Goal: Information Seeking & Learning: Compare options

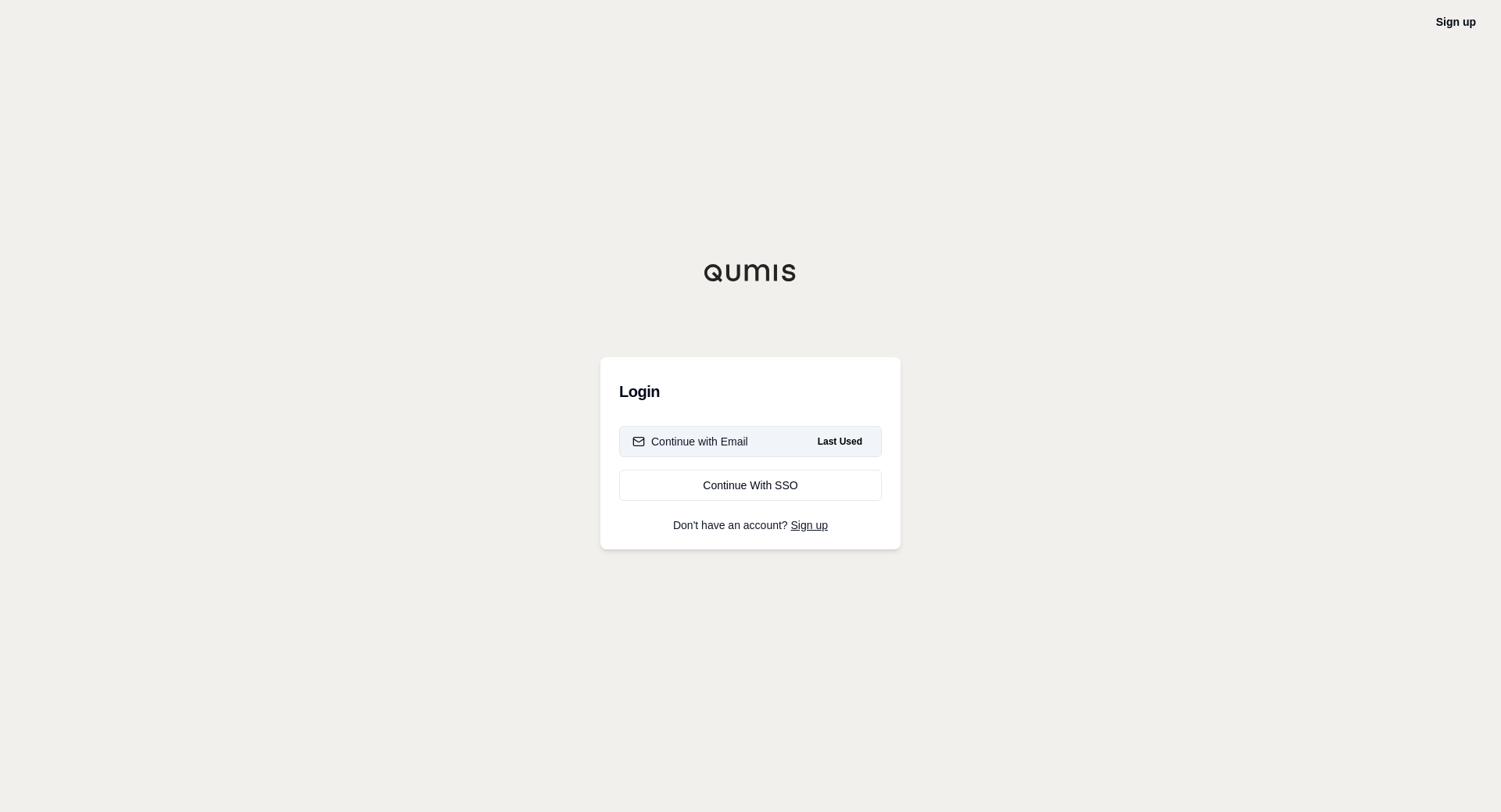
click at [724, 445] on div "Continue with Email" at bounding box center [691, 442] width 116 height 16
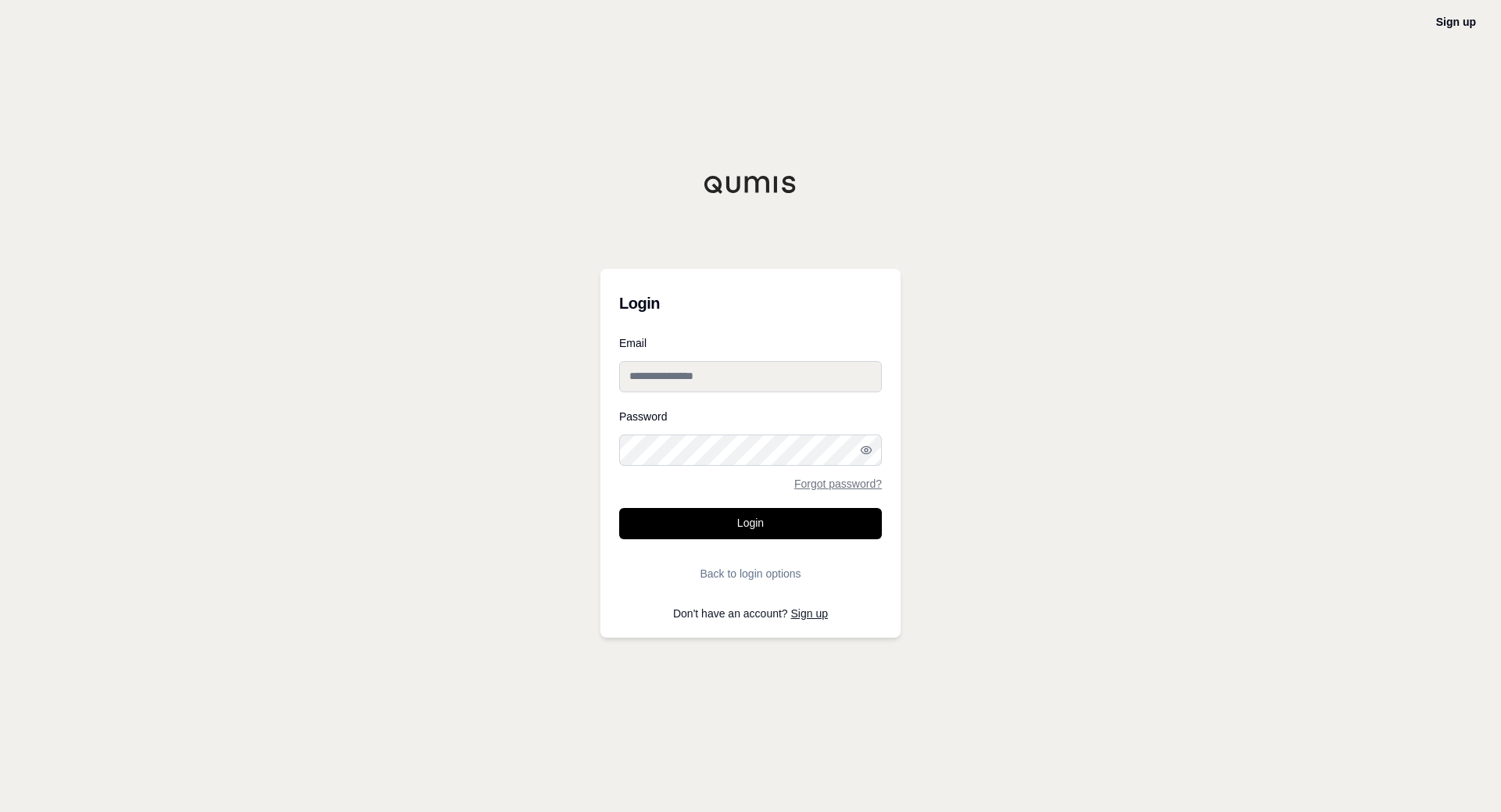
type input "**********"
click at [780, 527] on button "Login" at bounding box center [750, 523] width 262 height 31
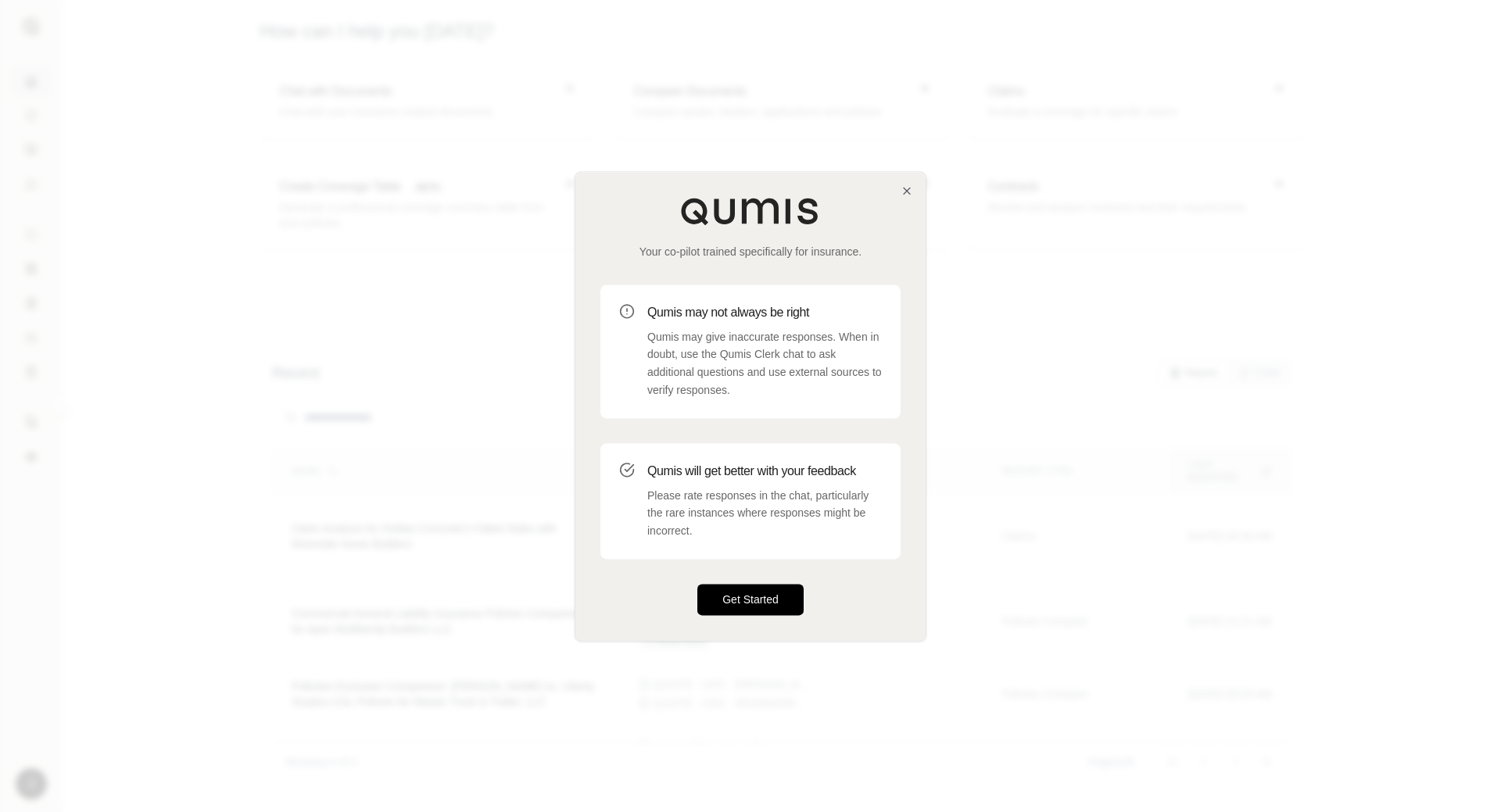
click at [741, 601] on button "Get Started" at bounding box center [750, 599] width 106 height 31
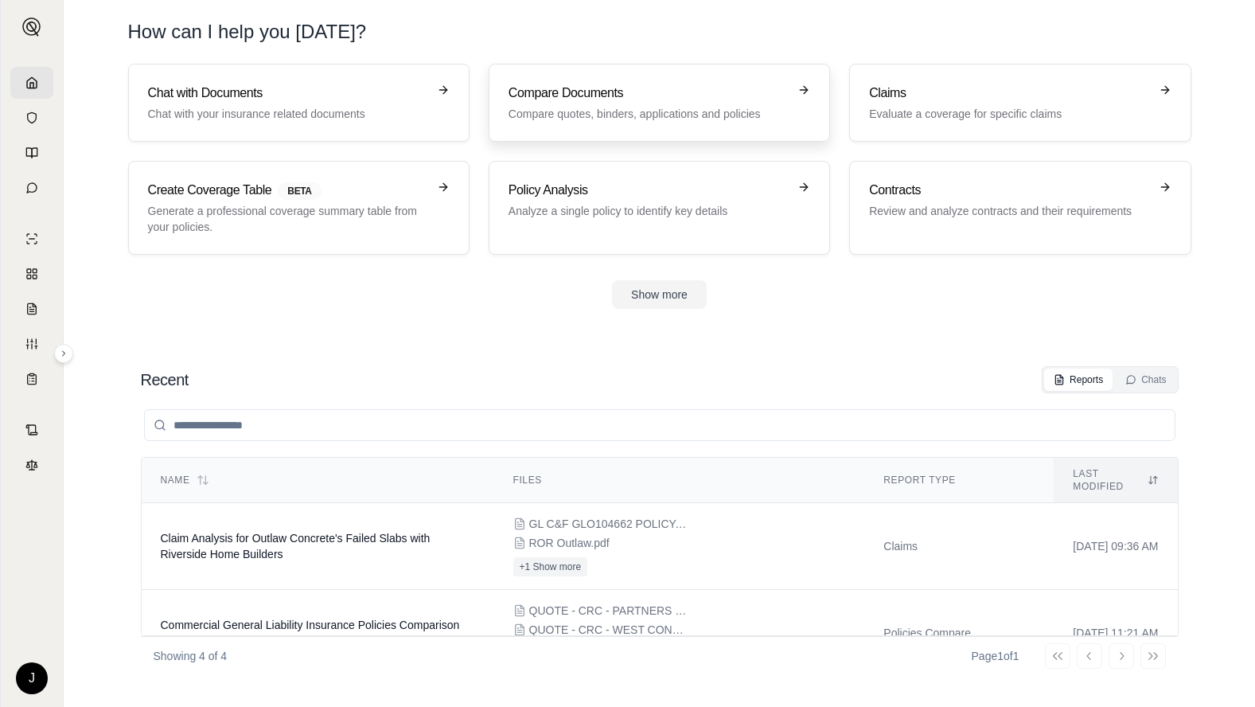
click at [634, 101] on h3 "Compare Documents" at bounding box center [647, 93] width 279 height 19
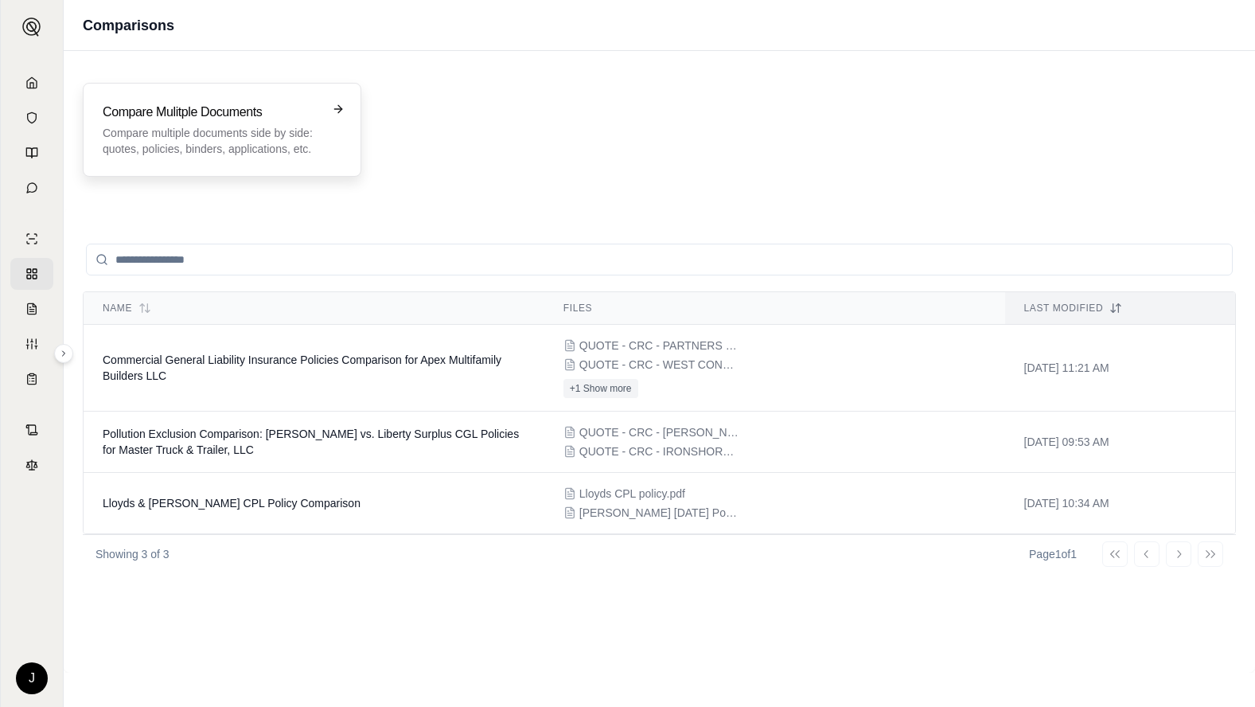
click at [251, 121] on h3 "Compare Mulitple Documents" at bounding box center [211, 112] width 216 height 19
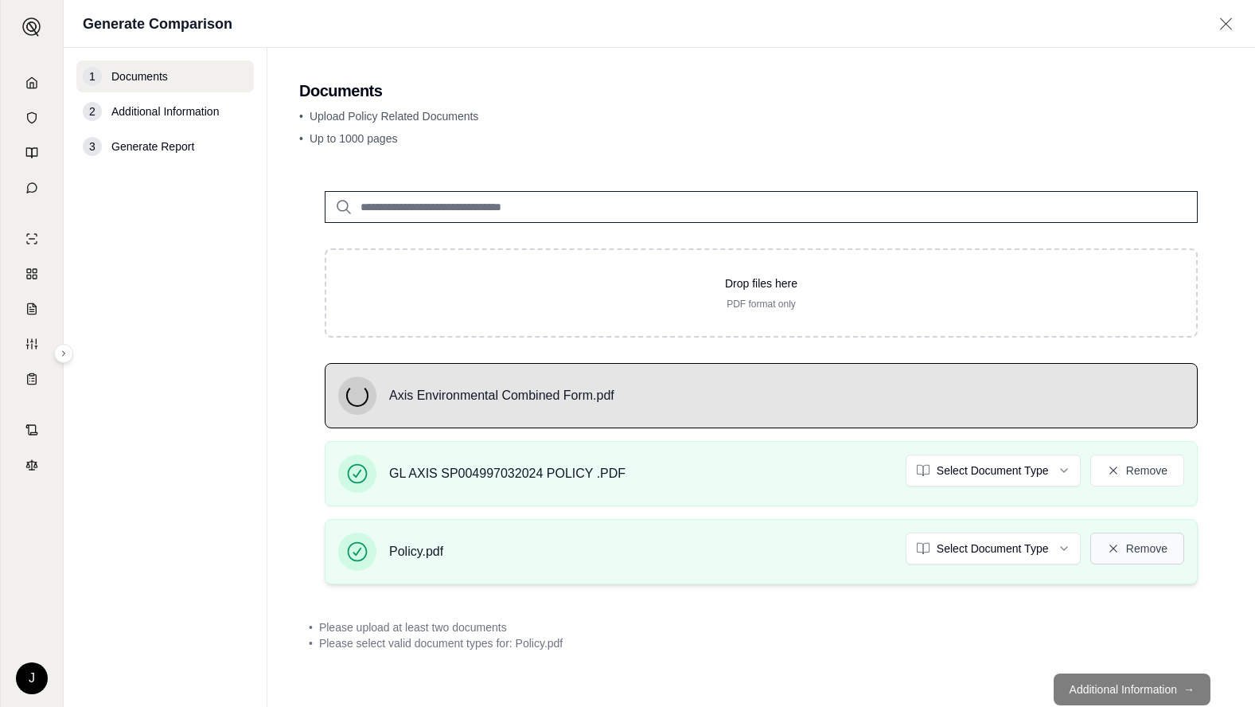
click at [1135, 548] on button "Remove" at bounding box center [1137, 548] width 94 height 32
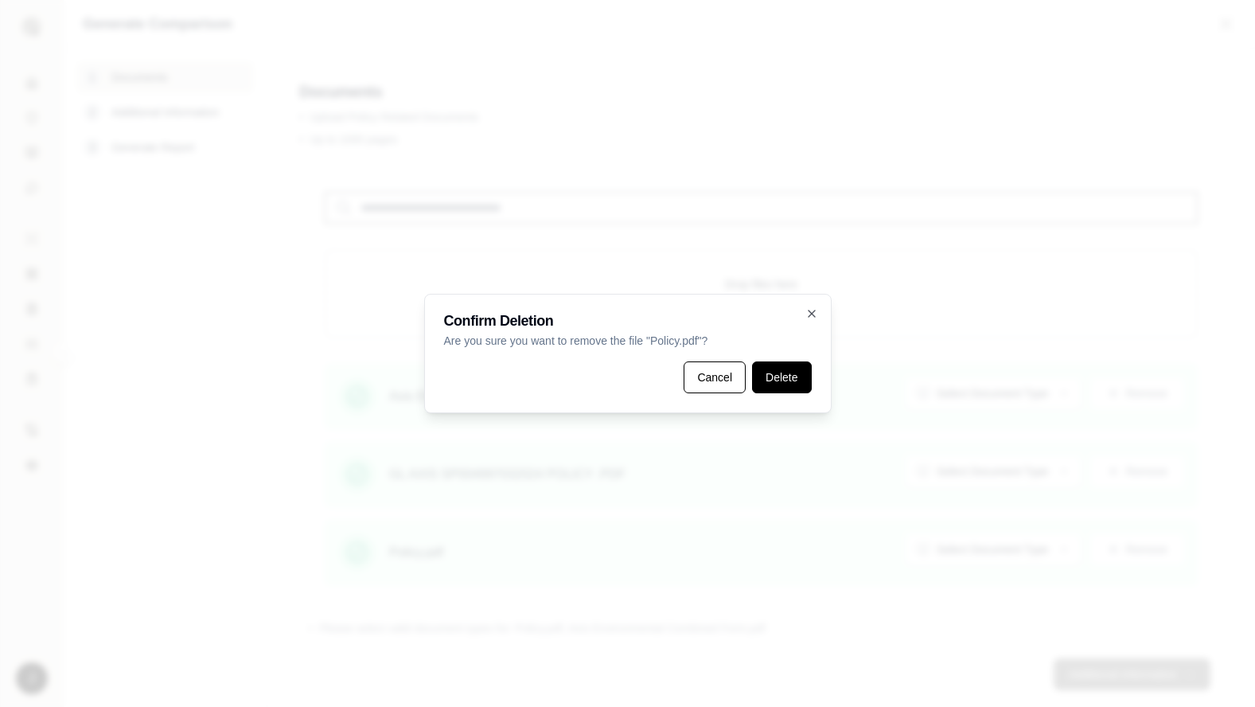
click at [777, 378] on button "Delete" at bounding box center [781, 377] width 59 height 32
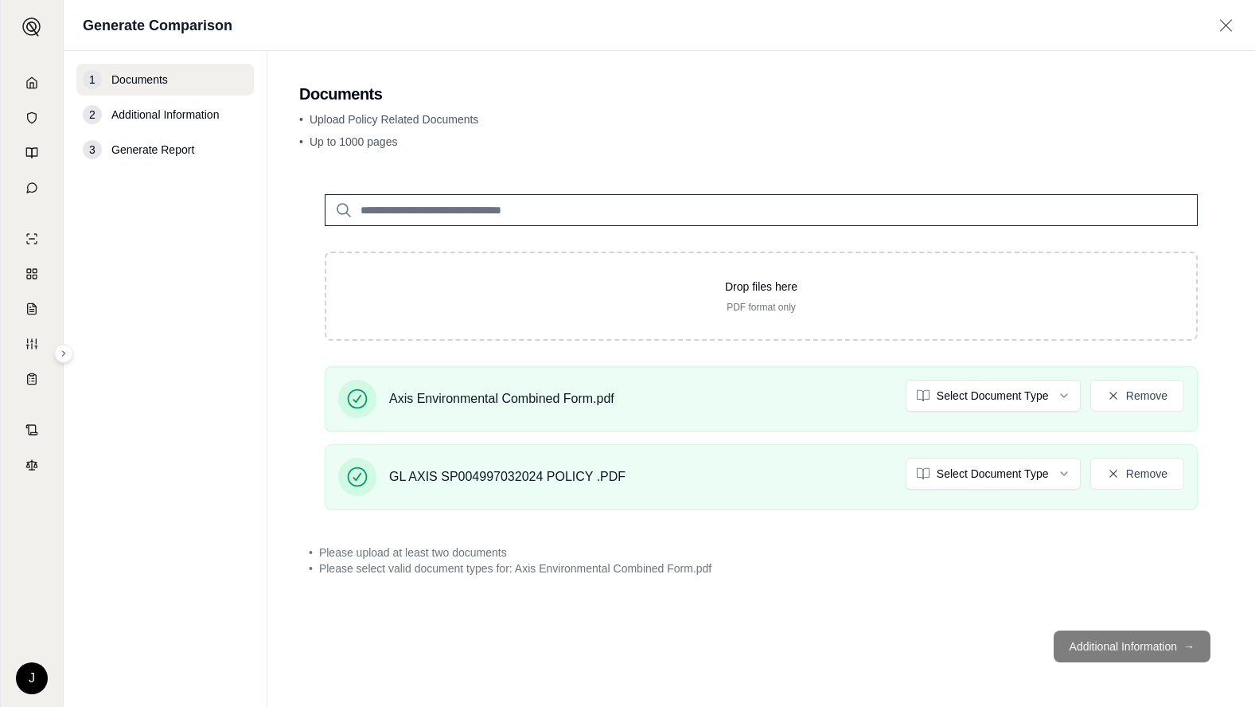
click at [1138, 650] on footer "Additional Information →" at bounding box center [761, 645] width 924 height 57
click at [992, 397] on html "J Generate Comparison 1 Documents 2 Additional Information 3 Generate Report Do…" at bounding box center [627, 353] width 1255 height 707
click at [991, 468] on html "J Generate Comparison 1 Documents 2 Additional Information 3 Generate Report Do…" at bounding box center [627, 353] width 1255 height 707
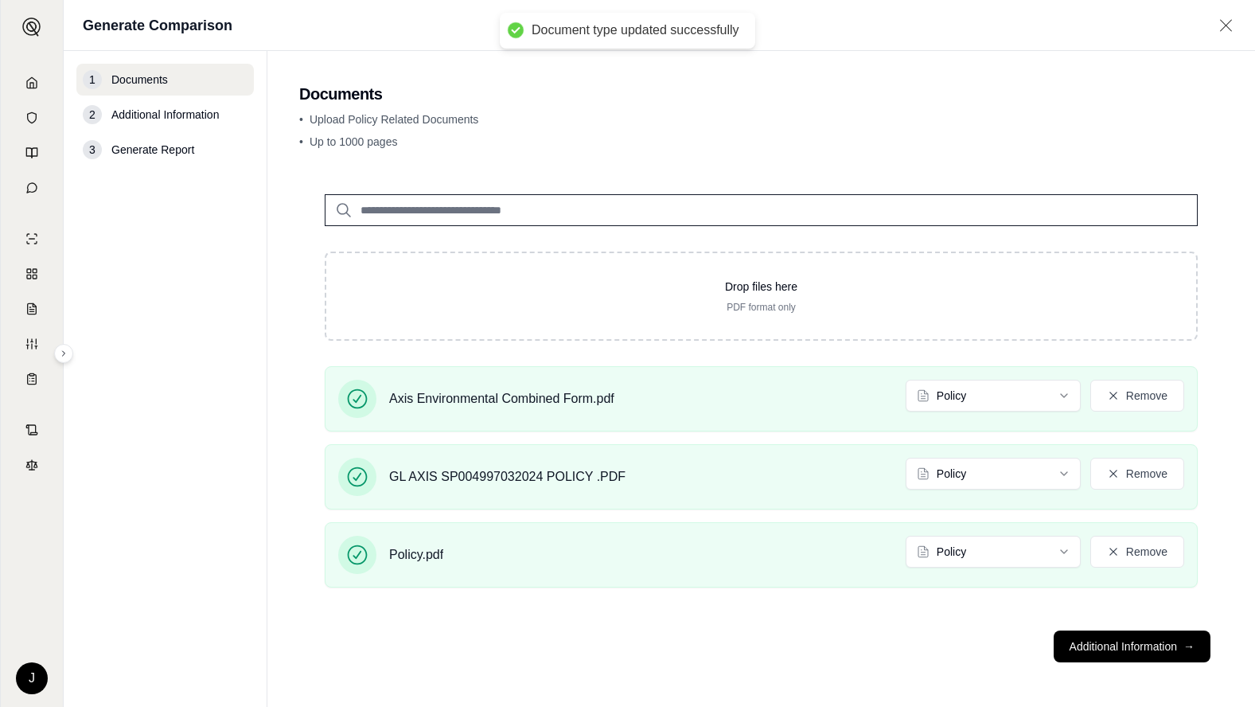
click at [877, 633] on footer "Additional Information →" at bounding box center [761, 645] width 924 height 57
click at [1103, 646] on button "Additional Information →" at bounding box center [1132, 646] width 157 height 32
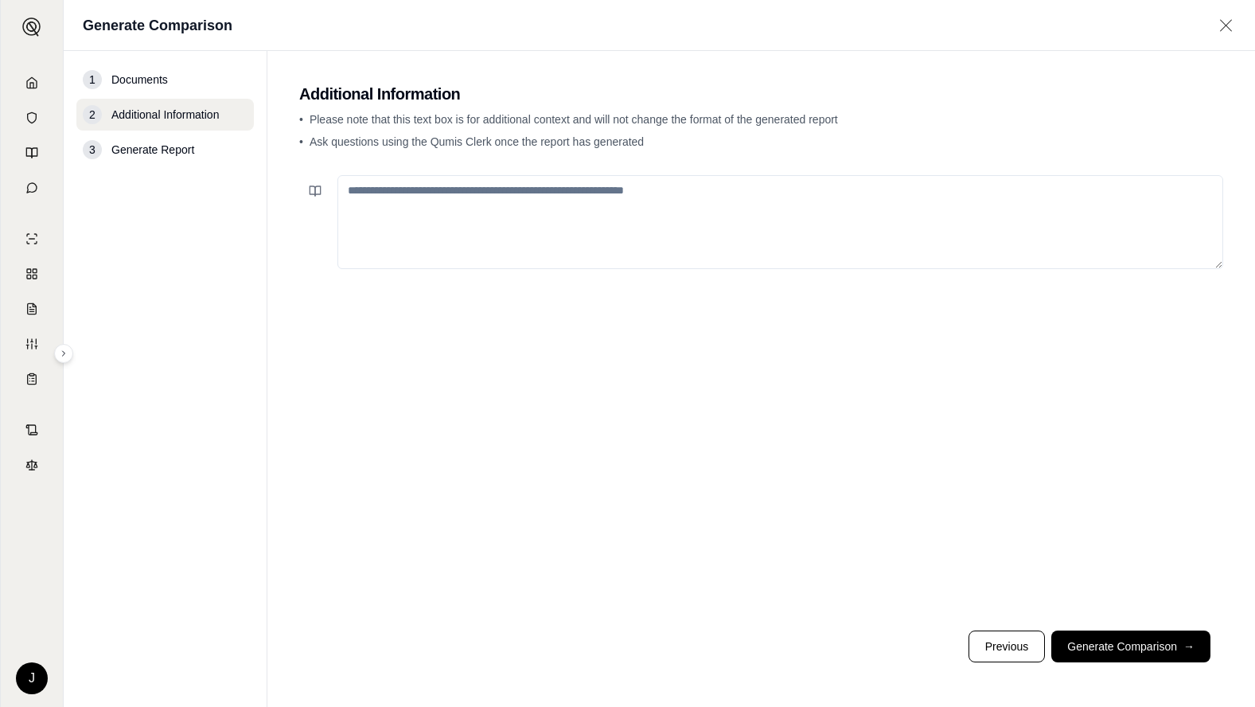
click at [652, 204] on textarea at bounding box center [780, 222] width 886 height 94
type textarea "**********"
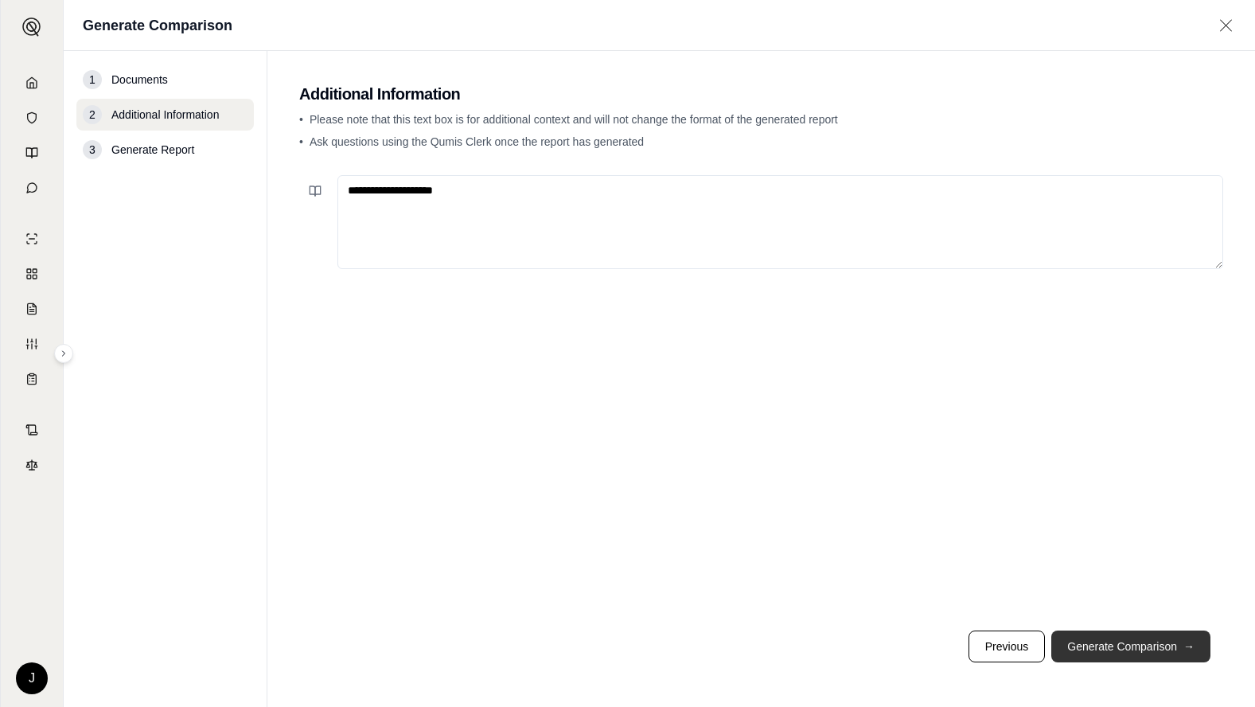
click at [1135, 650] on button "Generate Comparison →" at bounding box center [1130, 646] width 159 height 32
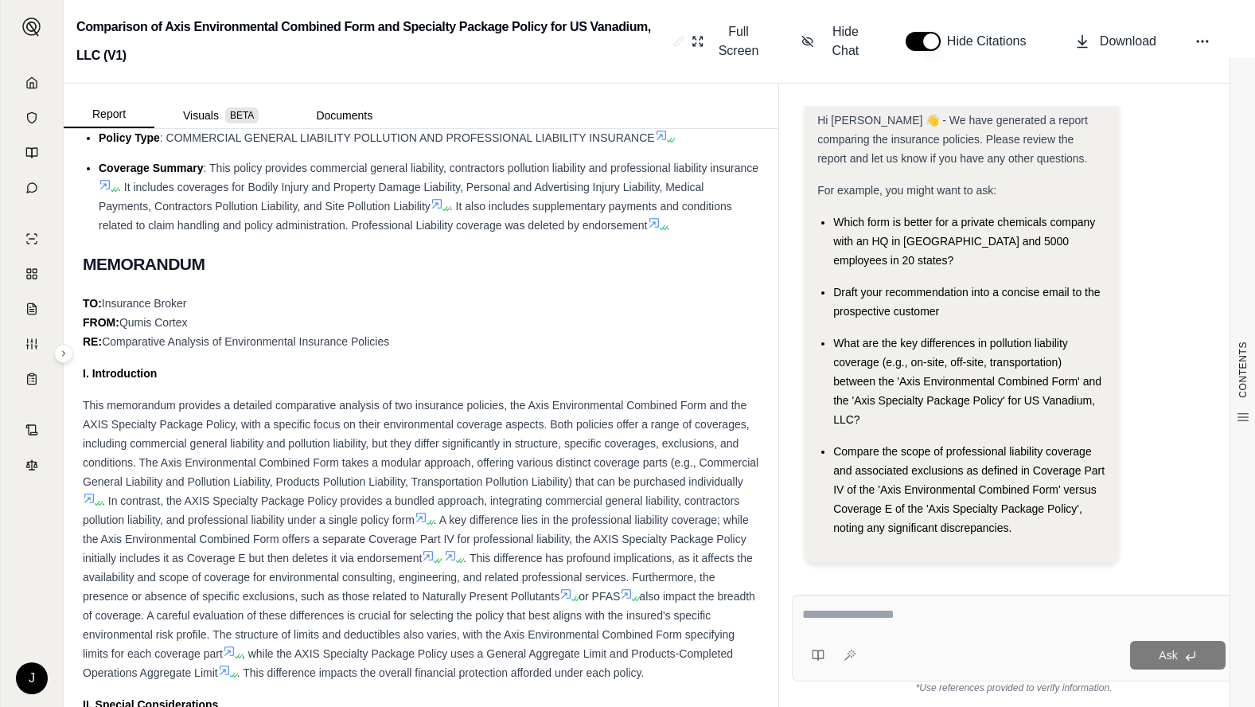
scroll to position [796, 0]
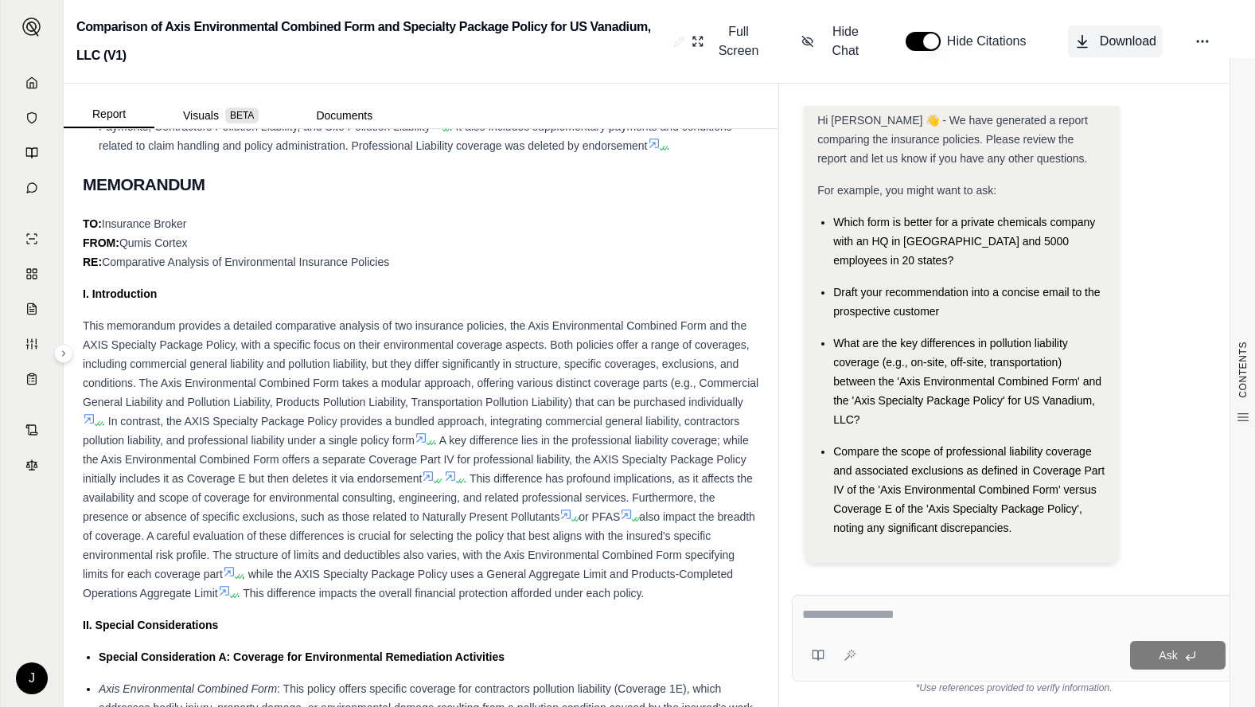
click at [1122, 39] on span "Download" at bounding box center [1128, 41] width 56 height 19
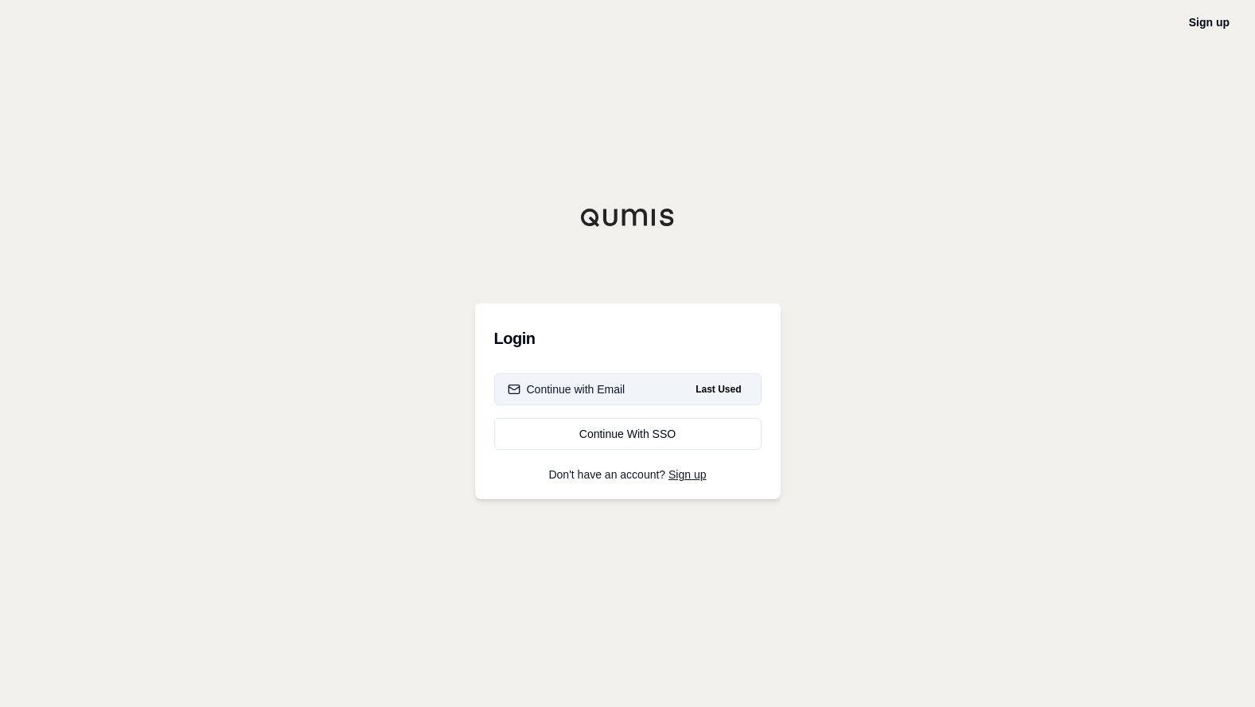
click at [580, 385] on div "Continue with Email" at bounding box center [567, 389] width 118 height 16
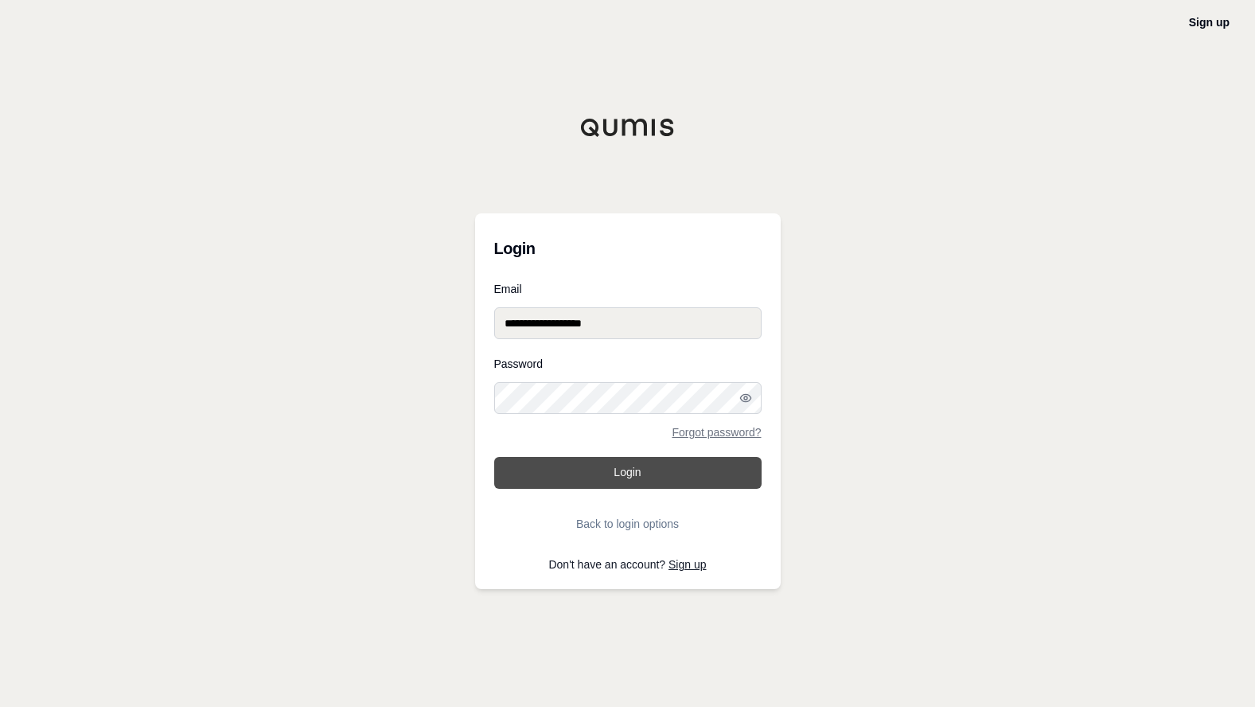
click at [609, 473] on button "Login" at bounding box center [627, 473] width 267 height 32
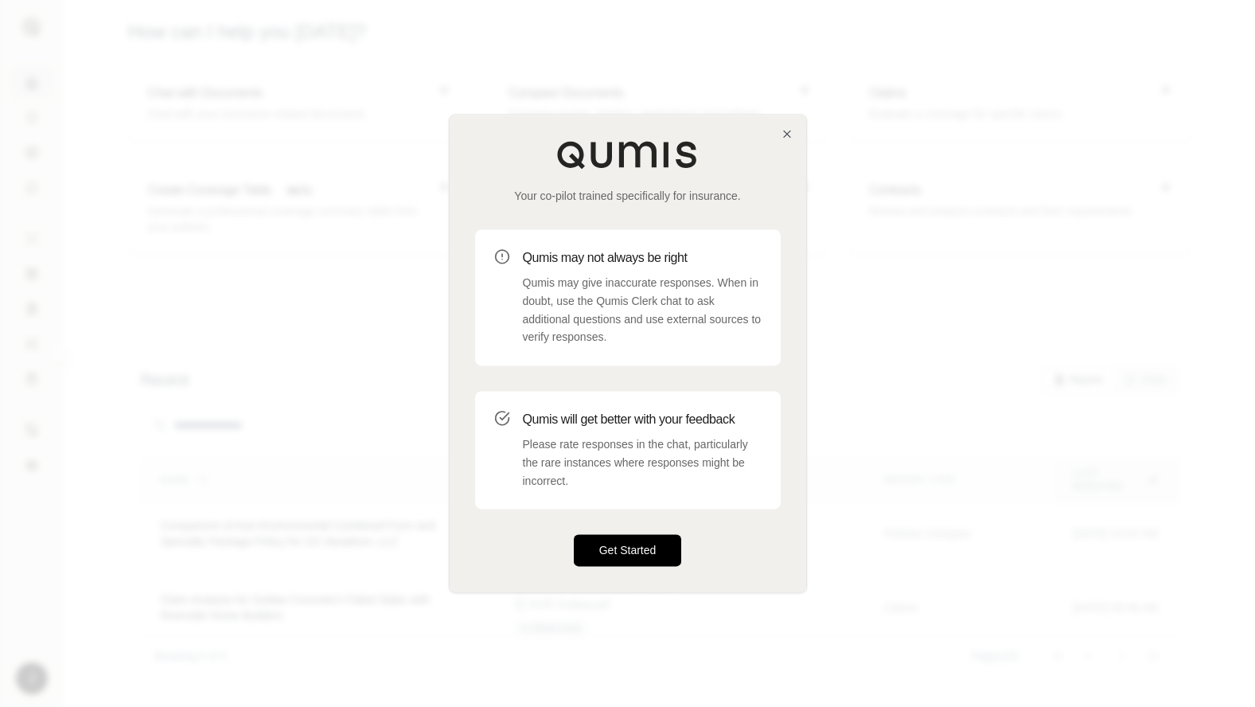
click at [649, 551] on button "Get Started" at bounding box center [628, 551] width 108 height 32
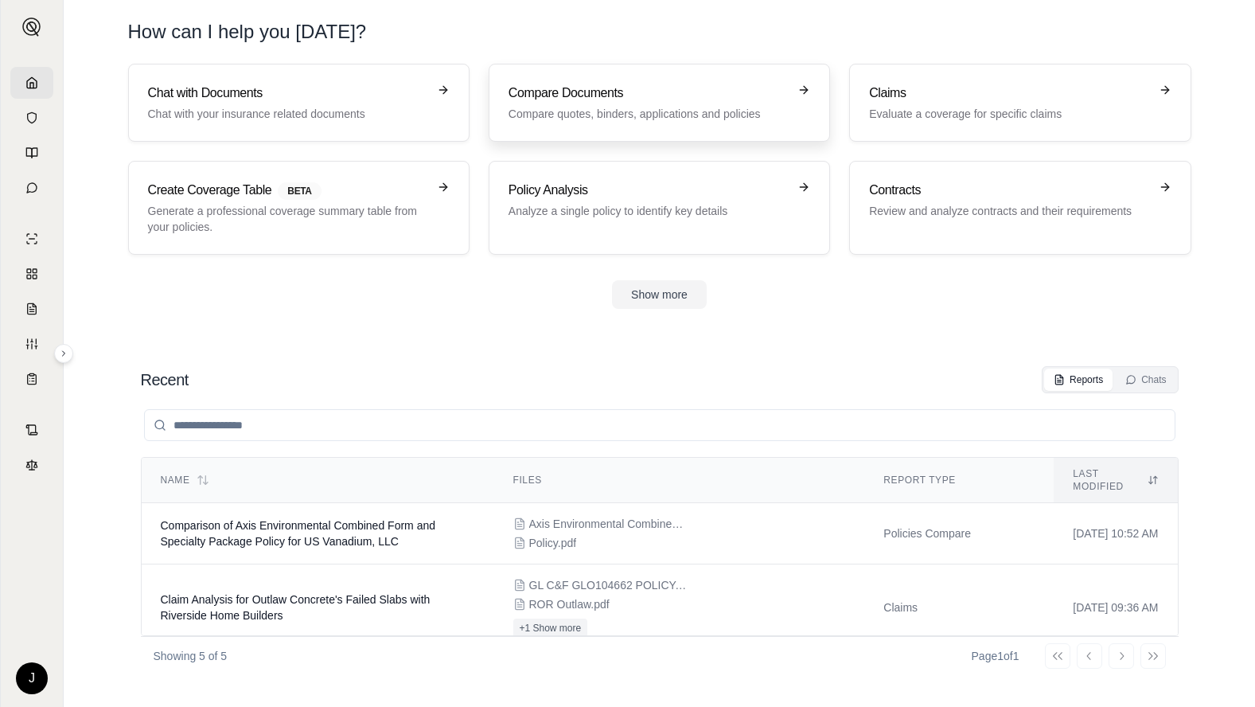
click at [610, 84] on h3 "Compare Documents" at bounding box center [647, 93] width 279 height 19
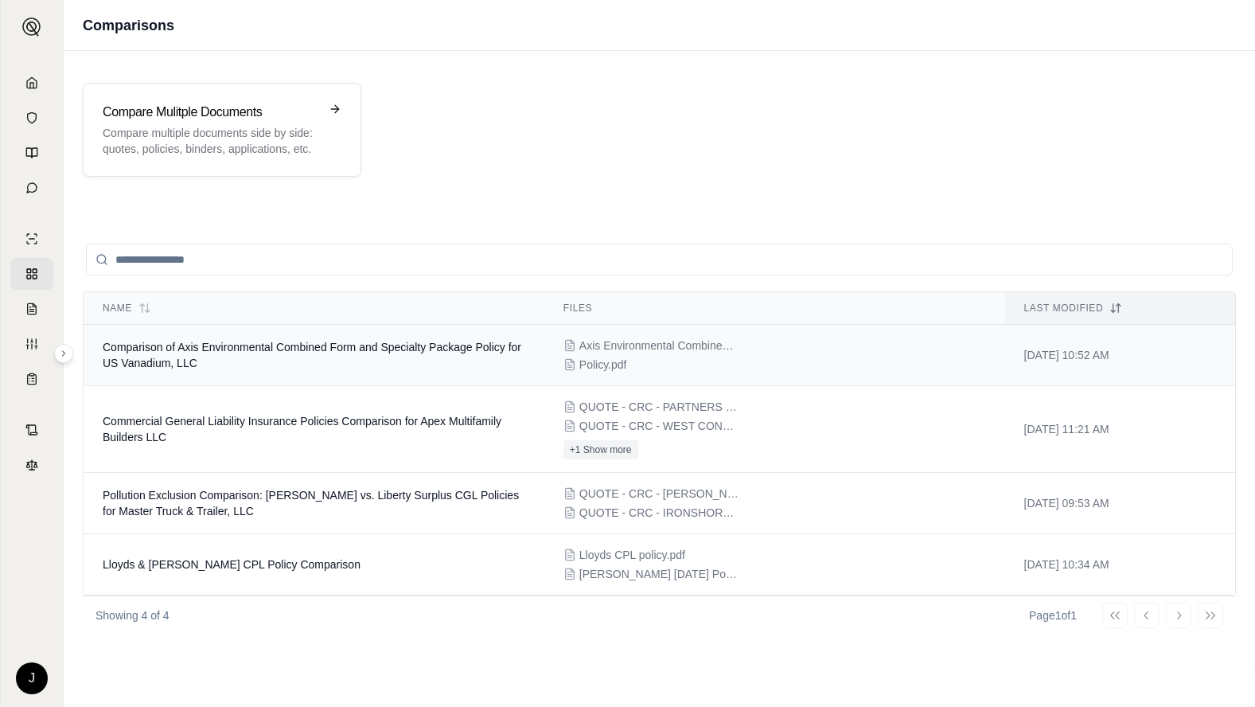
click at [361, 364] on td "Comparison of Axis Environmental Combined Form and Specialty Package Policy for…" at bounding box center [314, 355] width 461 height 61
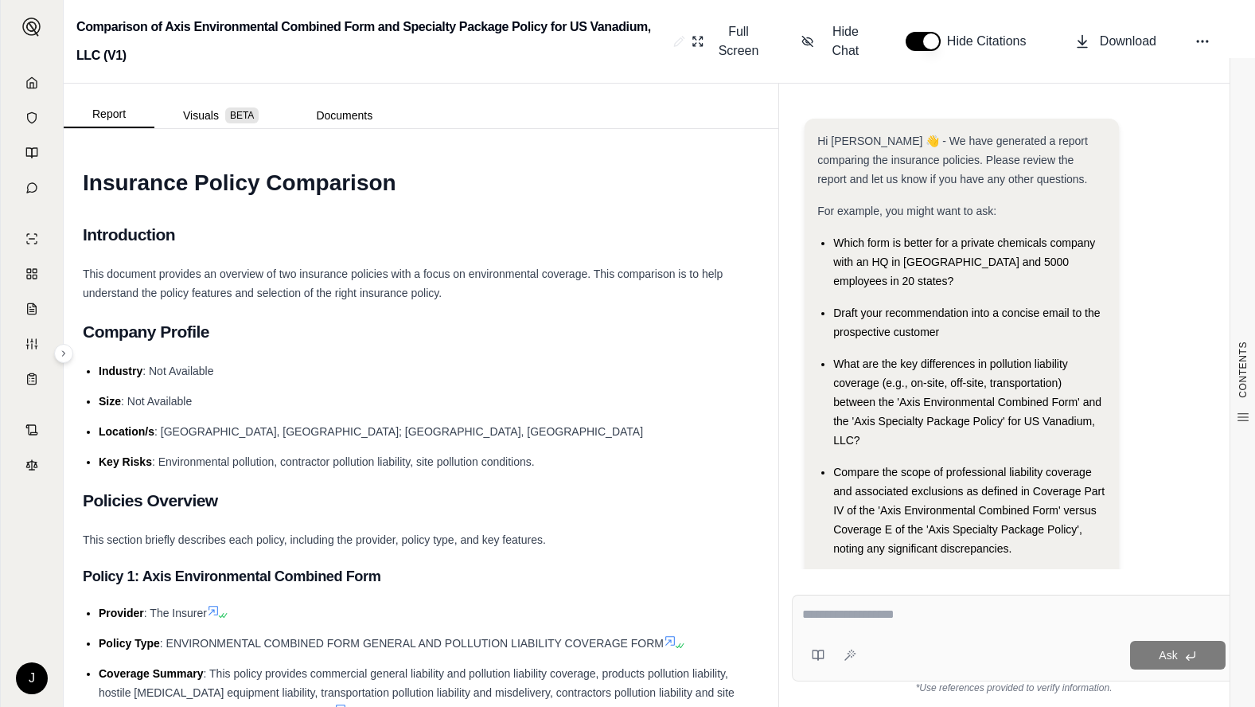
scroll to position [21, 0]
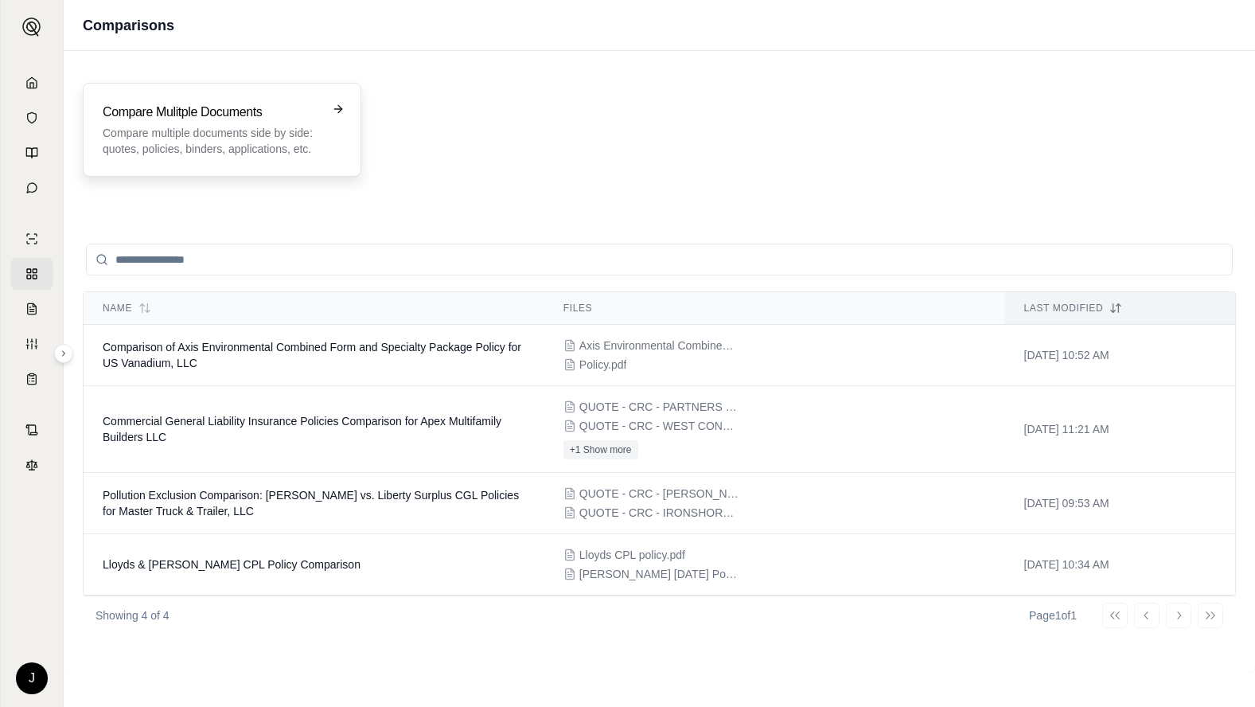
click at [242, 132] on p "Compare multiple documents side by side: quotes, policies, binders, application…" at bounding box center [211, 141] width 216 height 32
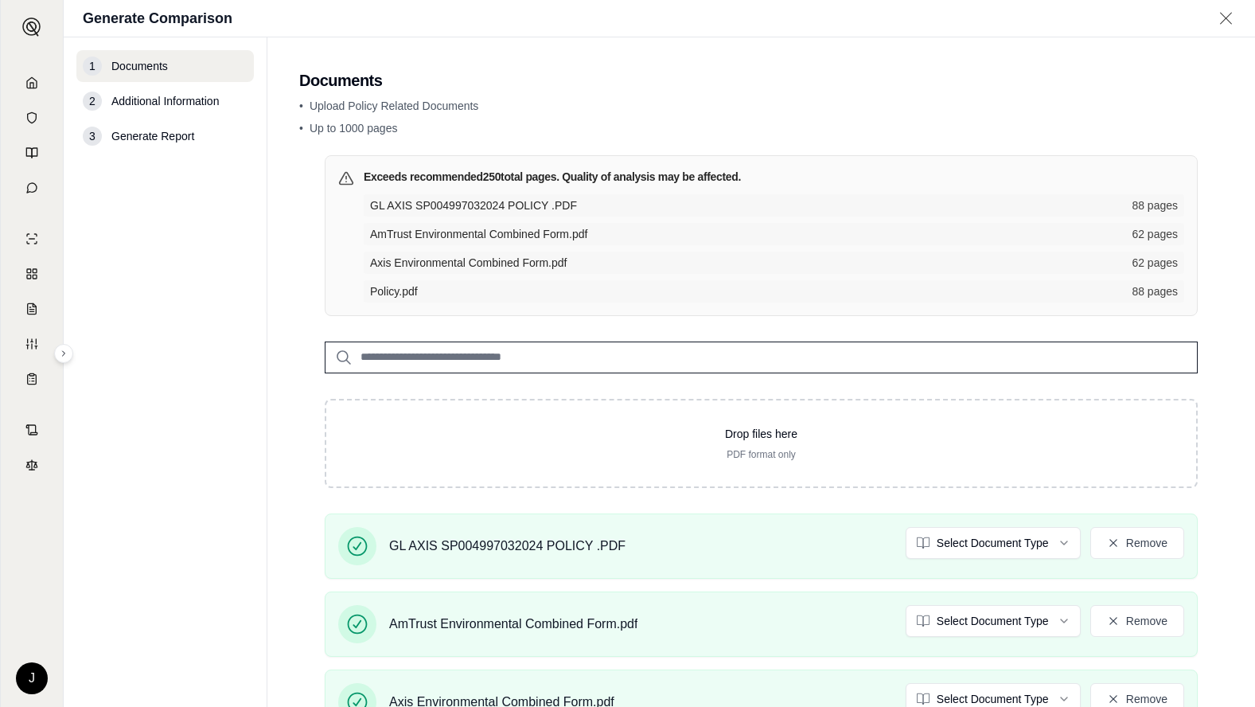
scroll to position [255, 0]
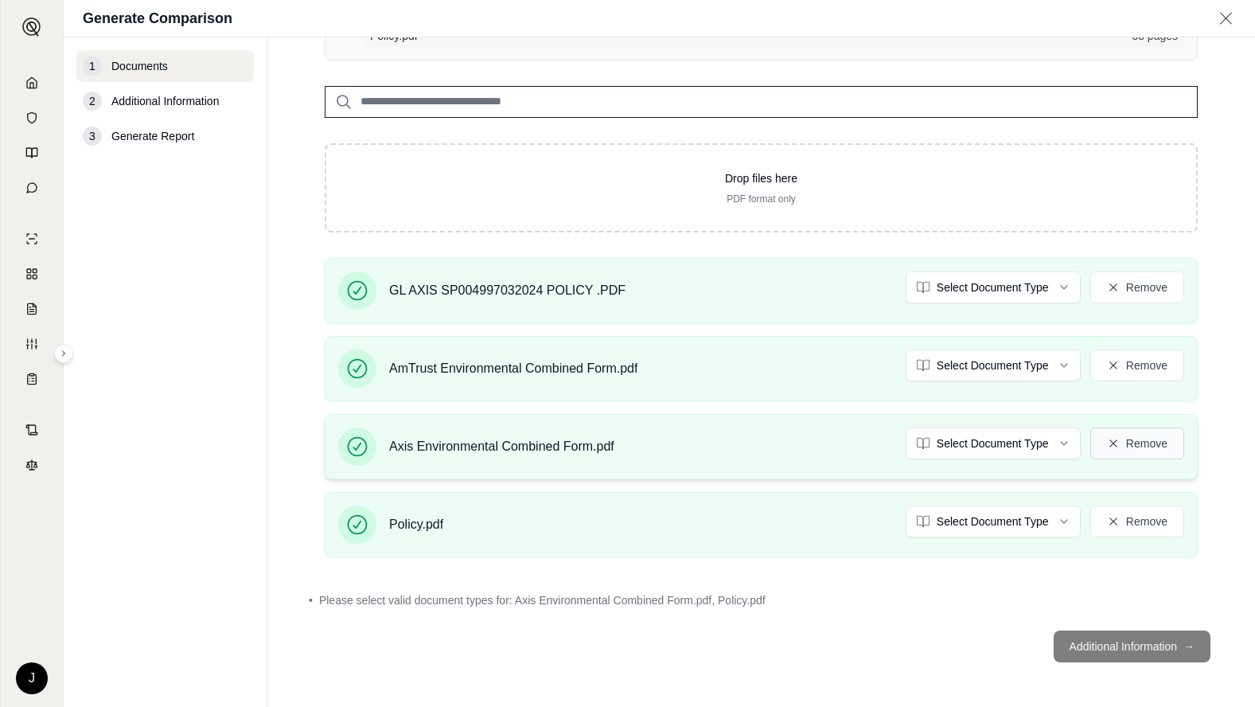
click at [1116, 446] on button "Remove" at bounding box center [1137, 443] width 94 height 32
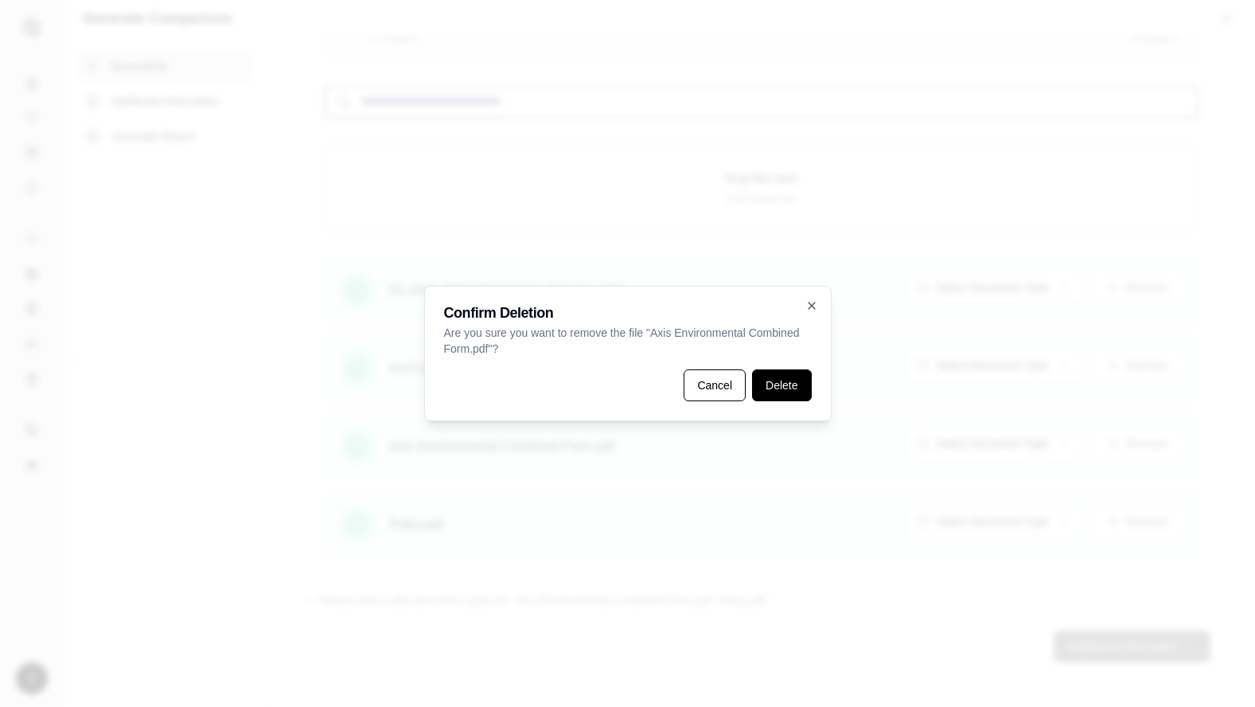
click at [773, 387] on button "Delete" at bounding box center [781, 385] width 59 height 32
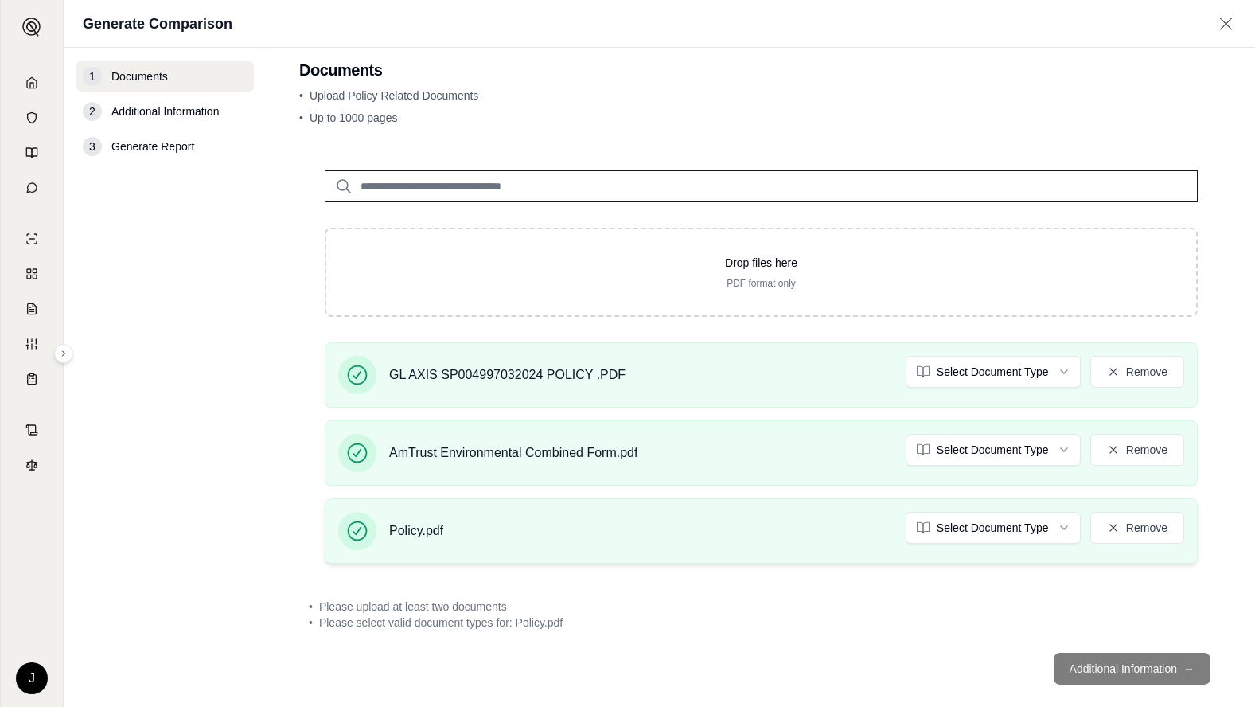
click at [620, 520] on div "Policy.pdf Select Document Type Remove" at bounding box center [761, 531] width 846 height 38
click at [1054, 450] on html "J Generate Comparison 1 Documents 2 Additional Information 3 Generate Report Do…" at bounding box center [627, 353] width 1255 height 707
click at [972, 362] on html "J Generate Comparison 1 Documents 2 Additional Information 3 Generate Report Do…" at bounding box center [627, 353] width 1255 height 707
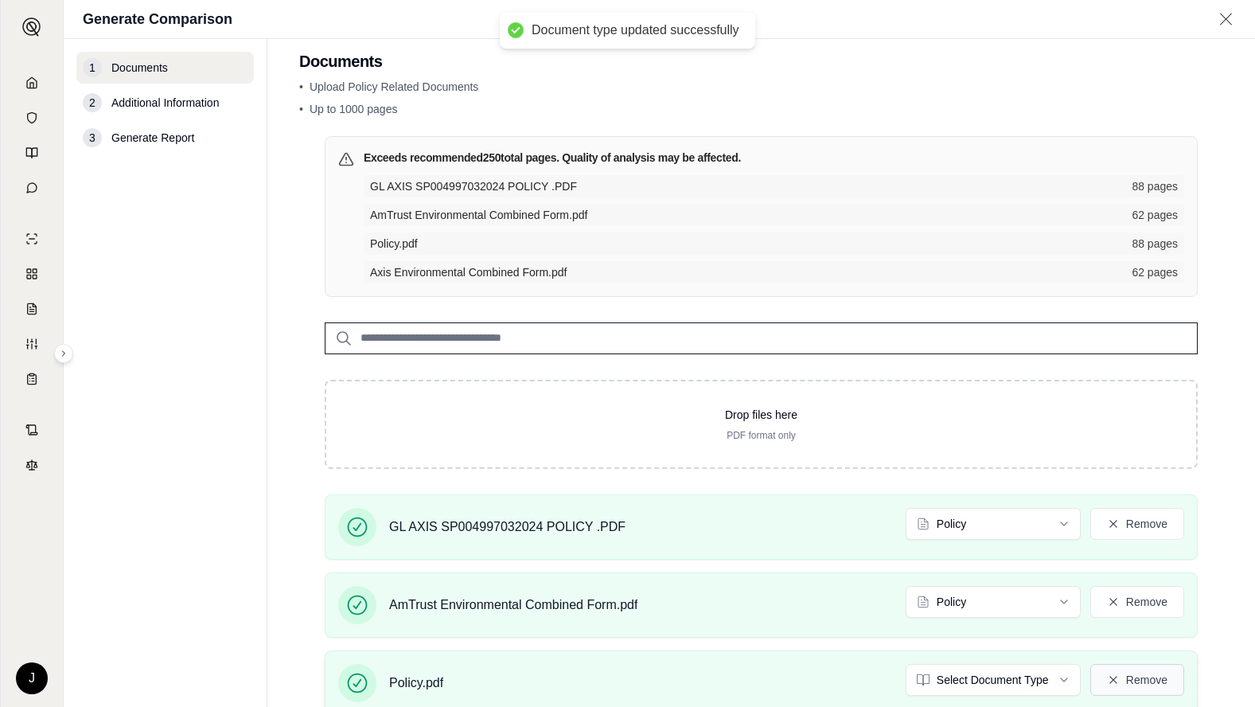
click at [1123, 675] on button "Remove" at bounding box center [1137, 680] width 94 height 32
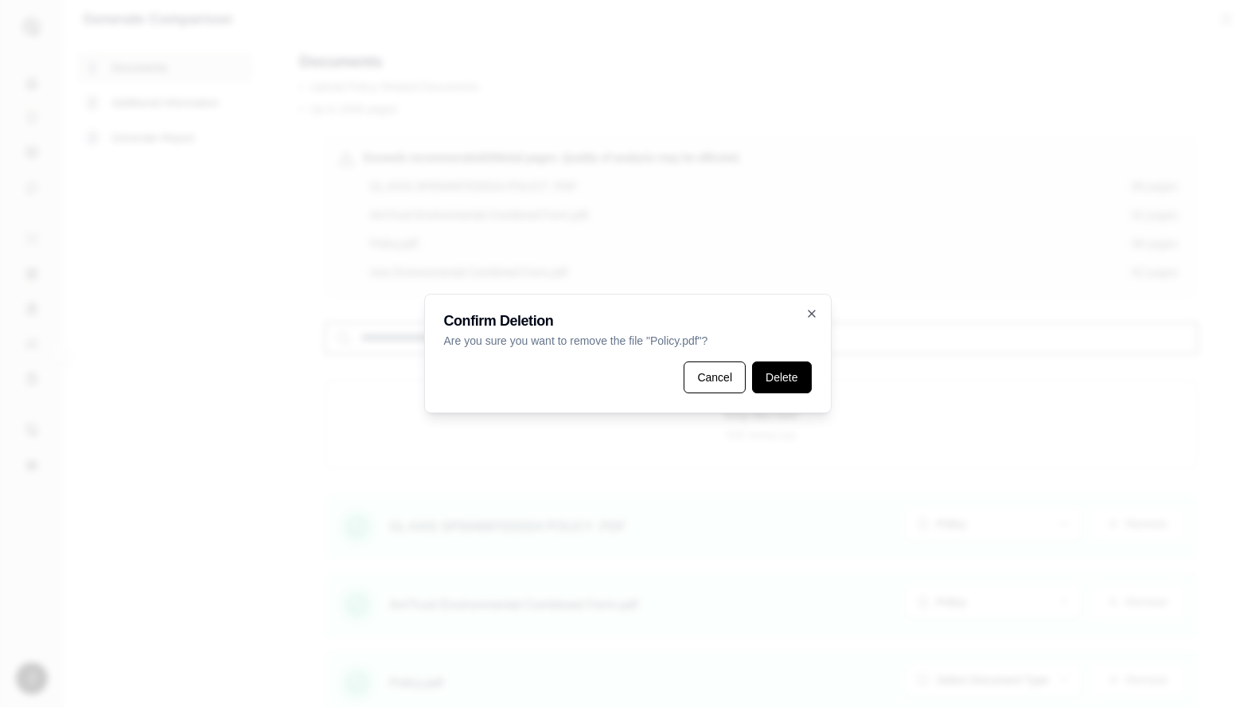
click at [773, 382] on button "Delete" at bounding box center [781, 377] width 59 height 32
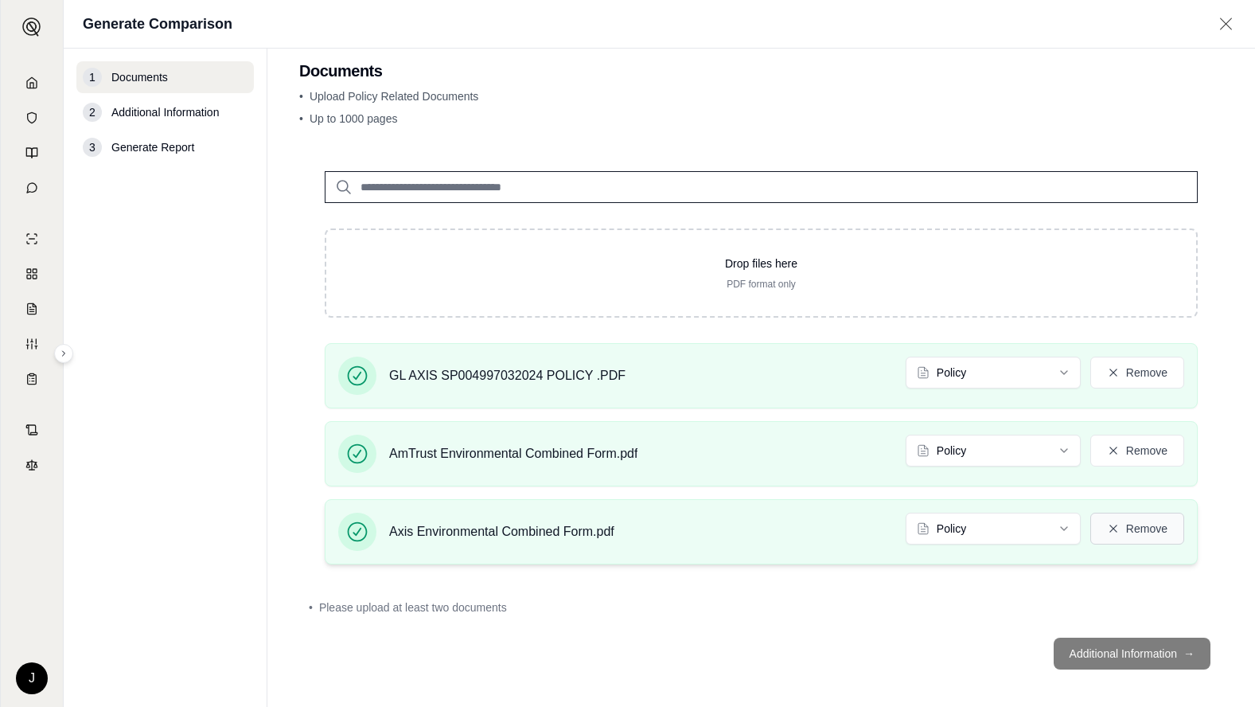
click at [1118, 534] on button "Remove" at bounding box center [1137, 528] width 94 height 32
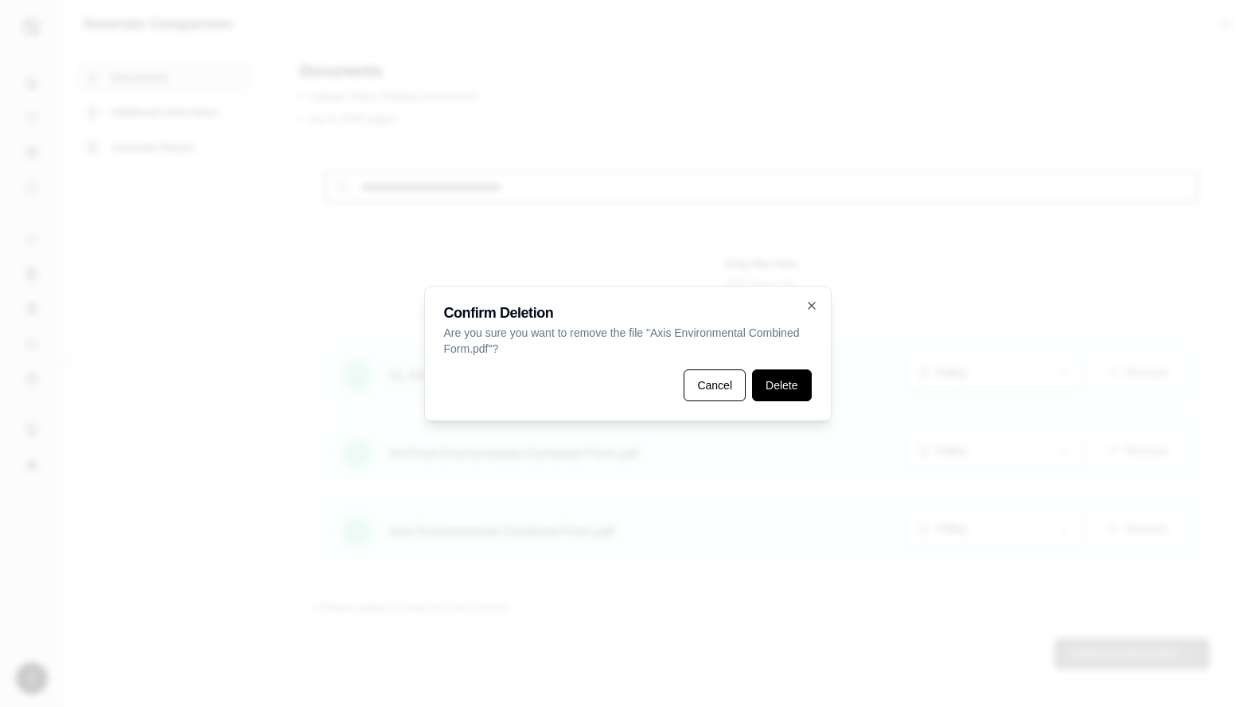
click at [779, 391] on button "Delete" at bounding box center [781, 385] width 59 height 32
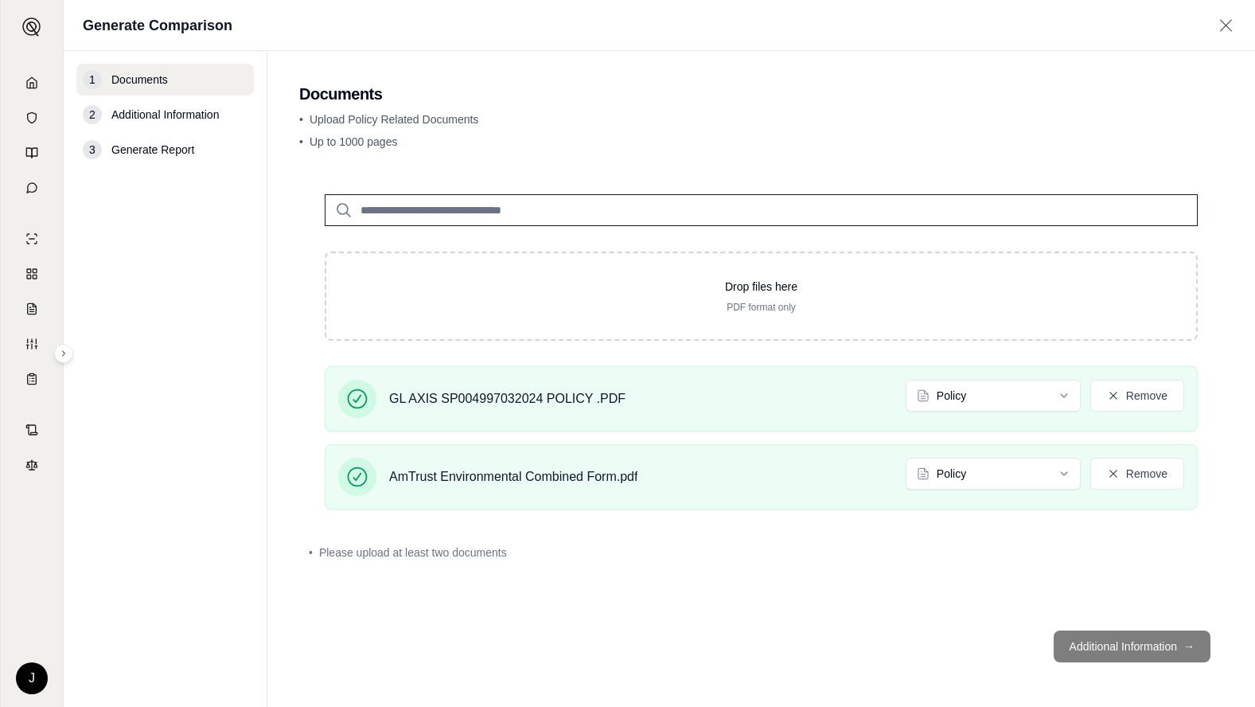
click at [1137, 643] on footer "Additional Information →" at bounding box center [761, 645] width 924 height 57
click at [781, 582] on div "Drop files here PDF format only GL AXIS SP004997032024 POLICY .PDF Policy Remov…" at bounding box center [761, 393] width 924 height 449
click at [1148, 647] on footer "Additional Information →" at bounding box center [761, 645] width 924 height 57
click at [846, 573] on div "Drop files here PDF format only GL AXIS SP004997032024 POLICY .PDF Policy Remov…" at bounding box center [761, 393] width 924 height 449
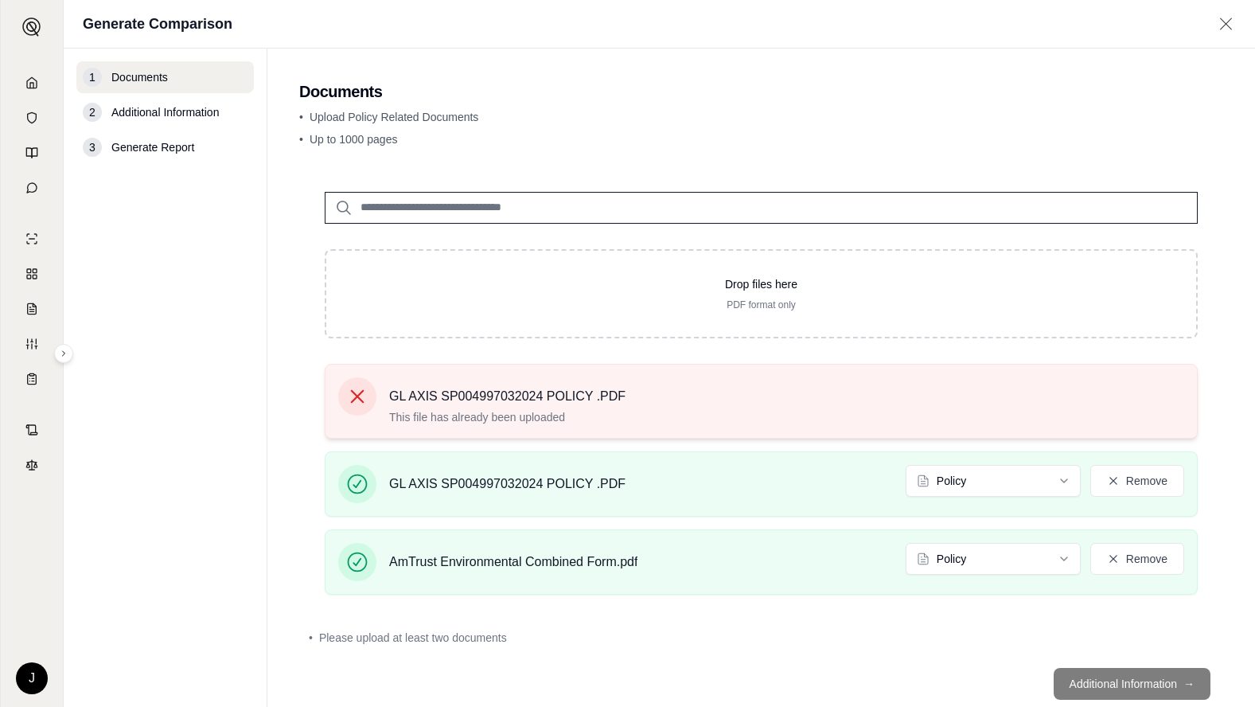
click at [354, 394] on icon at bounding box center [358, 396] width 14 height 14
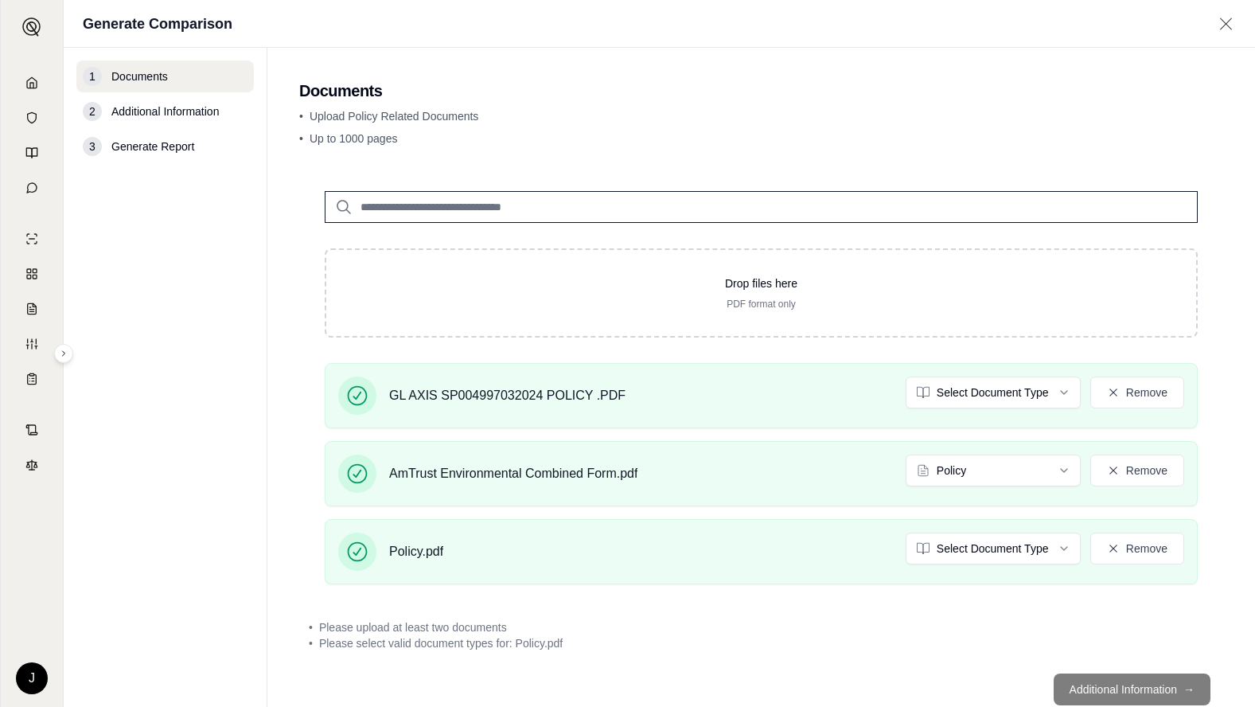
click at [1116, 687] on footer "Additional Information →" at bounding box center [761, 688] width 924 height 57
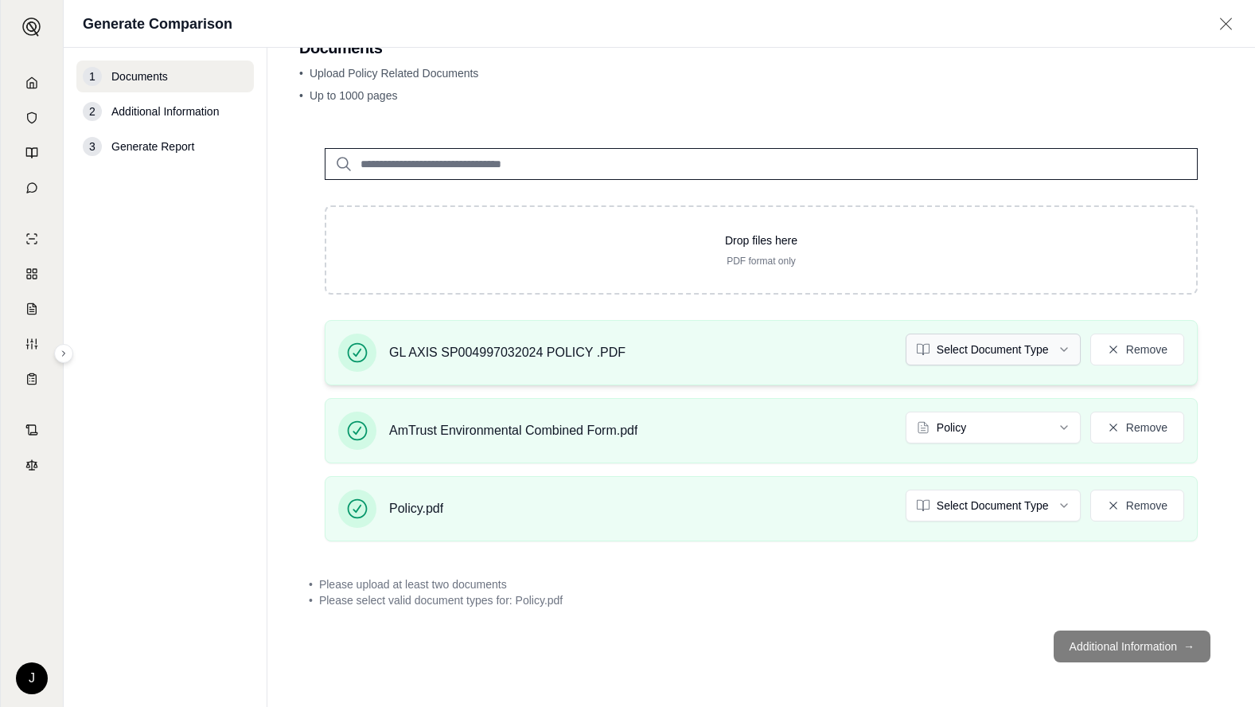
click at [997, 352] on html "J Generate Comparison 1 Documents 2 Additional Information 3 Generate Report Do…" at bounding box center [627, 353] width 1255 height 707
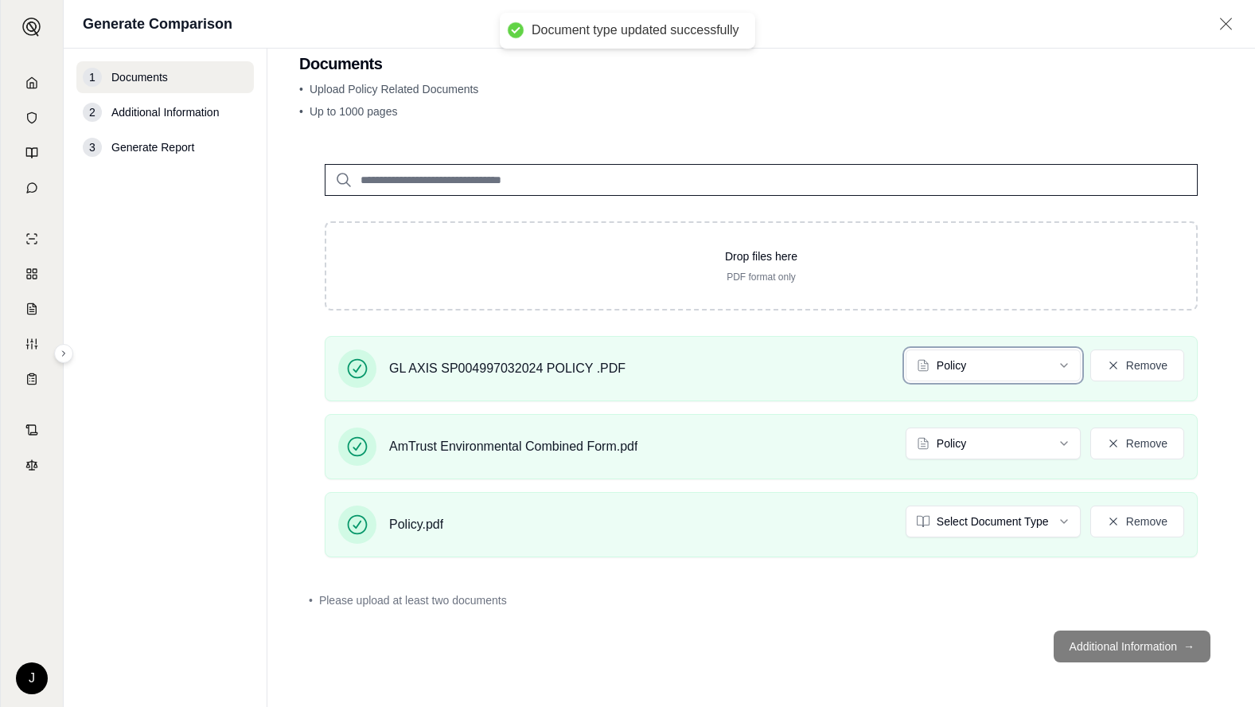
scroll to position [28, 0]
click at [1069, 645] on footer "Additional Information →" at bounding box center [761, 645] width 924 height 57
click at [715, 622] on footer "Additional Information →" at bounding box center [761, 645] width 924 height 57
click at [1135, 639] on footer "Additional Information →" at bounding box center [761, 645] width 924 height 57
click at [894, 641] on footer "Additional Information →" at bounding box center [761, 645] width 924 height 57
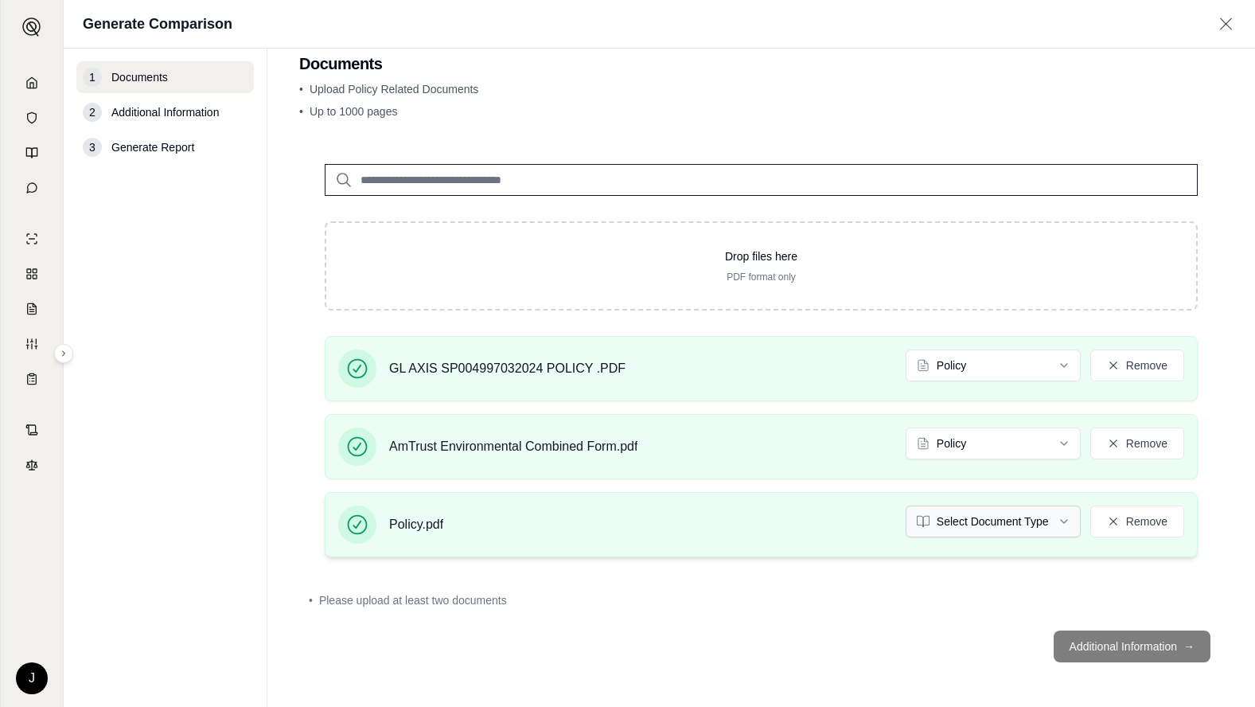
click at [949, 521] on html "J Generate Comparison 1 Documents 2 Additional Information 3 Generate Report Do…" at bounding box center [627, 353] width 1255 height 707
click at [1162, 652] on footer "Additional Information →" at bounding box center [761, 645] width 924 height 57
click at [792, 620] on footer "Additional Information →" at bounding box center [761, 645] width 924 height 57
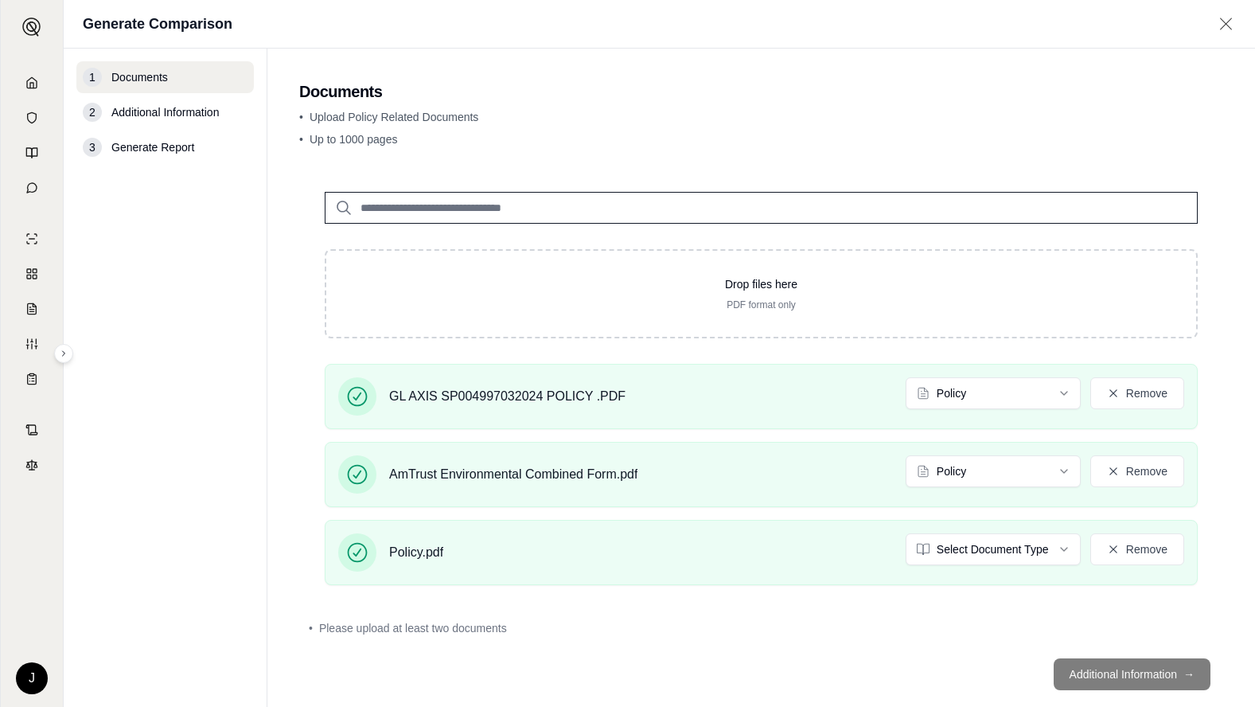
click at [177, 111] on span "Additional Information" at bounding box center [164, 112] width 107 height 16
click at [1108, 467] on button "Remove" at bounding box center [1137, 471] width 94 height 32
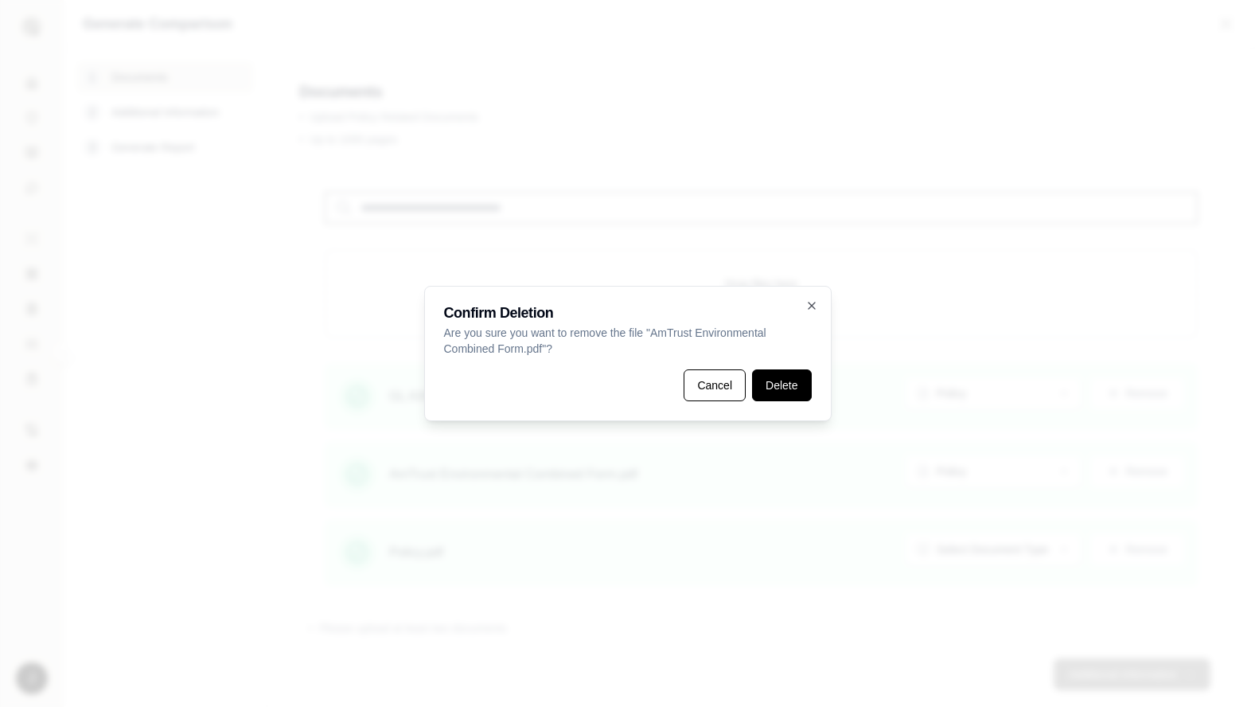
click at [785, 386] on button "Delete" at bounding box center [781, 385] width 59 height 32
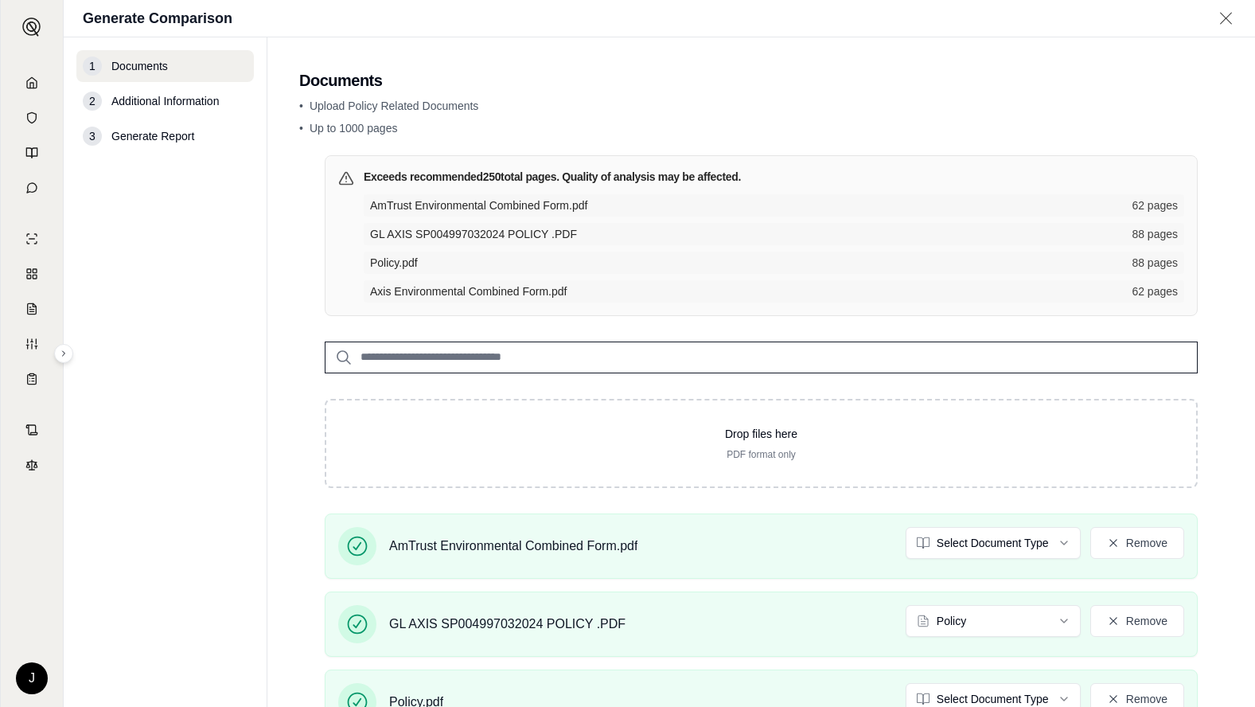
scroll to position [255, 0]
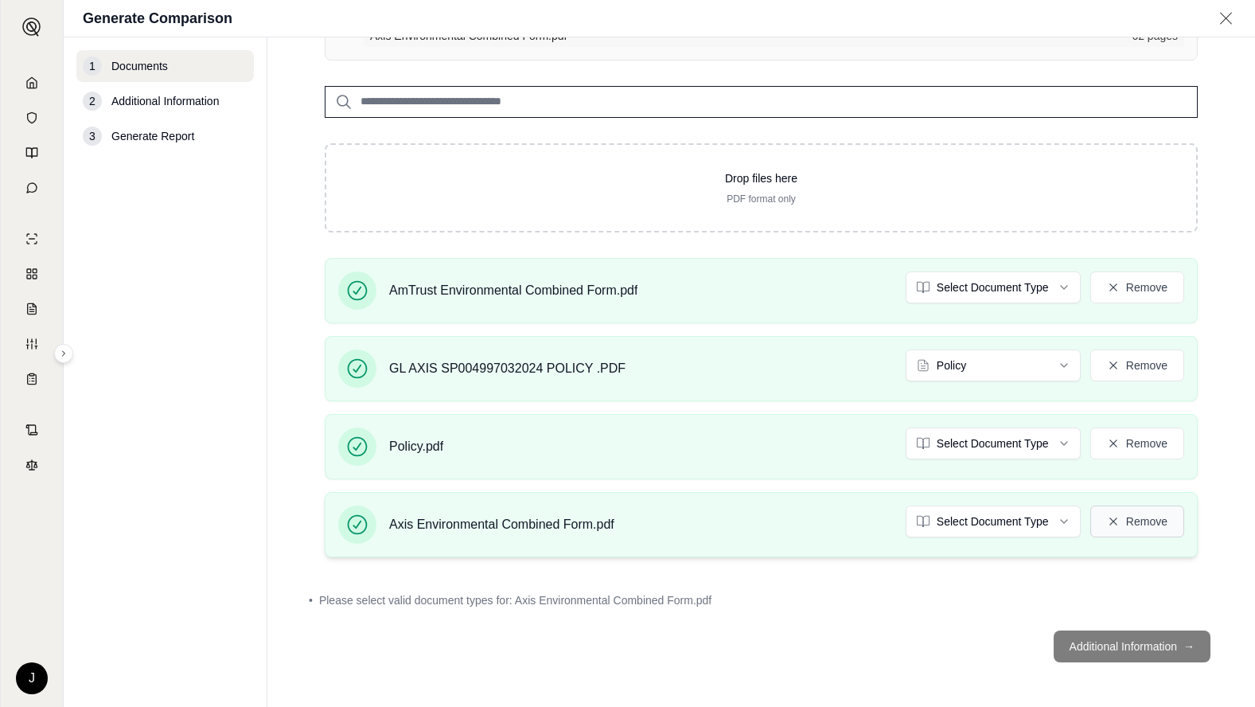
click at [1140, 521] on button "Remove" at bounding box center [1137, 521] width 94 height 32
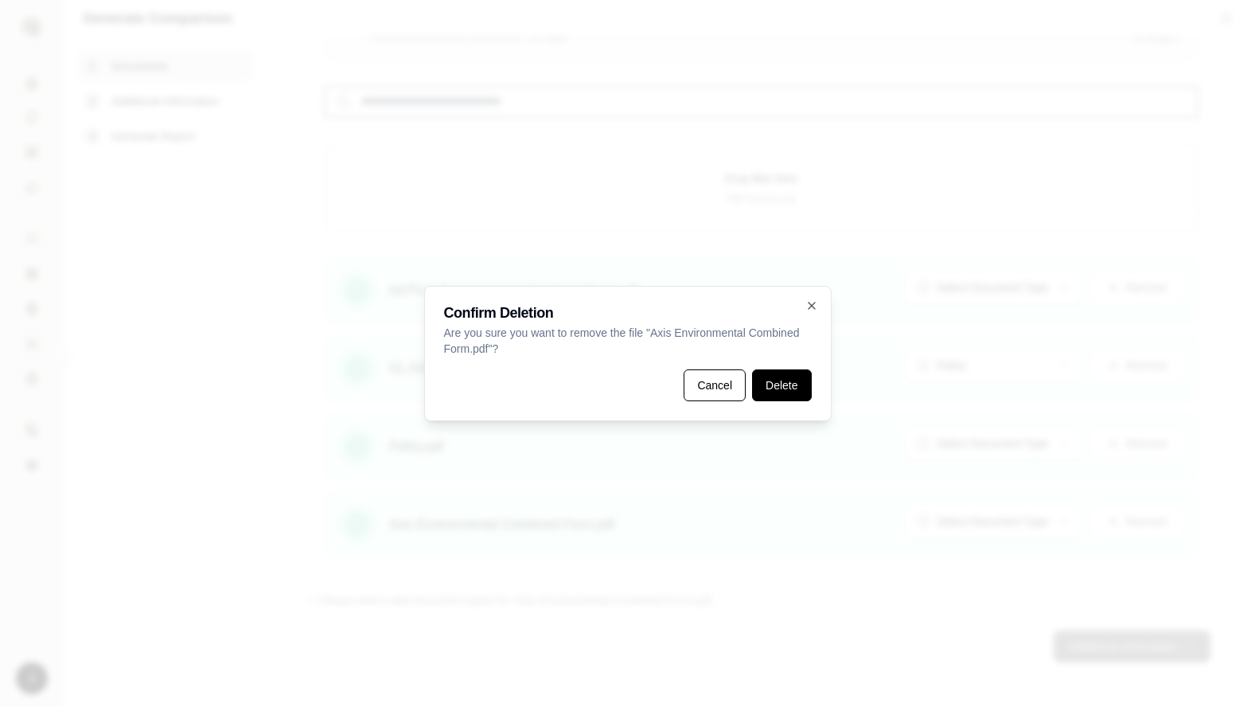
click at [782, 381] on button "Delete" at bounding box center [781, 385] width 59 height 32
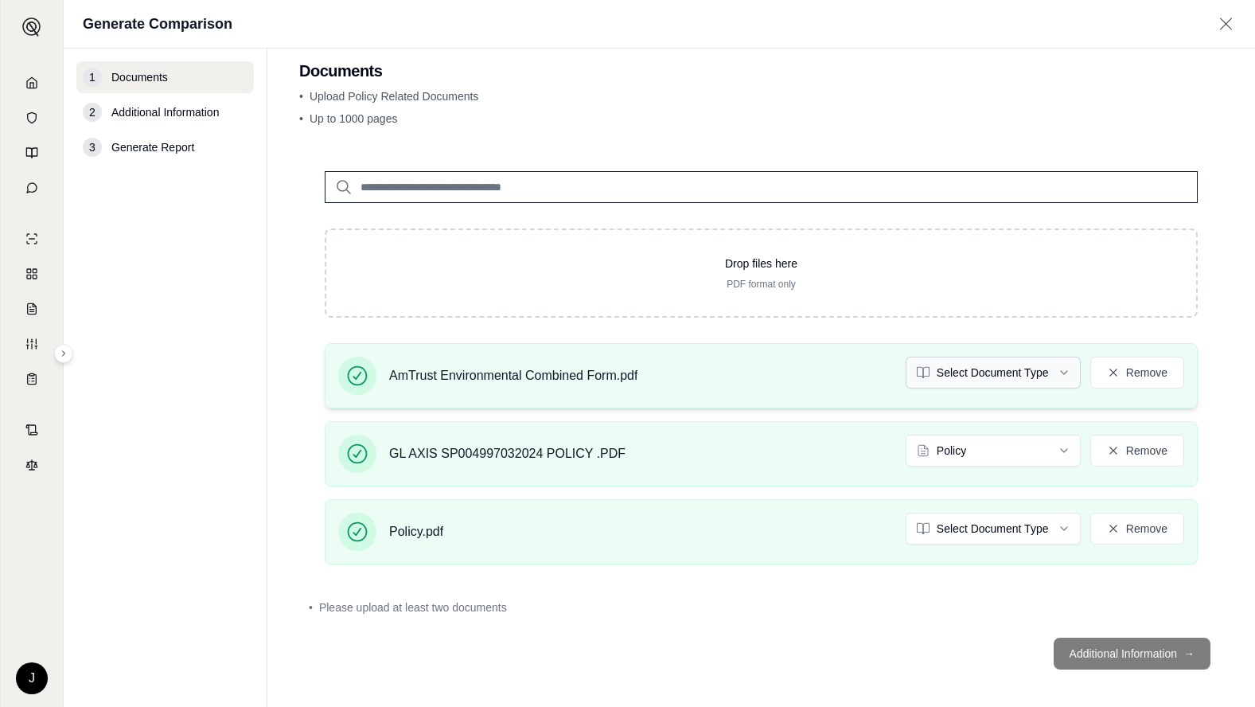
click at [1006, 376] on html "J Generate Comparison 1 Documents 2 Additional Information 3 Generate Report Do…" at bounding box center [627, 353] width 1255 height 707
click at [1105, 644] on footer "Additional Information →" at bounding box center [761, 653] width 924 height 57
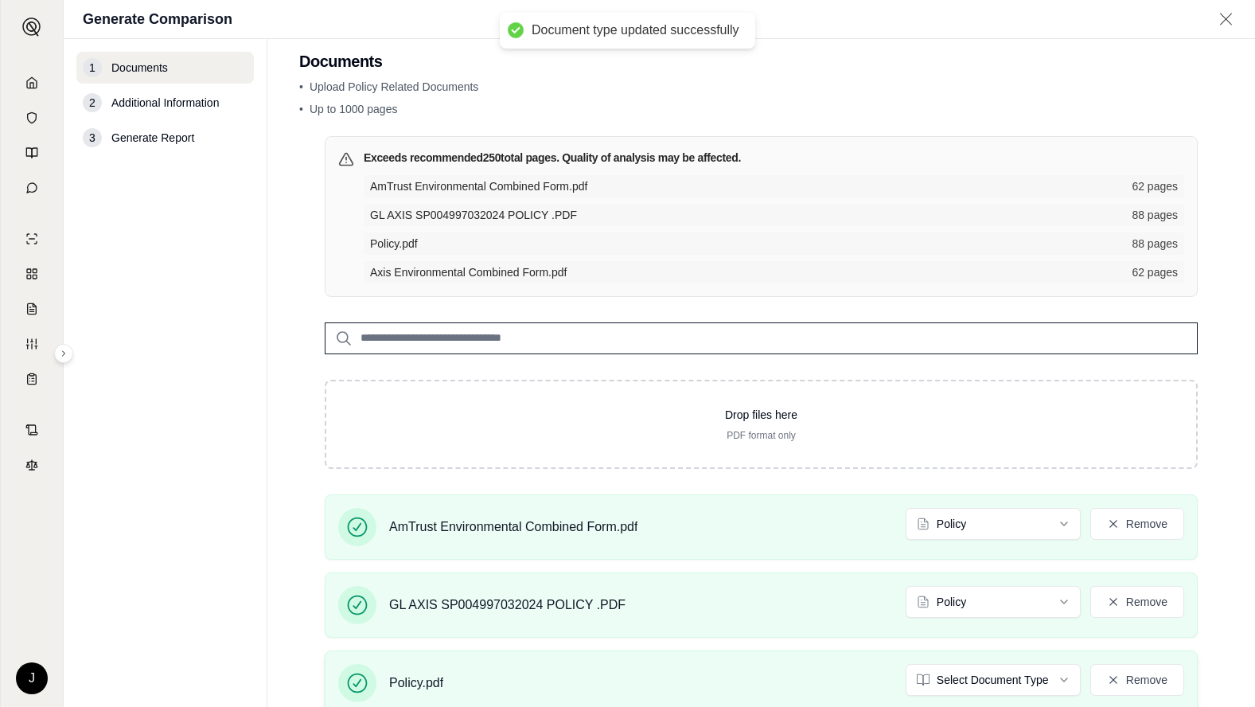
scroll to position [209, 0]
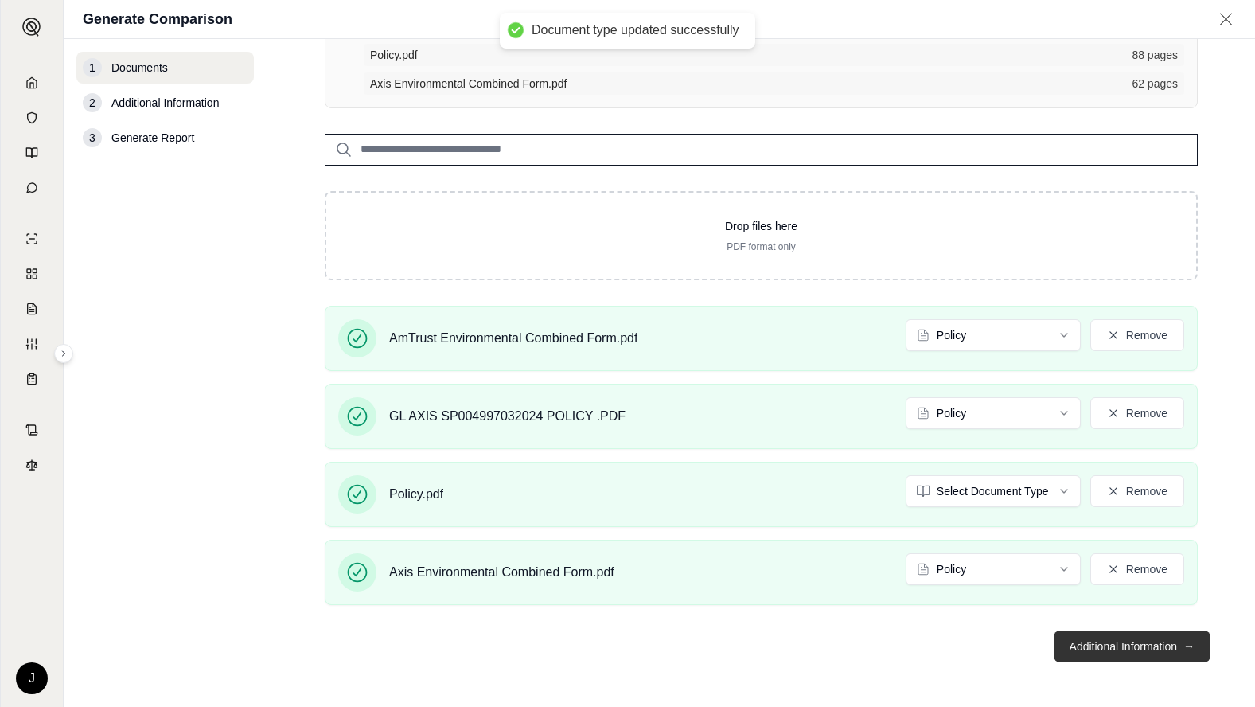
click at [1111, 652] on button "Additional Information →" at bounding box center [1132, 646] width 157 height 32
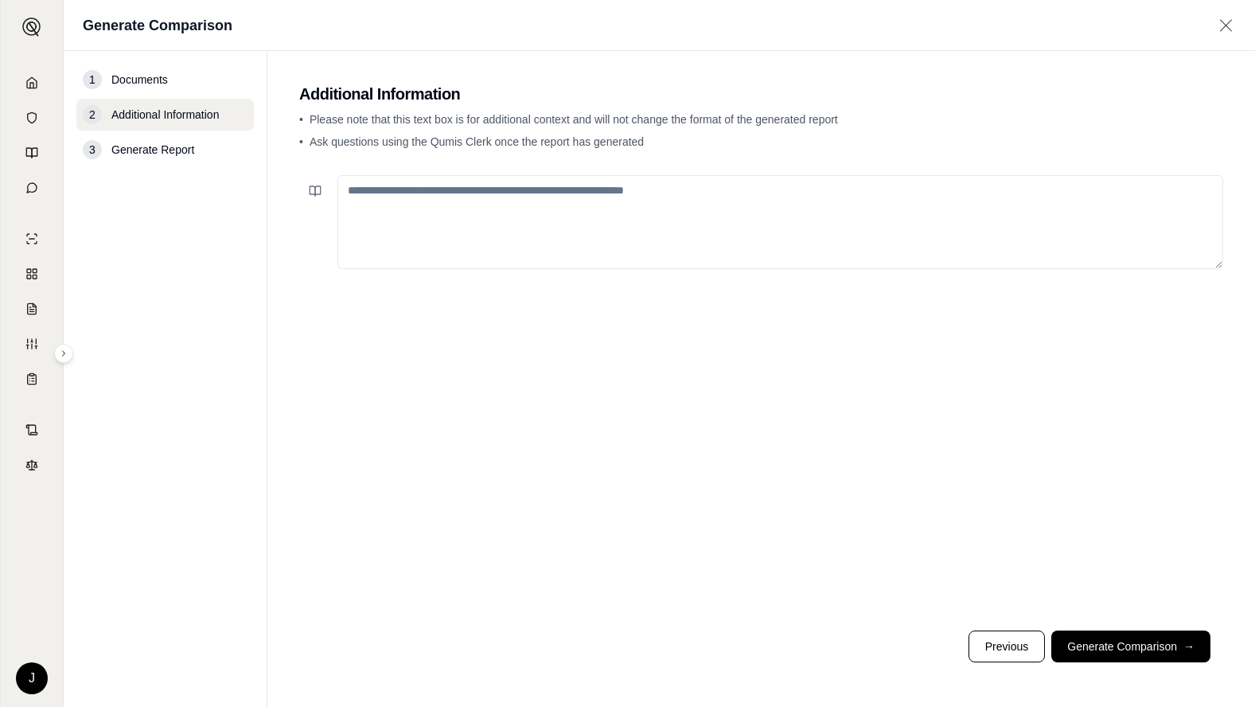
click at [1147, 645] on button "Generate Comparison →" at bounding box center [1130, 646] width 159 height 32
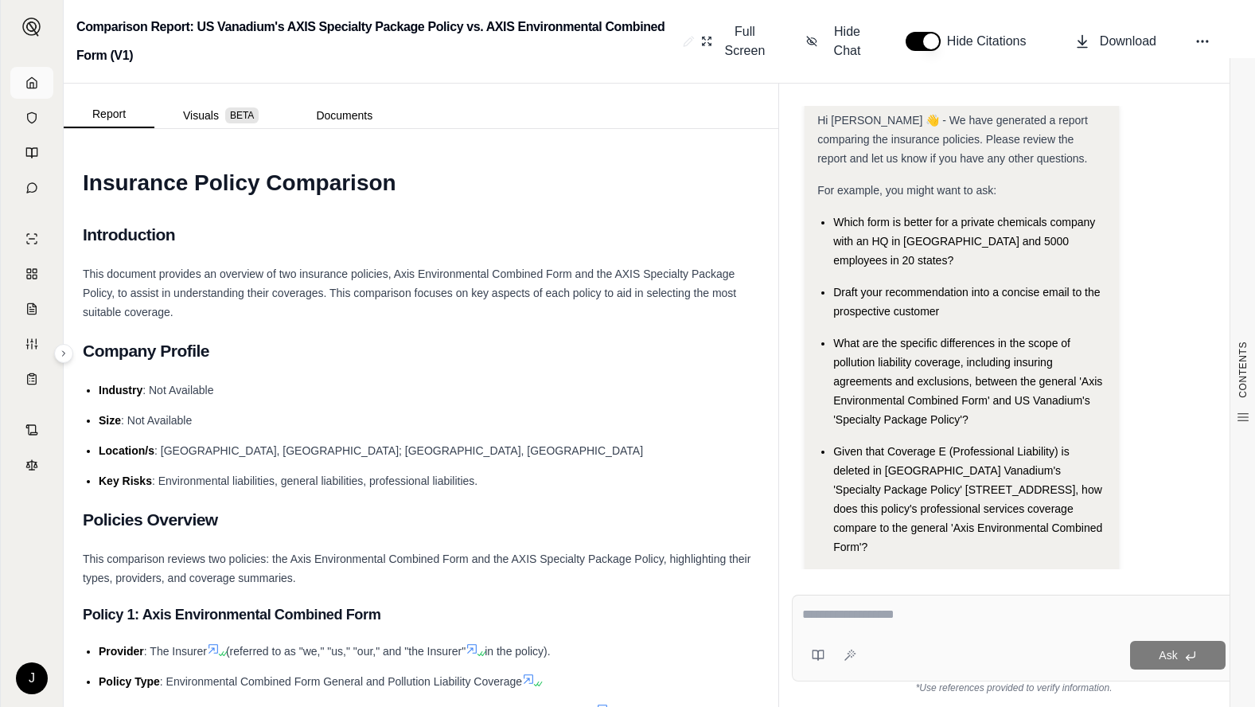
click at [36, 75] on link at bounding box center [31, 83] width 43 height 32
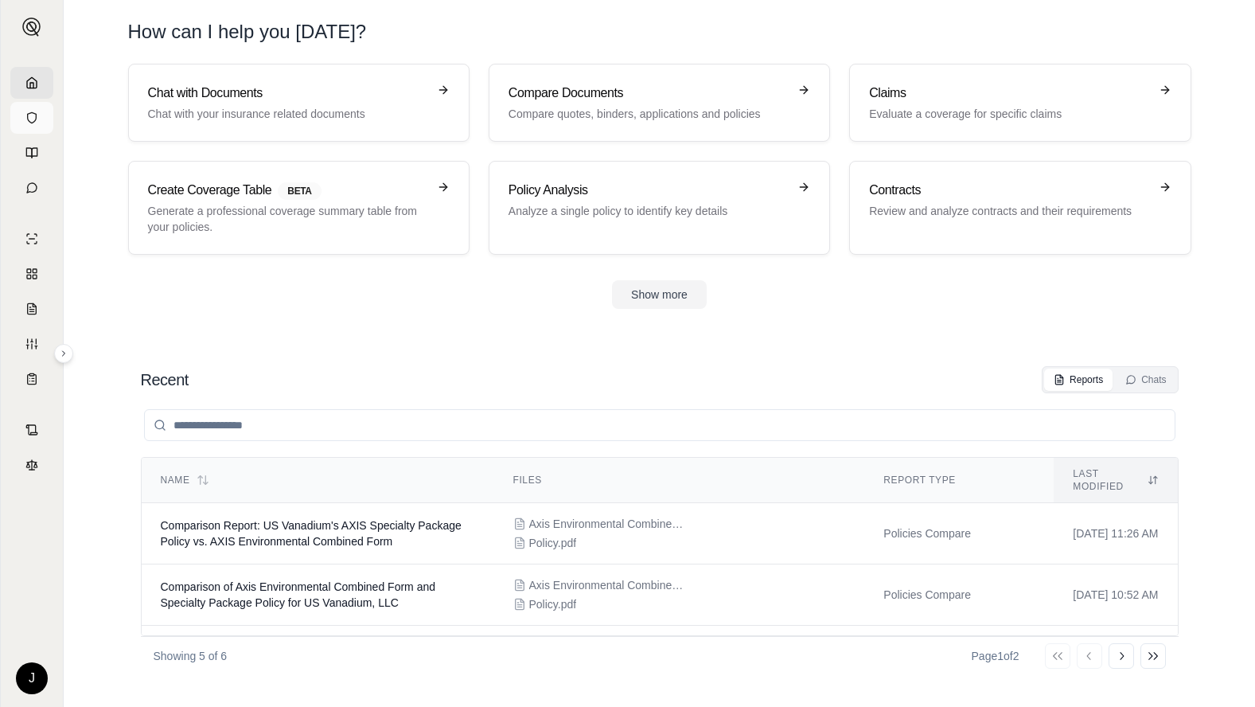
click at [41, 120] on link at bounding box center [31, 118] width 43 height 32
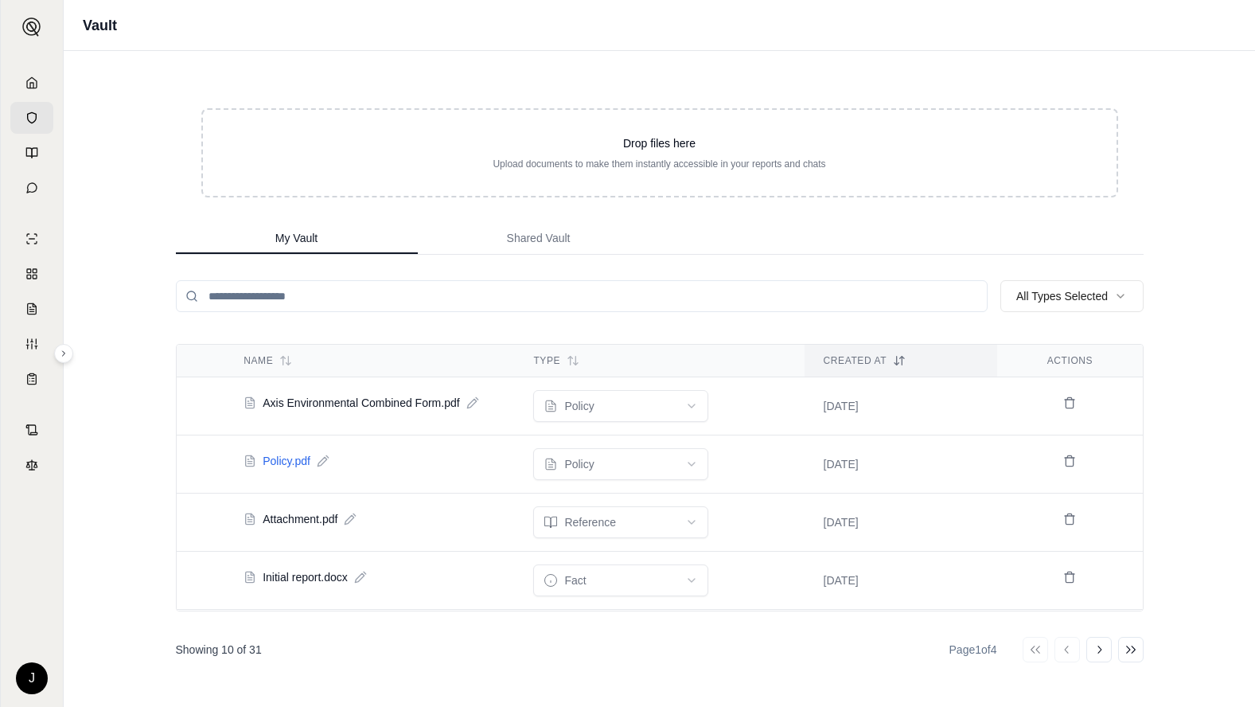
click at [302, 461] on span "Policy.pdf" at bounding box center [287, 461] width 48 height 16
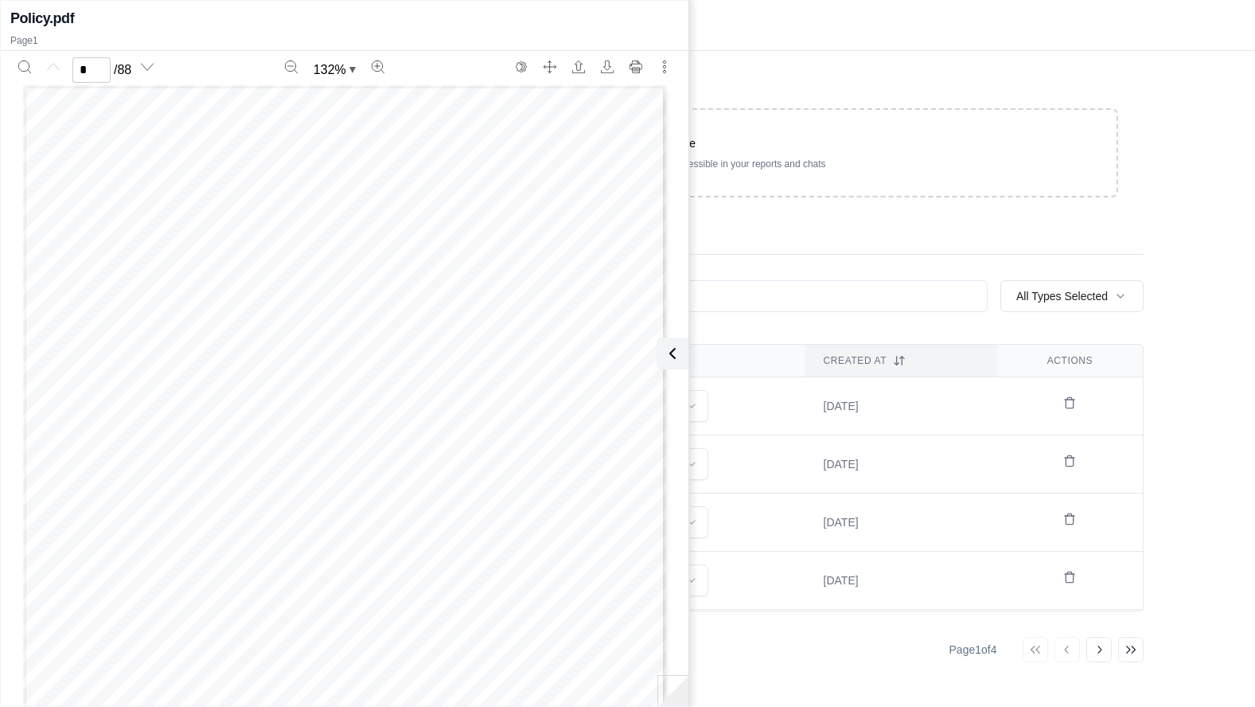
click at [859, 29] on div "Vault" at bounding box center [659, 25] width 1191 height 51
click at [666, 345] on icon at bounding box center [669, 353] width 19 height 19
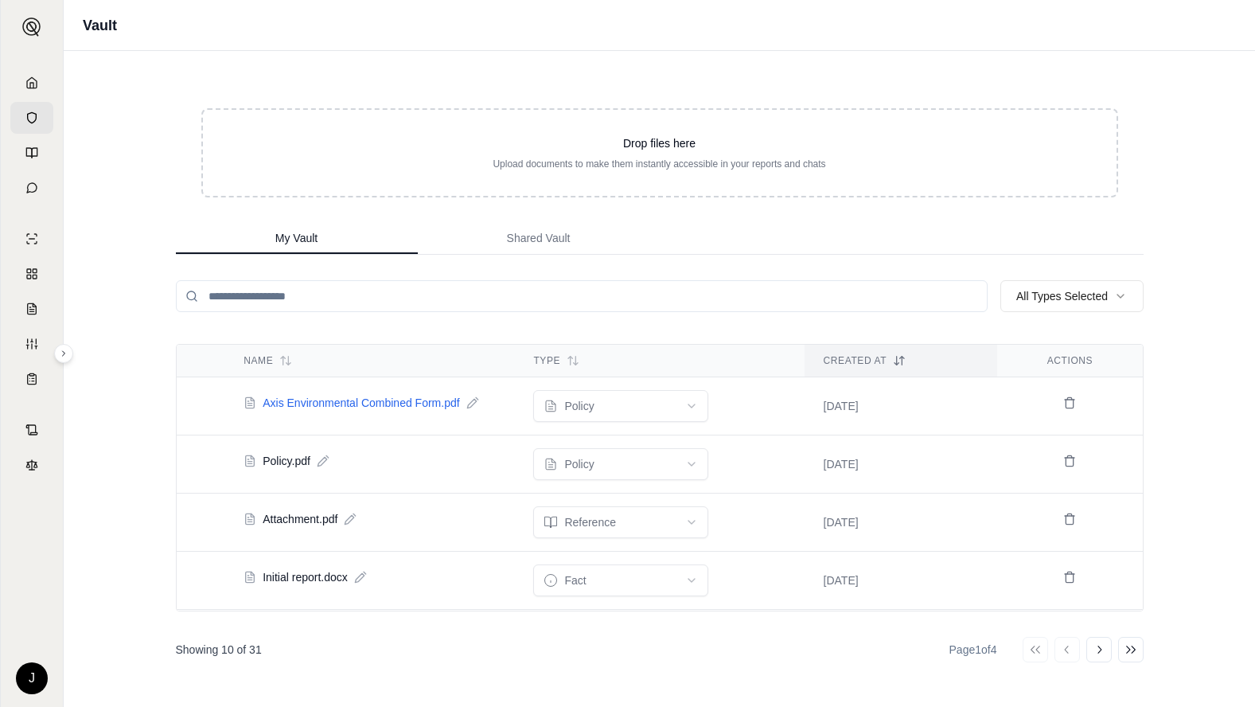
click at [403, 404] on span "Axis Environmental Combined Form.pdf" at bounding box center [361, 403] width 197 height 16
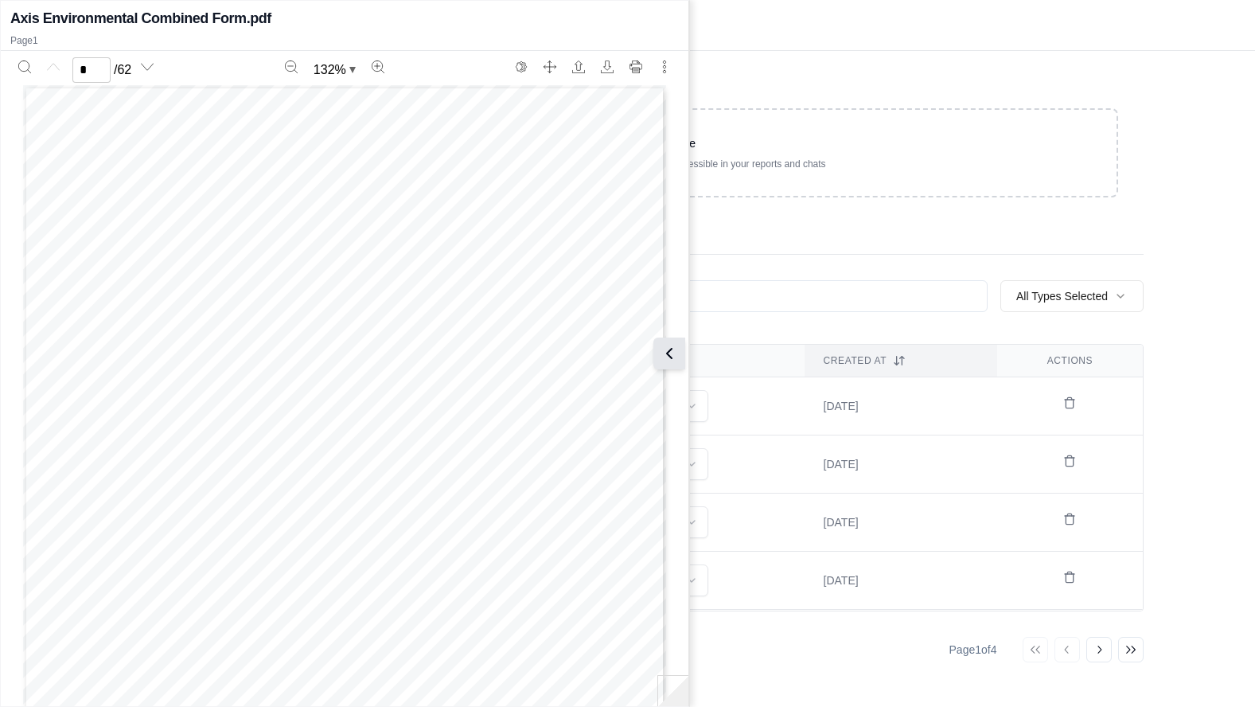
click at [670, 350] on icon at bounding box center [669, 354] width 5 height 10
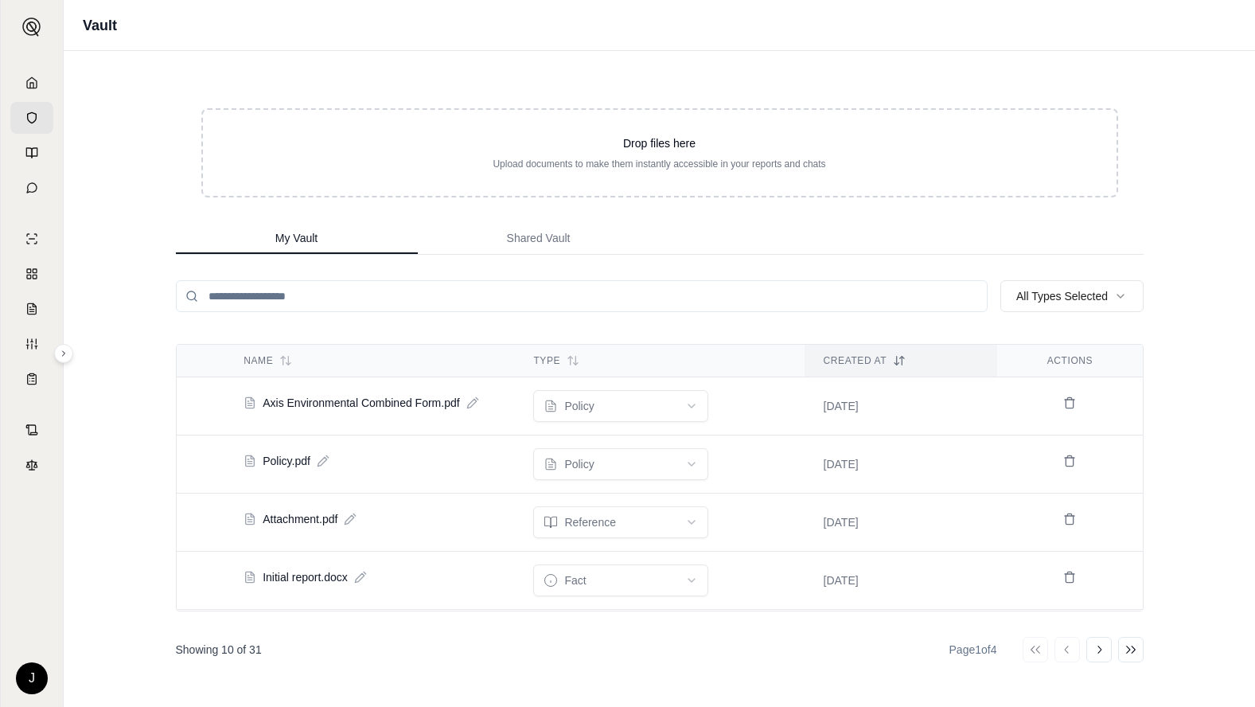
click at [474, 401] on icon at bounding box center [472, 402] width 13 height 13
drag, startPoint x: 275, startPoint y: 404, endPoint x: 240, endPoint y: 404, distance: 35.8
click at [237, 406] on td "**********" at bounding box center [369, 406] width 290 height 57
type input "**********"
click at [1206, 590] on div "Vault Drop files here Upload documents to make them instantly accessible in you…" at bounding box center [659, 353] width 1191 height 707
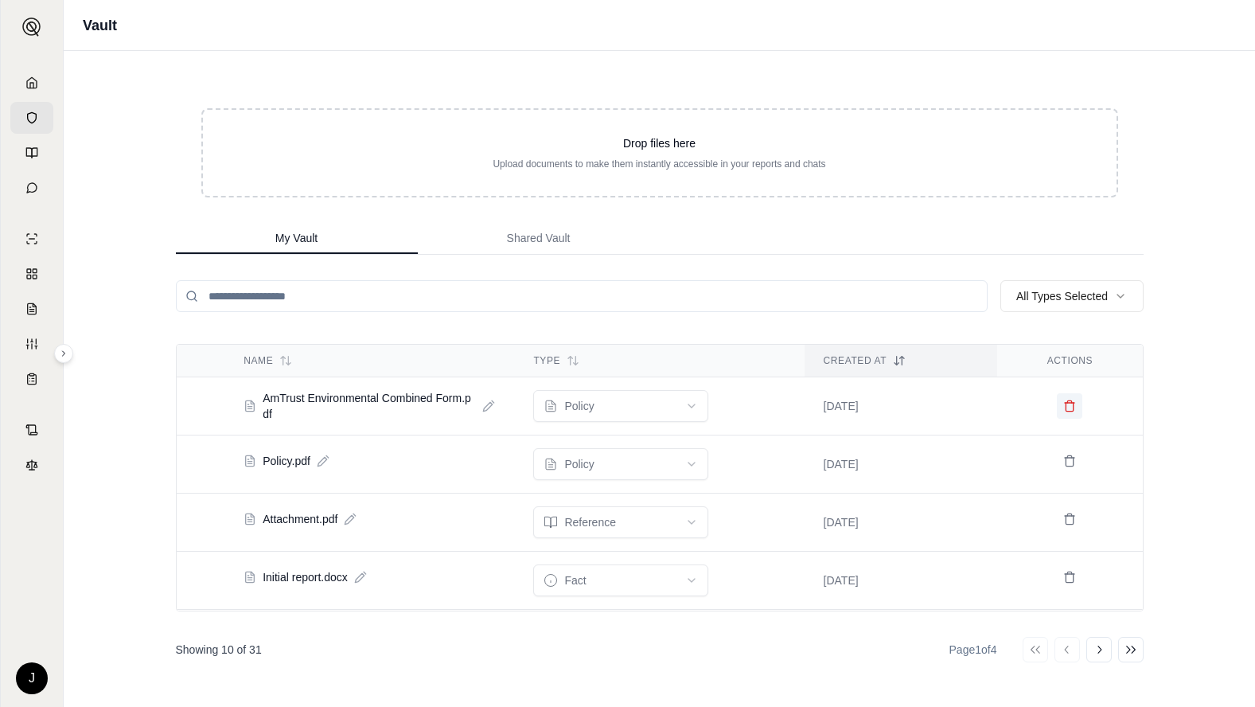
click at [1063, 408] on icon at bounding box center [1069, 405] width 13 height 13
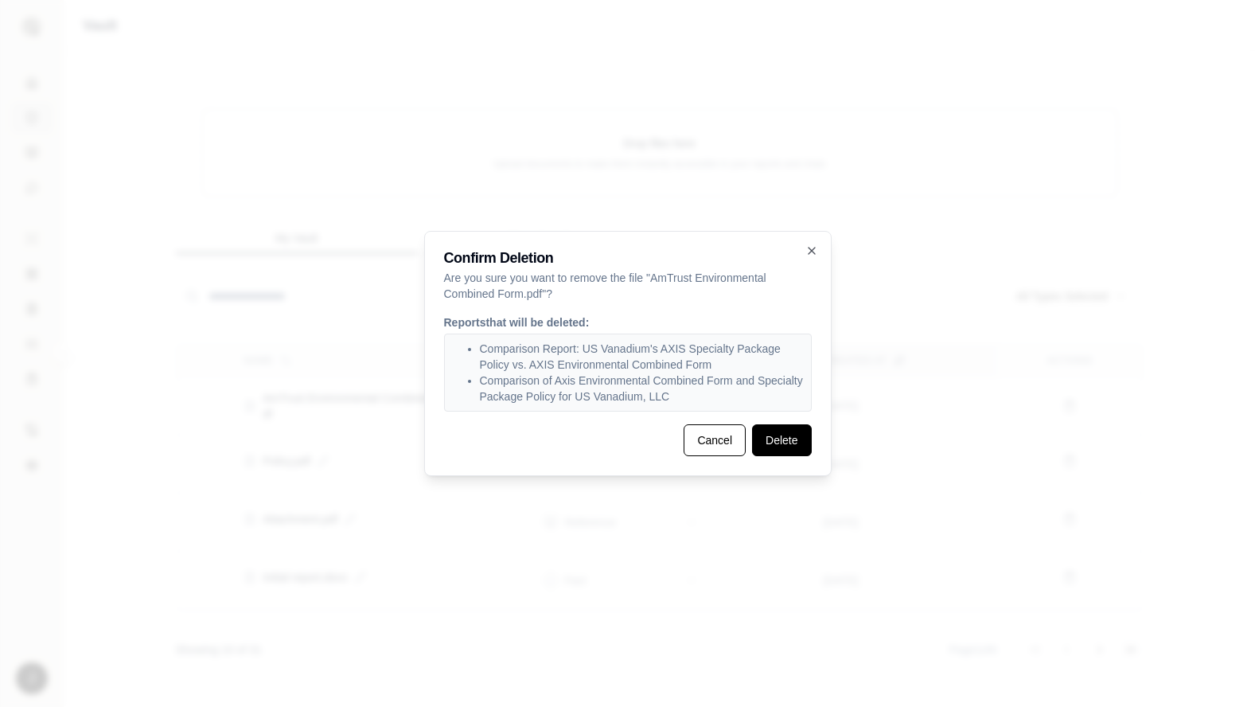
click at [778, 440] on button "Delete" at bounding box center [781, 440] width 59 height 32
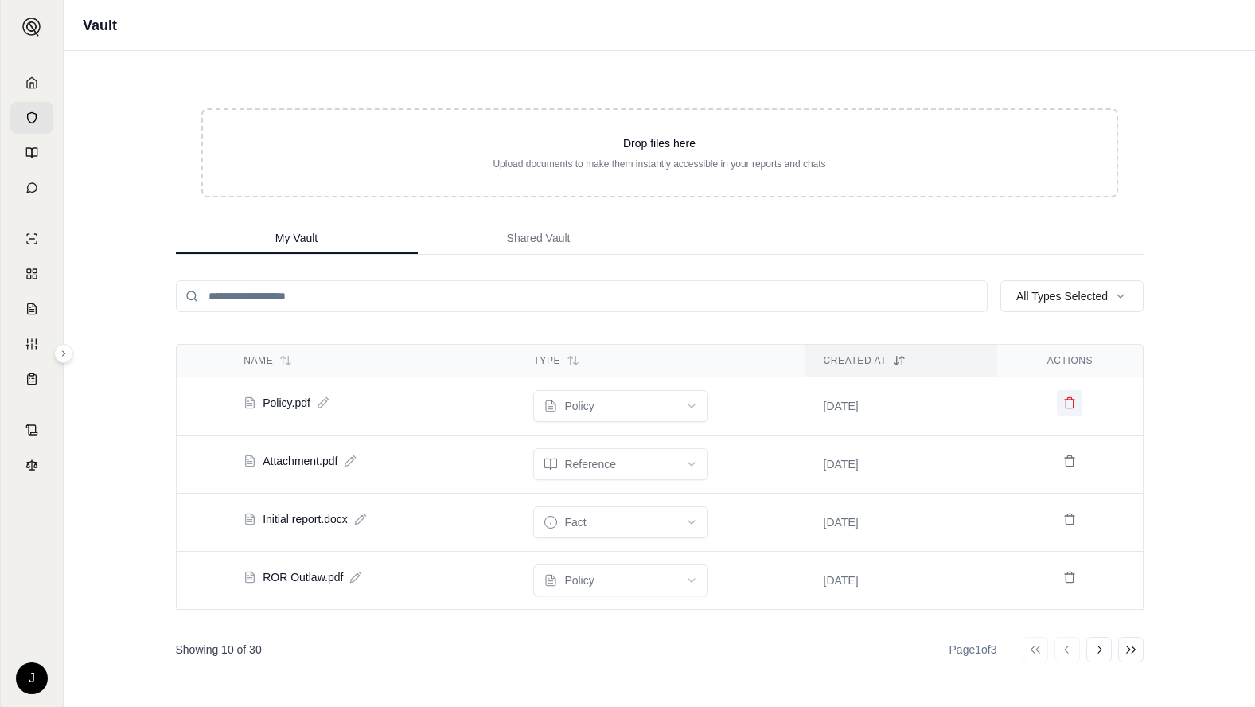
click at [1063, 402] on icon at bounding box center [1069, 402] width 13 height 13
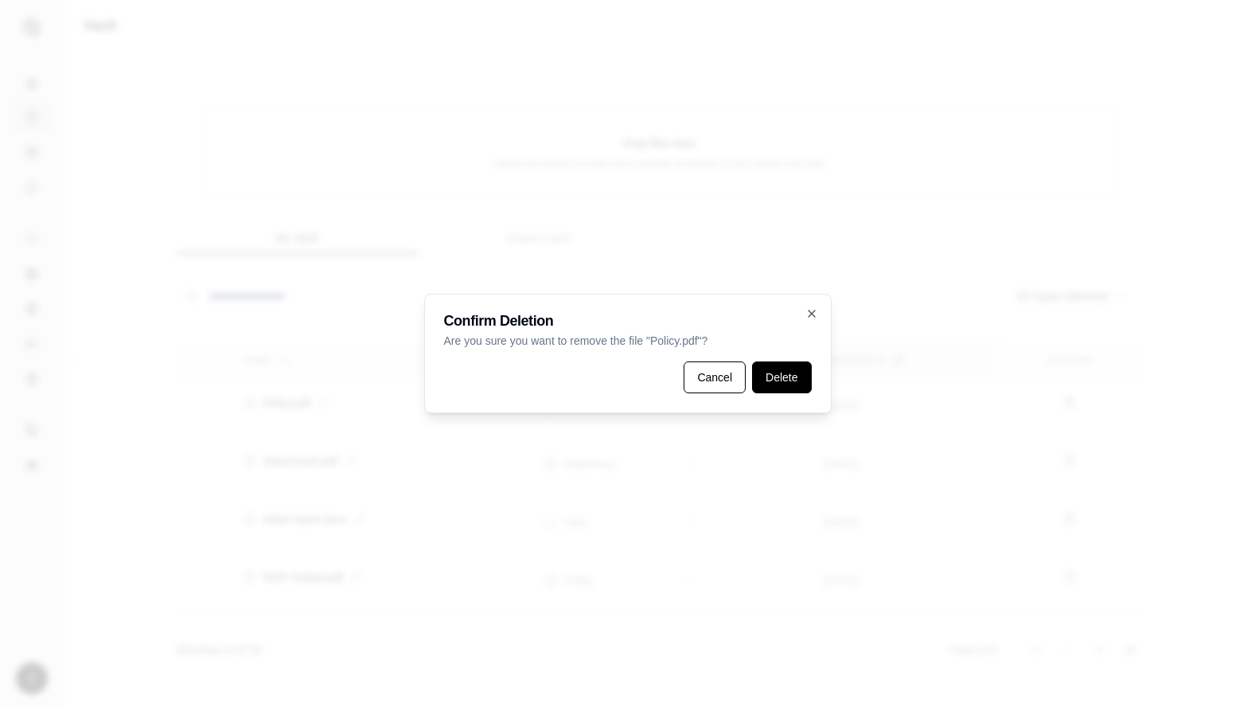
click at [767, 379] on button "Delete" at bounding box center [781, 377] width 59 height 32
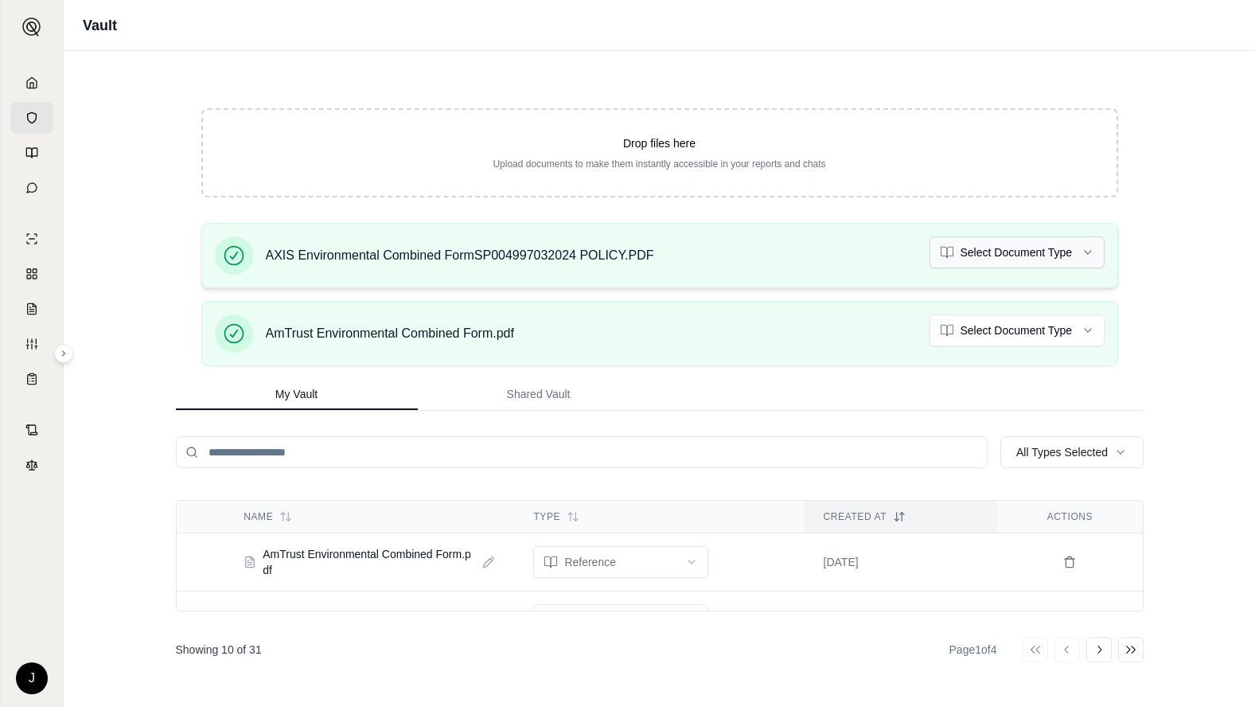
click at [1028, 242] on html "J Vault Drop files here Upload documents to make them instantly accessible in y…" at bounding box center [627, 353] width 1255 height 707
click at [1075, 327] on html "Document type updated successfully J Vault Drop files here Upload documents to …" at bounding box center [627, 353] width 1255 height 707
click at [1199, 441] on div "Vault Drop files here Upload documents to make them instantly accessible in you…" at bounding box center [659, 353] width 1191 height 707
click at [879, 393] on div "My Vault Shared Vault" at bounding box center [660, 395] width 968 height 32
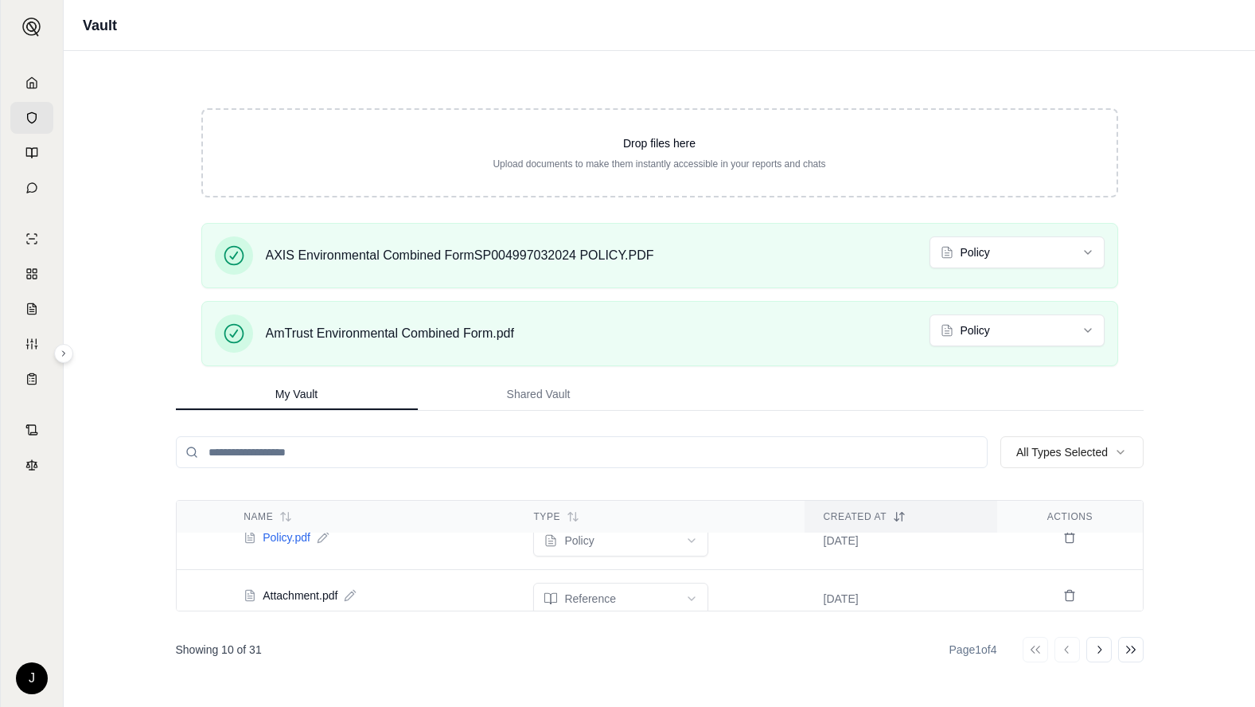
click at [284, 541] on span "Policy.pdf" at bounding box center [287, 537] width 48 height 16
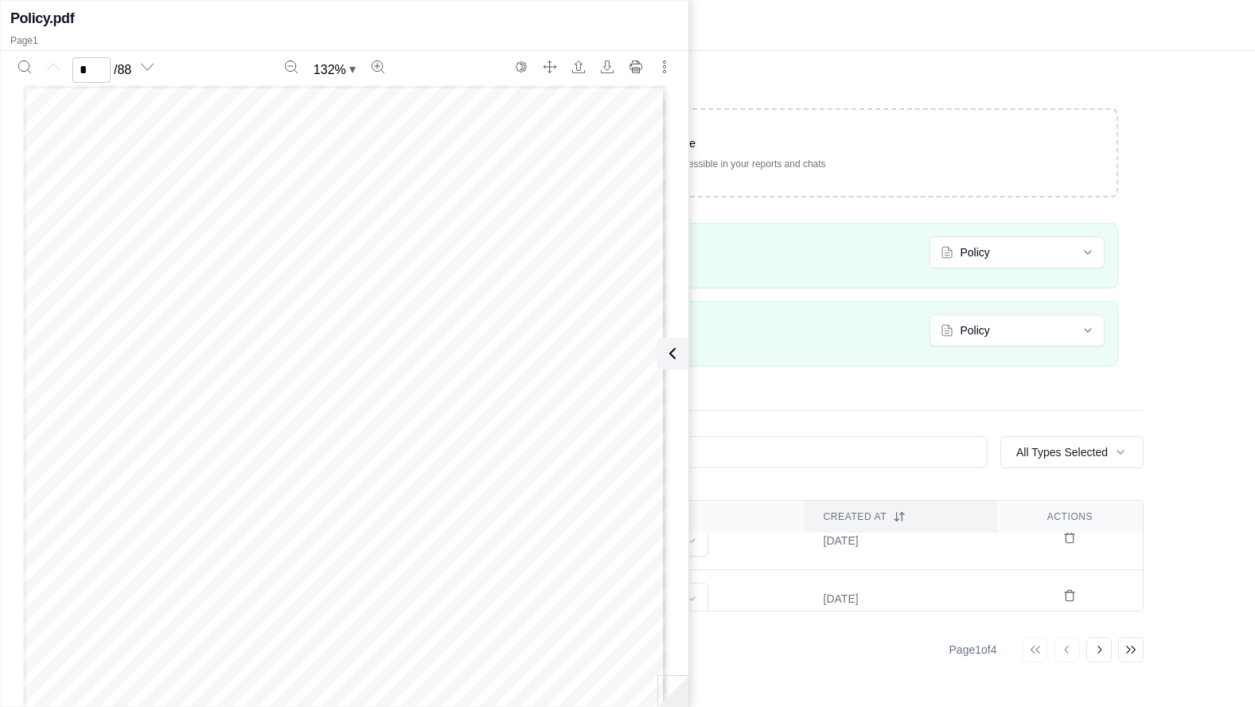
scroll to position [398, 0]
click at [1171, 84] on div "Vault Drop files here Upload documents to make them instantly accessible in you…" at bounding box center [659, 353] width 1191 height 707
click at [995, 53] on div "Drop files here Upload documents to make them instantly accessible in your repo…" at bounding box center [659, 379] width 1019 height 656
click at [664, 354] on icon at bounding box center [669, 353] width 19 height 19
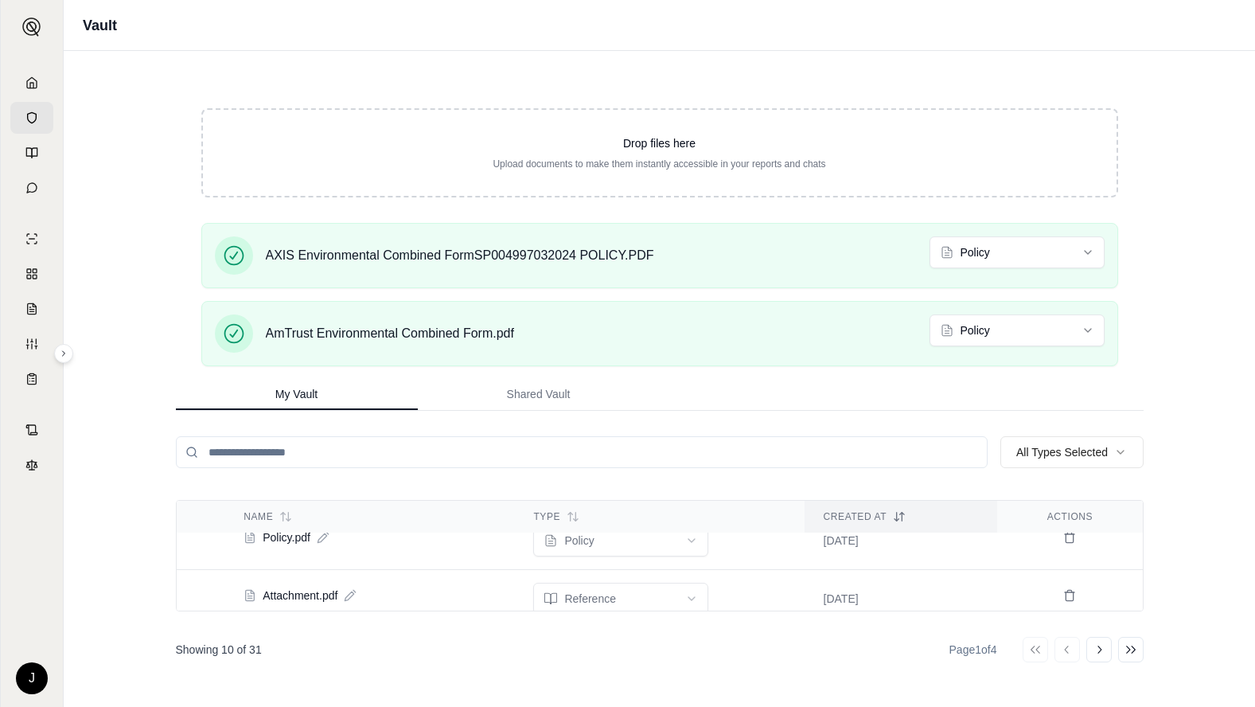
scroll to position [503, 0]
click at [848, 507] on th "Created At" at bounding box center [900, 517] width 193 height 33
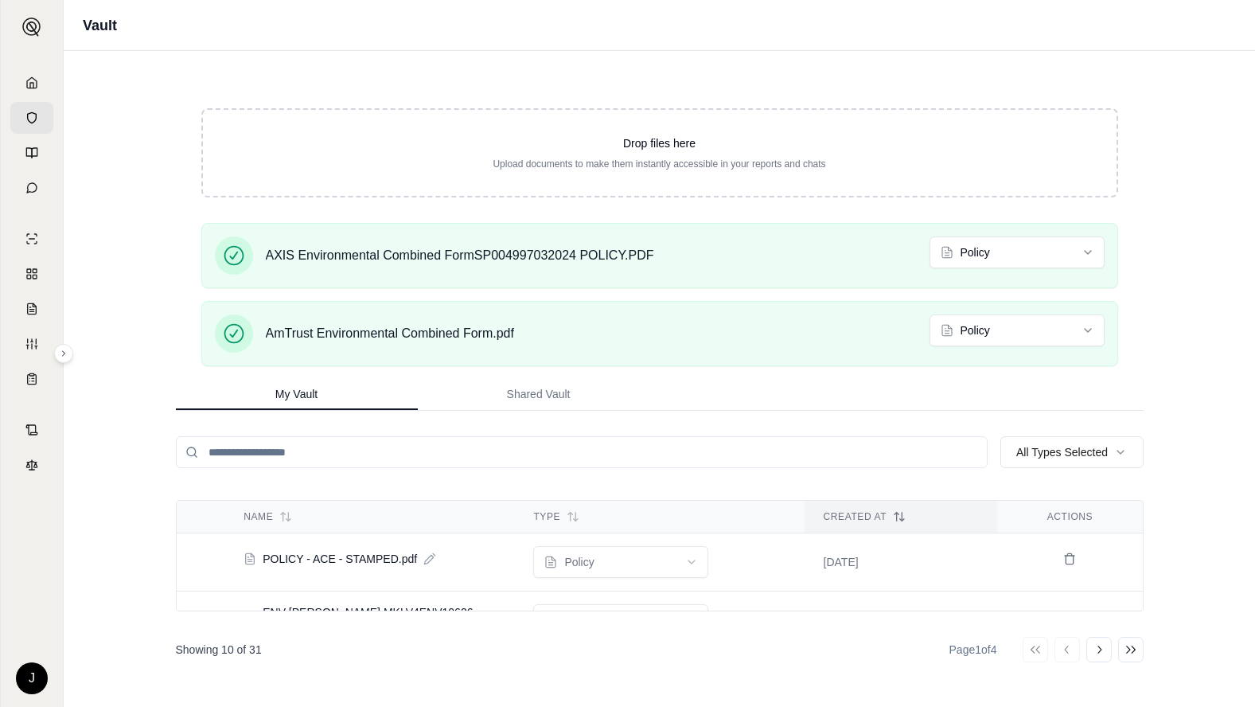
click at [856, 515] on div "Created At" at bounding box center [901, 516] width 155 height 13
click at [30, 85] on polyline at bounding box center [31, 86] width 3 height 6
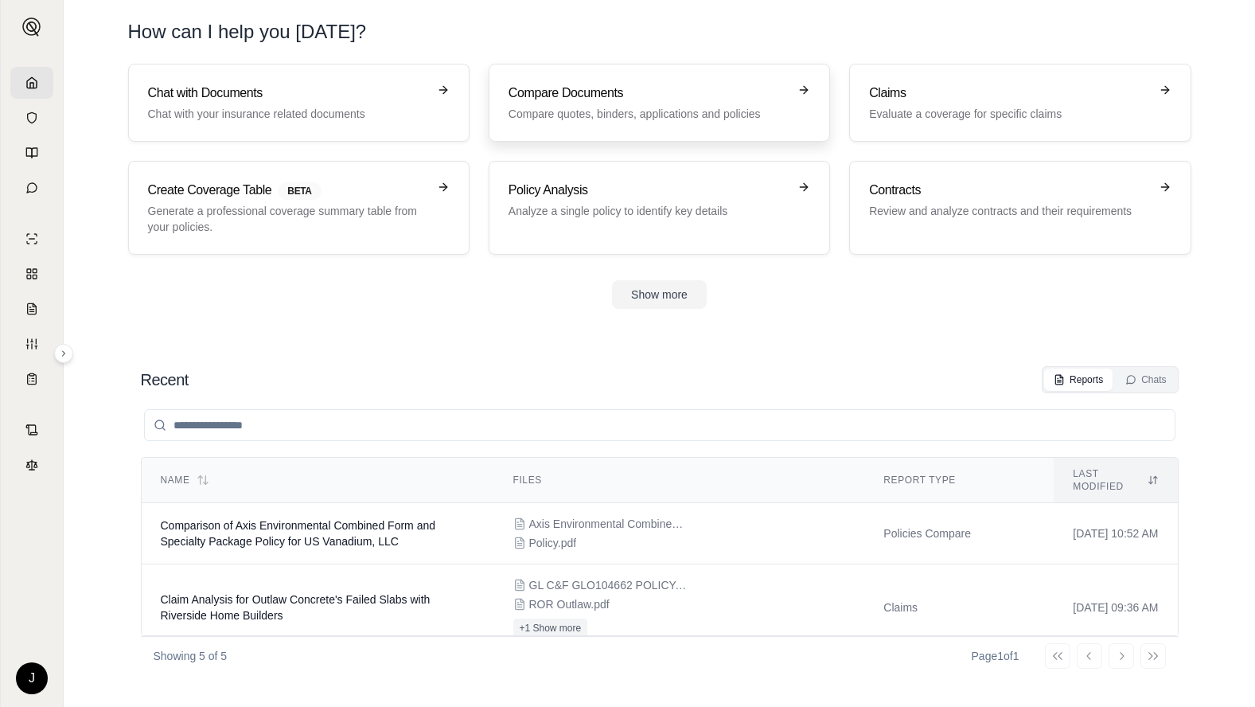
click at [644, 110] on p "Compare quotes, binders, applications and policies" at bounding box center [647, 114] width 279 height 16
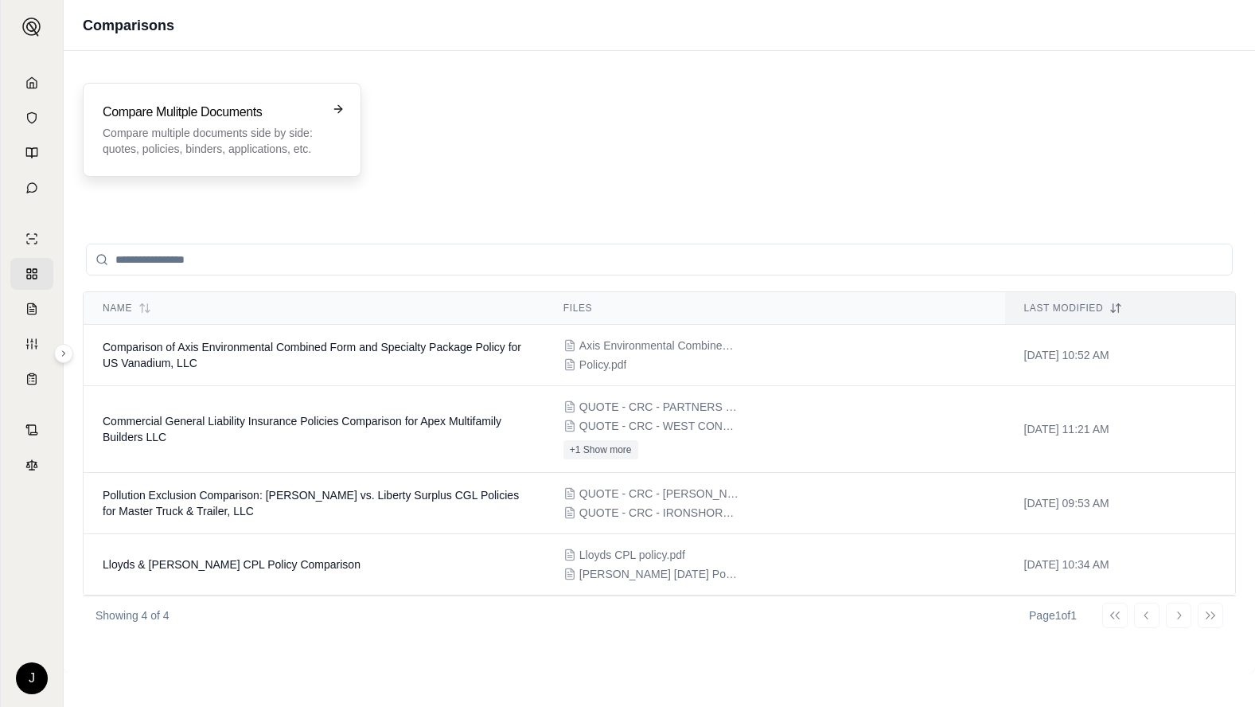
click at [169, 127] on p "Compare multiple documents side by side: quotes, policies, binders, application…" at bounding box center [211, 141] width 216 height 32
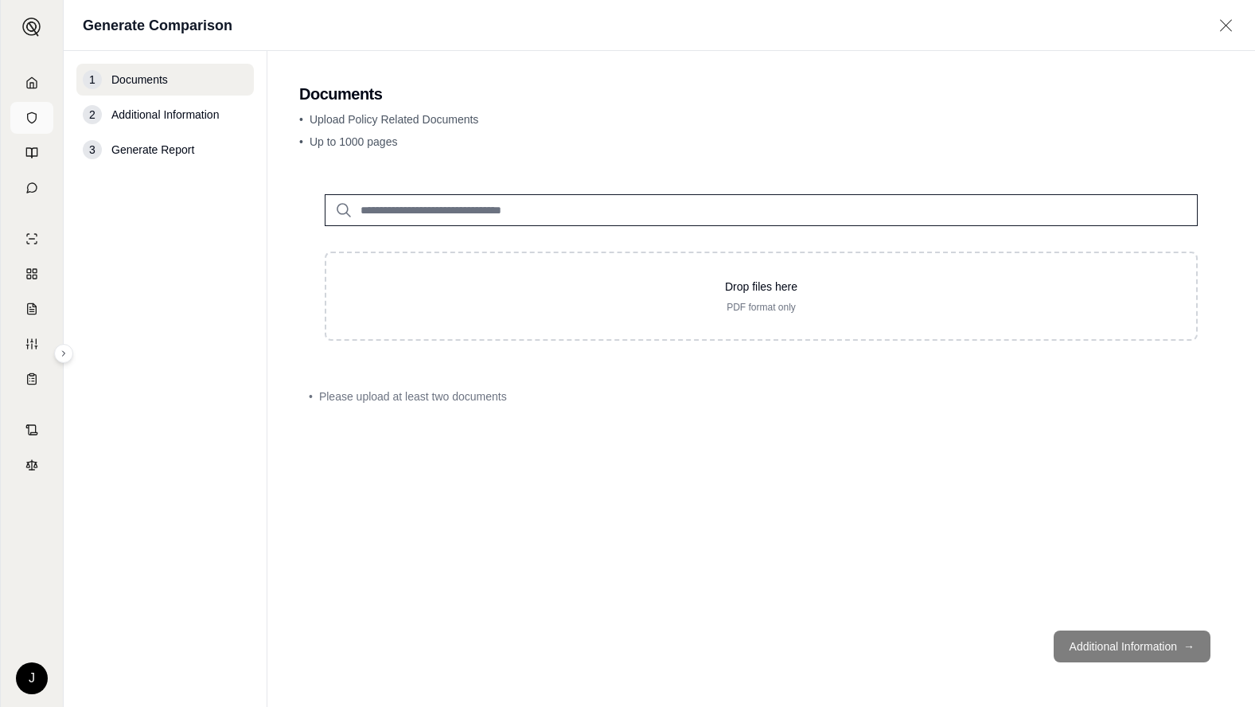
click at [26, 122] on icon at bounding box center [31, 117] width 13 height 13
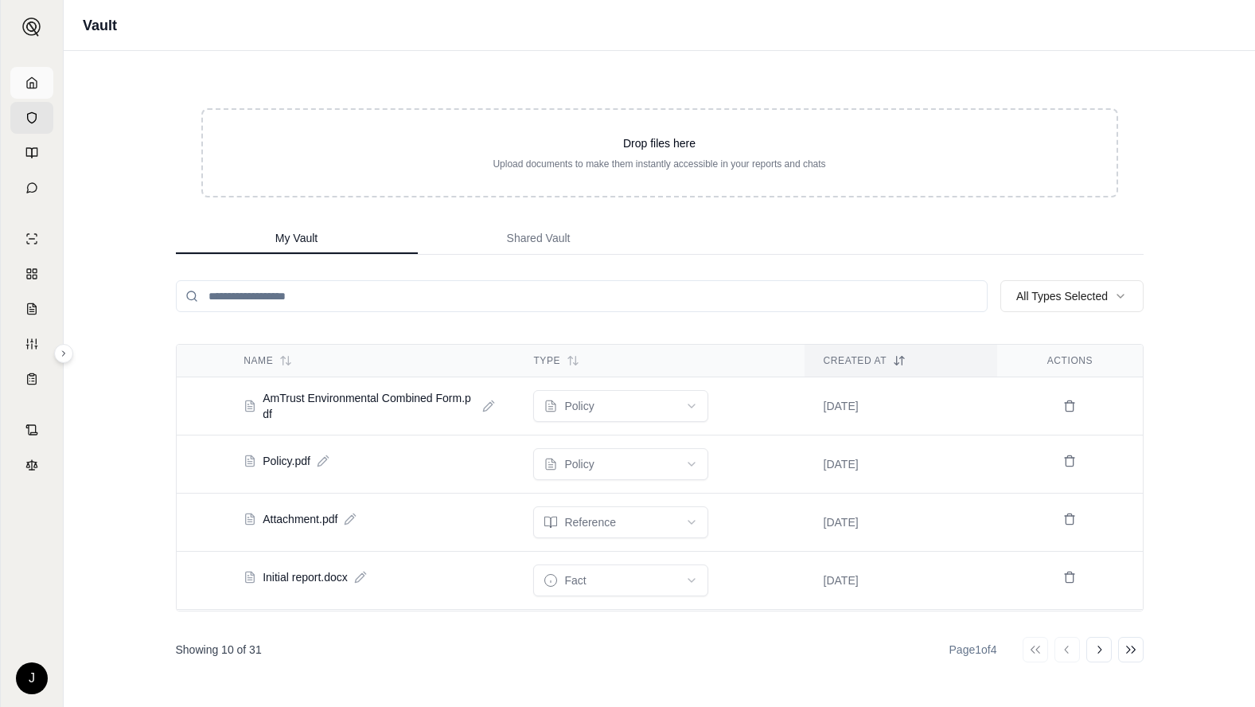
click at [29, 89] on link at bounding box center [31, 83] width 43 height 32
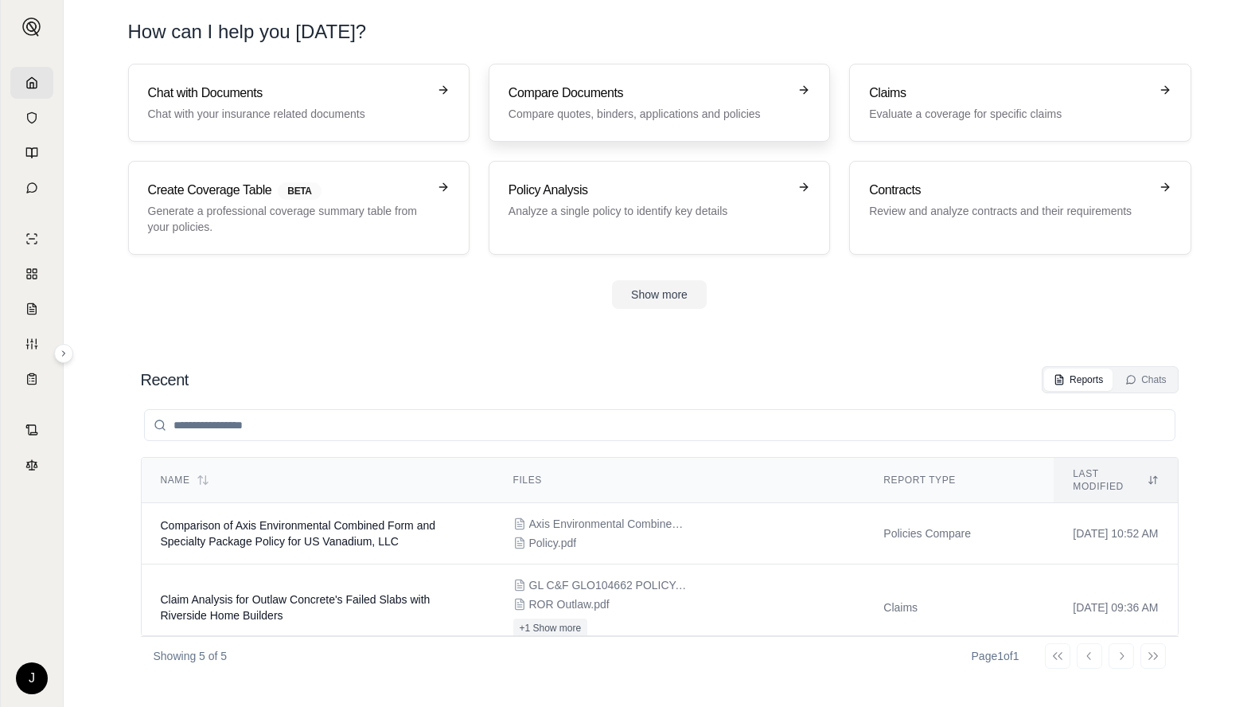
click at [628, 101] on h3 "Compare Documents" at bounding box center [647, 93] width 279 height 19
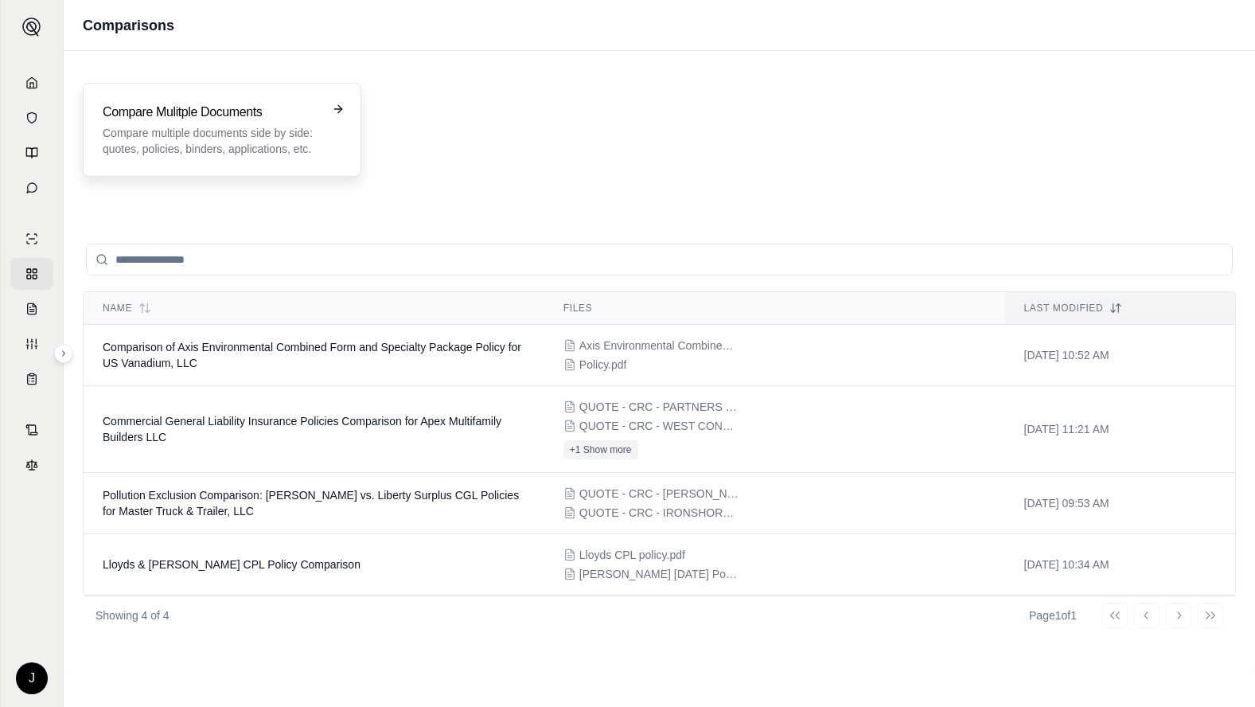
click at [224, 142] on p "Compare multiple documents side by side: quotes, policies, binders, application…" at bounding box center [211, 141] width 216 height 32
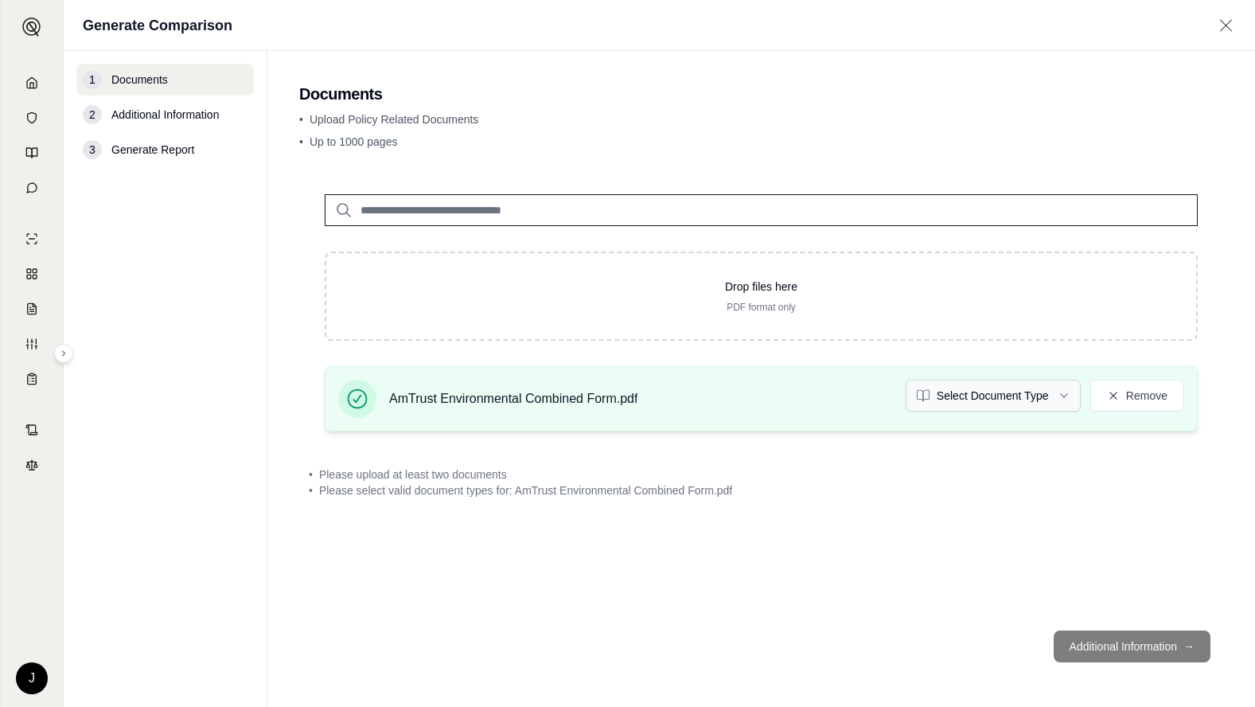
click at [960, 393] on html "J Generate Comparison 1 Documents 2 Additional Information 3 Generate Report Do…" at bounding box center [627, 353] width 1255 height 707
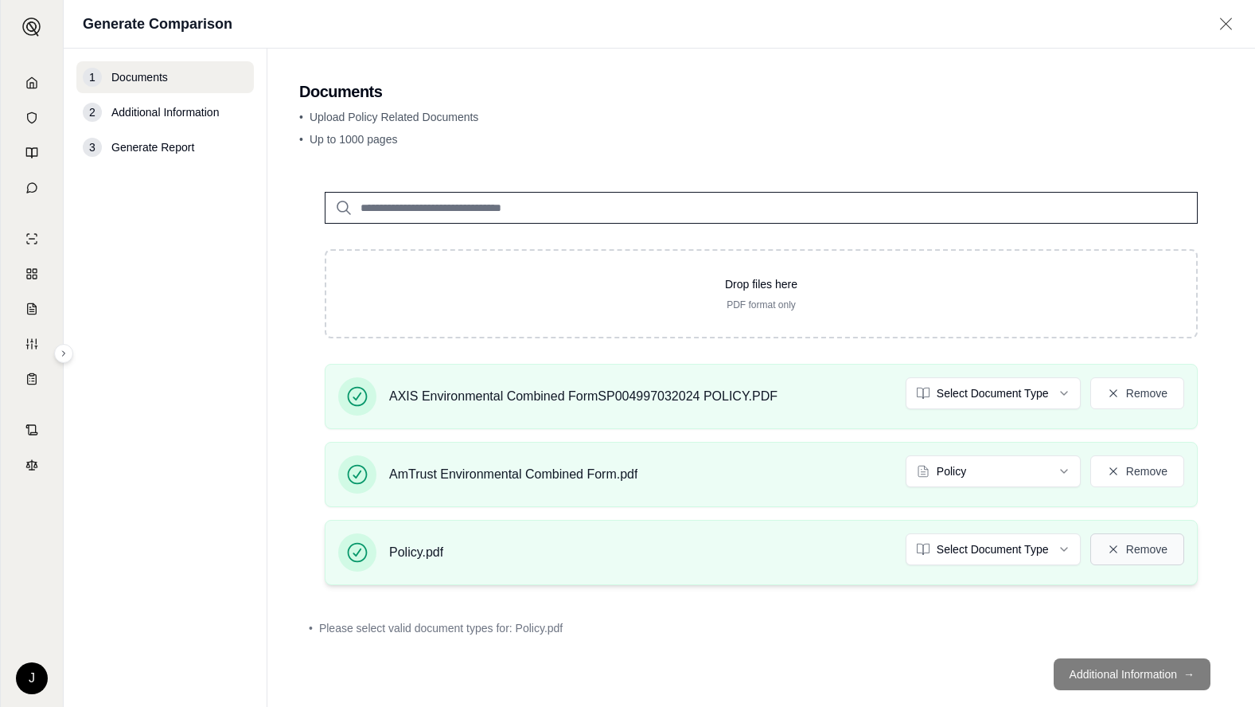
click at [1112, 552] on button "Remove" at bounding box center [1137, 549] width 94 height 32
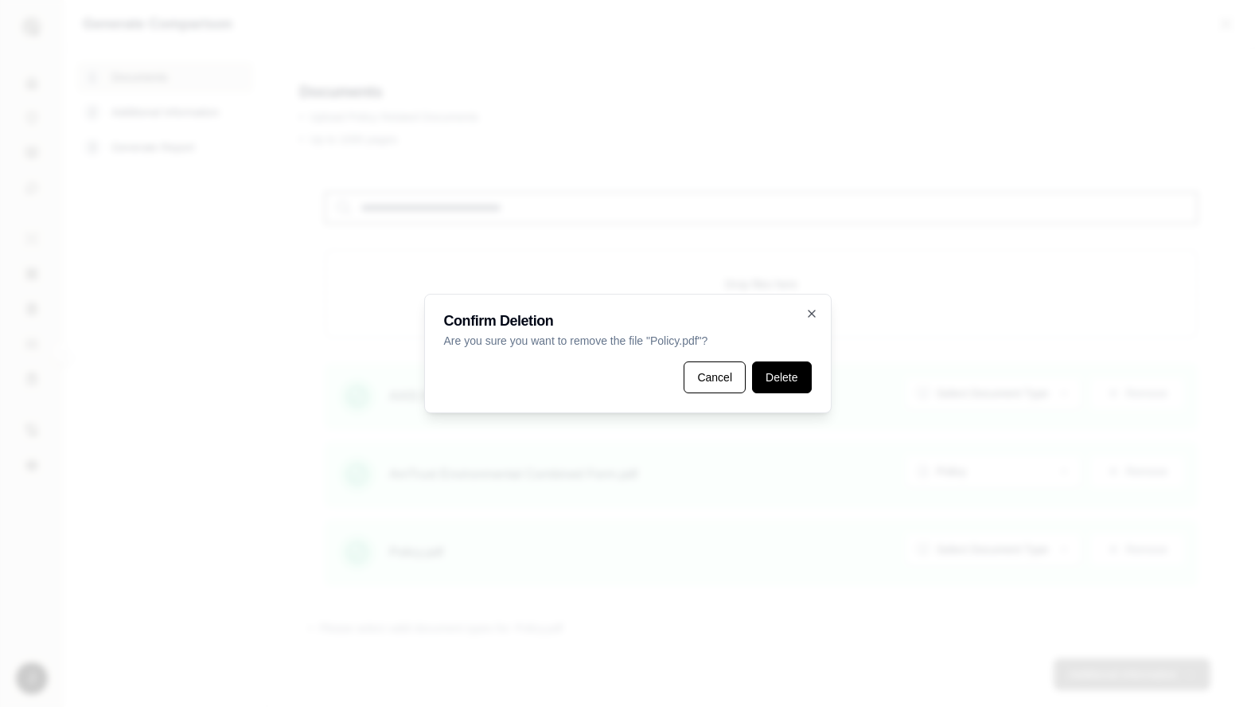
click at [781, 380] on button "Delete" at bounding box center [781, 377] width 59 height 32
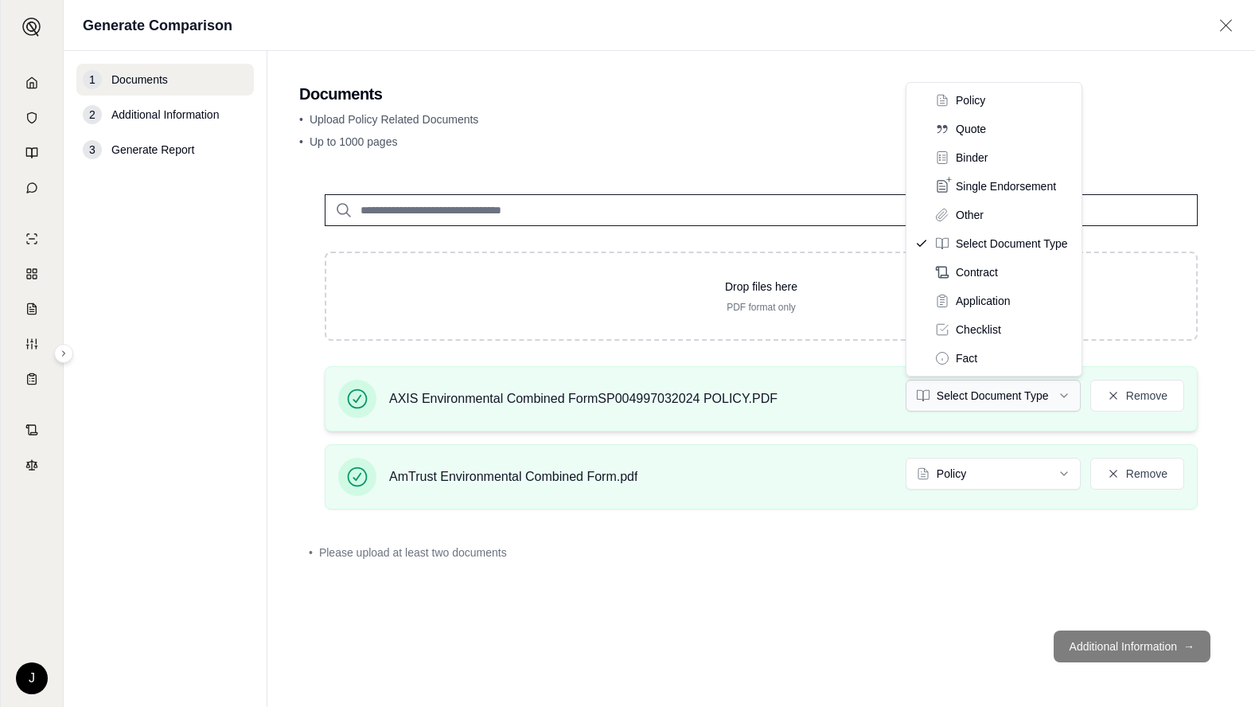
click at [974, 395] on html "J Generate Comparison 1 Documents 2 Additional Information 3 Generate Report Do…" at bounding box center [627, 353] width 1255 height 707
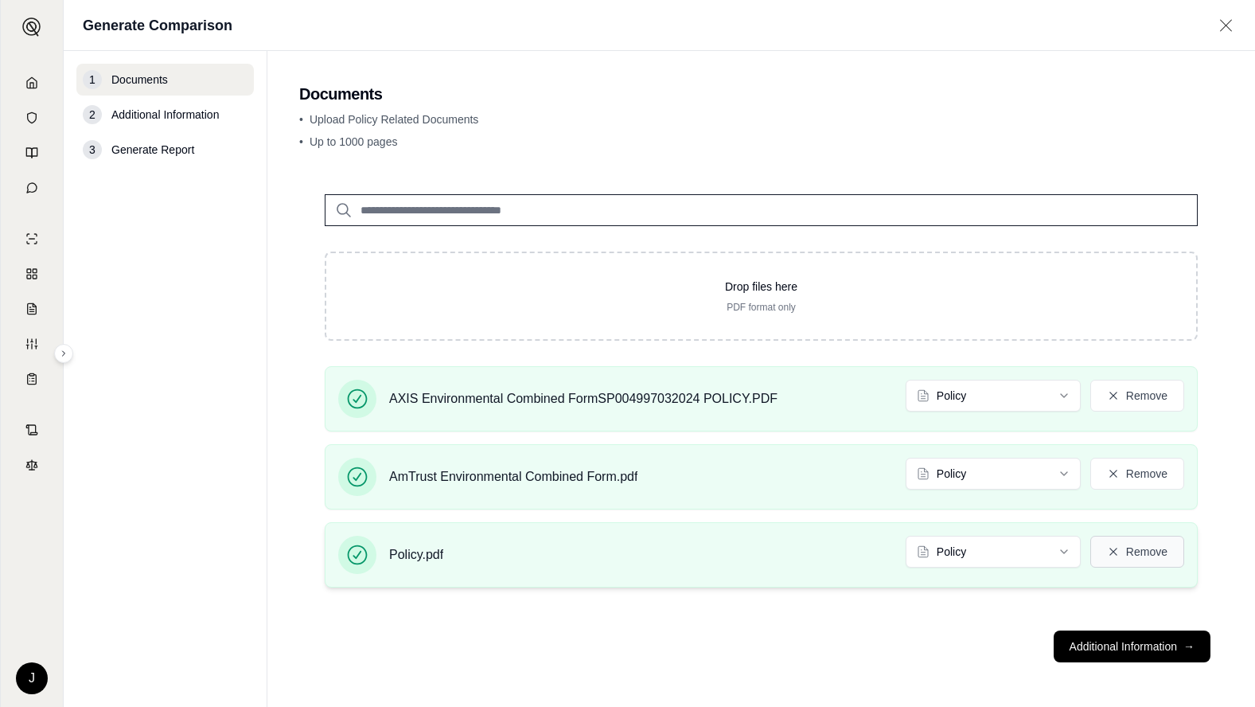
click at [1142, 547] on button "Remove" at bounding box center [1137, 552] width 94 height 32
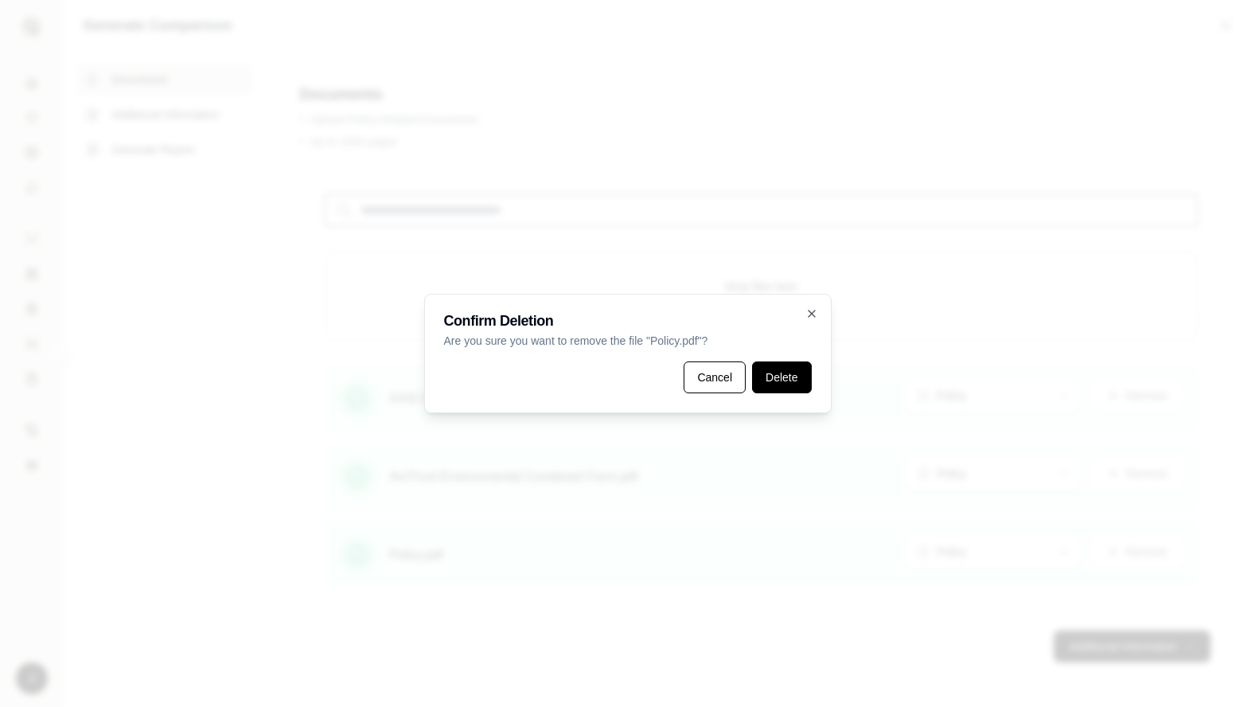
click at [777, 373] on button "Delete" at bounding box center [781, 377] width 59 height 32
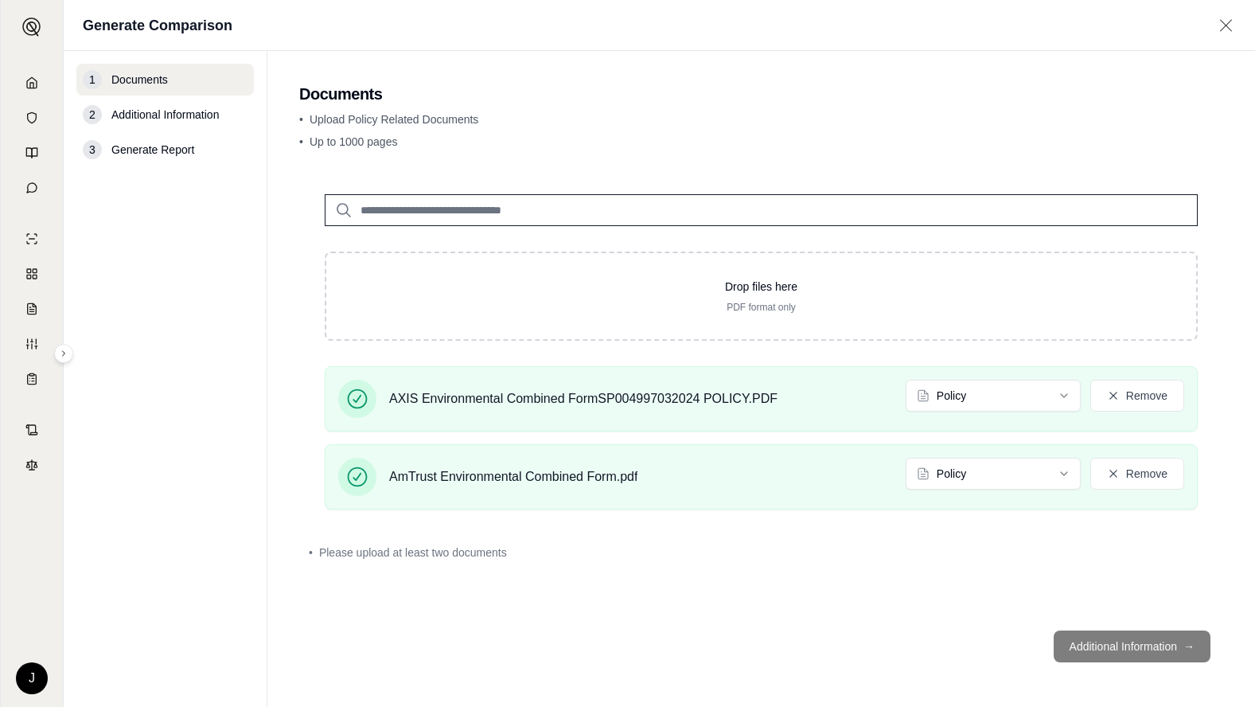
click at [1101, 649] on footer "Additional Information →" at bounding box center [761, 645] width 924 height 57
click at [1108, 641] on footer "Additional Information →" at bounding box center [761, 645] width 924 height 57
click at [1109, 641] on footer "Additional Information →" at bounding box center [761, 645] width 924 height 57
click at [1113, 636] on footer "Additional Information →" at bounding box center [761, 645] width 924 height 57
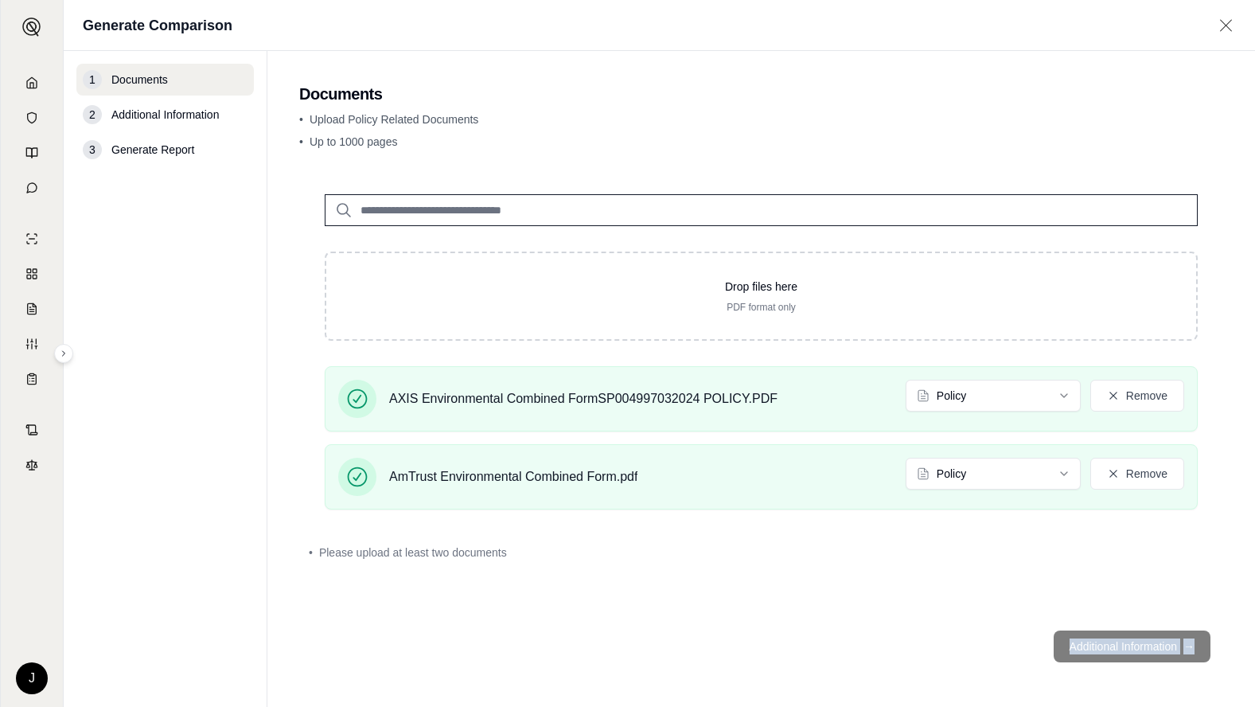
click at [1111, 677] on main "Documents • Upload Policy Related Documents • Up to 1000 pages Drop files here …" at bounding box center [761, 379] width 988 height 656
click at [512, 576] on div "Drop files here PDF format only AXIS Environmental Combined FormSP004997032024 …" at bounding box center [761, 393] width 924 height 449
click at [521, 210] on input "search" at bounding box center [761, 210] width 873 height 32
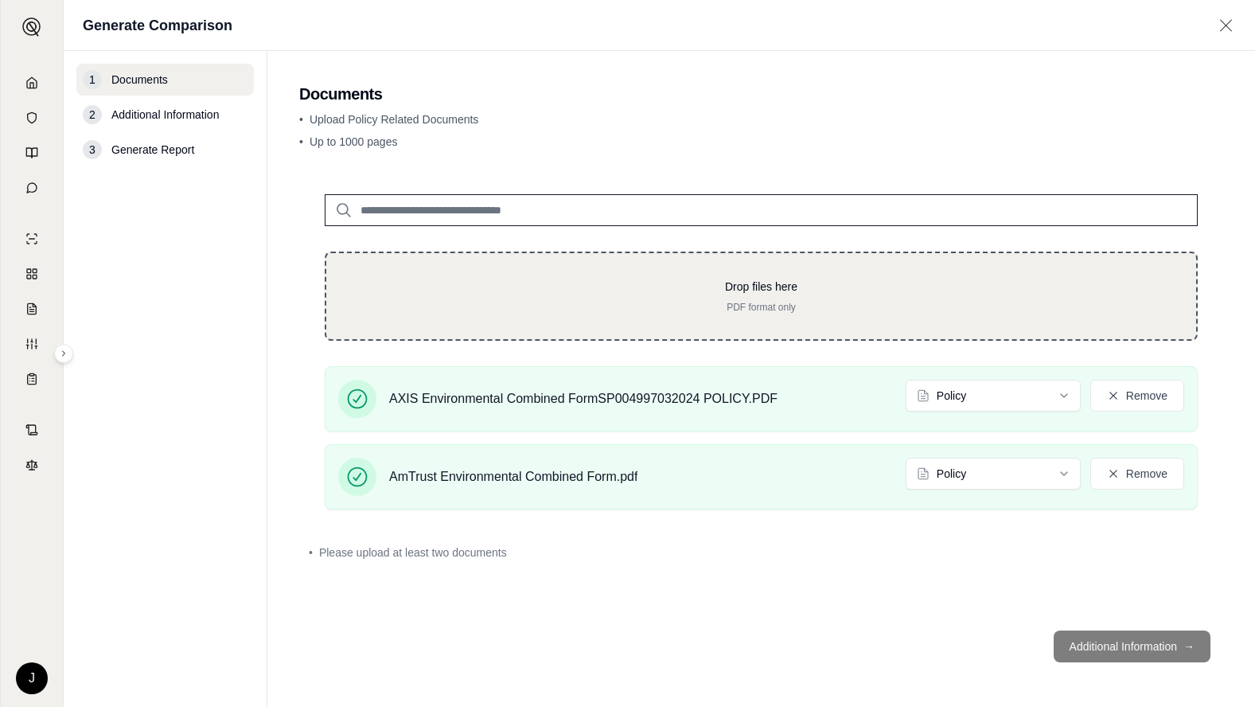
click at [701, 289] on p "Drop files here" at bounding box center [761, 287] width 819 height 16
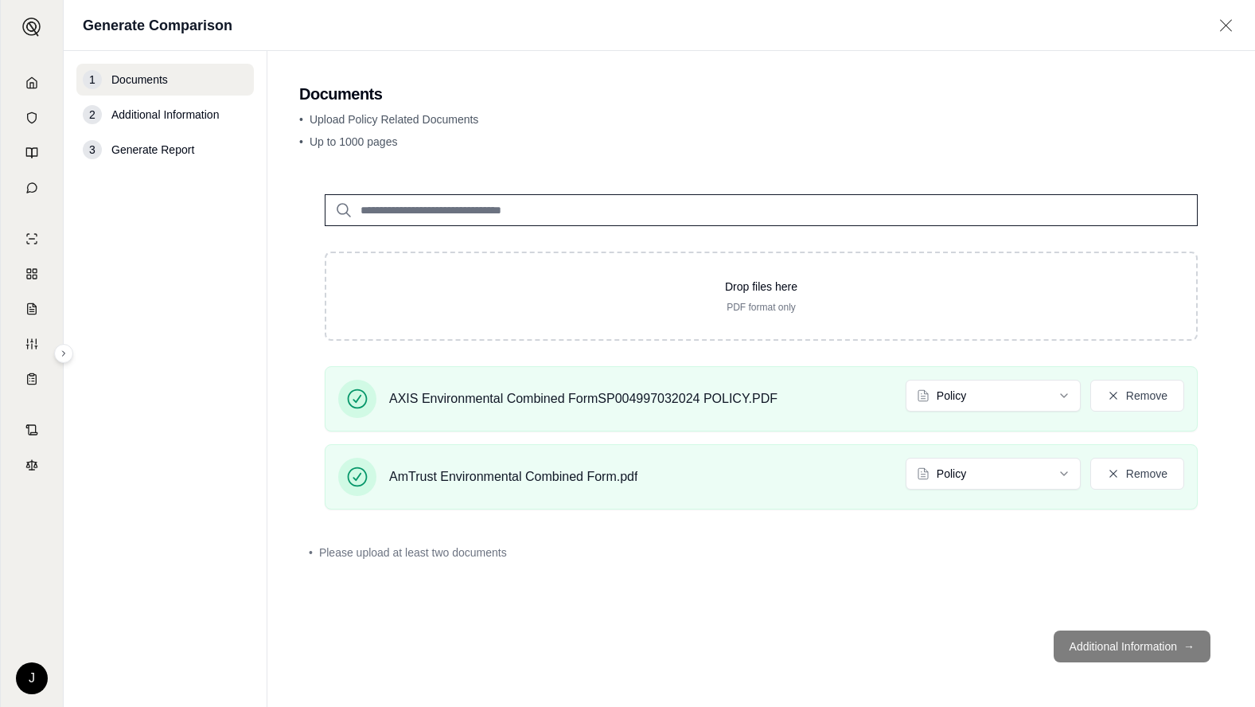
click at [602, 219] on input "search" at bounding box center [761, 210] width 873 height 32
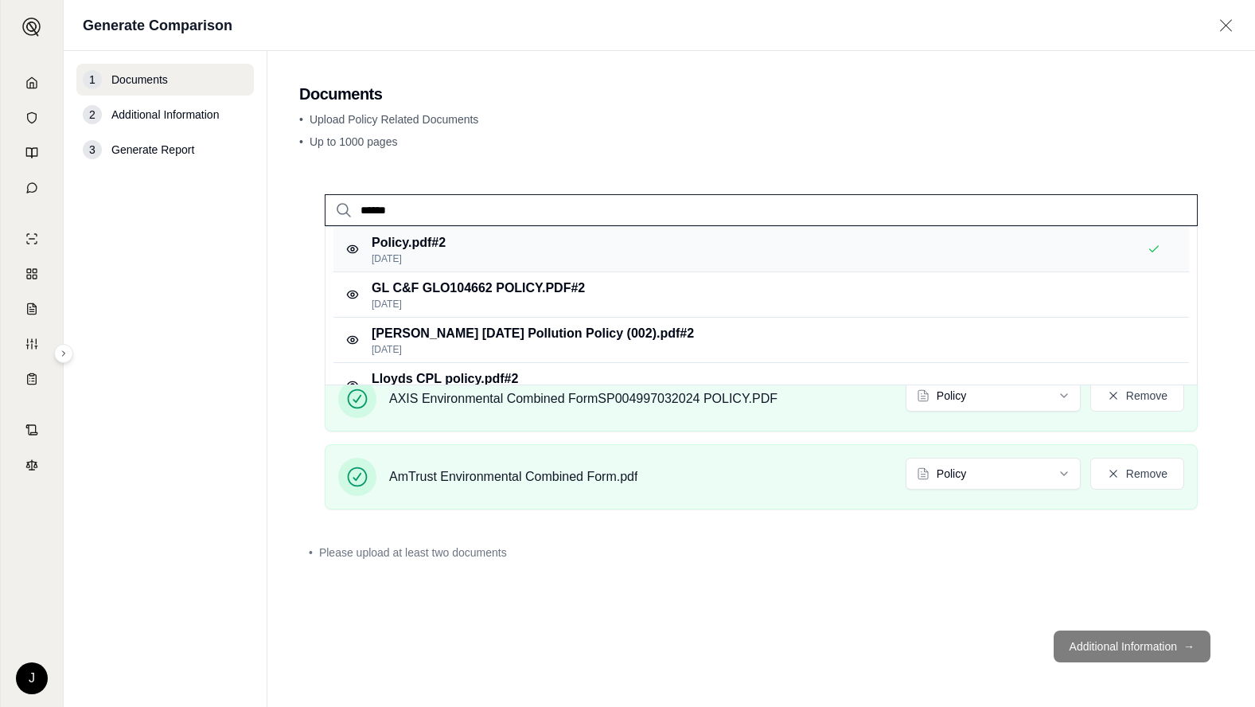
type input "******"
click at [380, 247] on p "Policy.pdf #2" at bounding box center [409, 242] width 74 height 19
click at [403, 247] on p "Policy.pdf #2" at bounding box center [409, 242] width 74 height 19
click at [403, 244] on p "Policy.pdf #2" at bounding box center [409, 242] width 74 height 19
click at [403, 242] on p "Policy.pdf #2" at bounding box center [409, 242] width 74 height 19
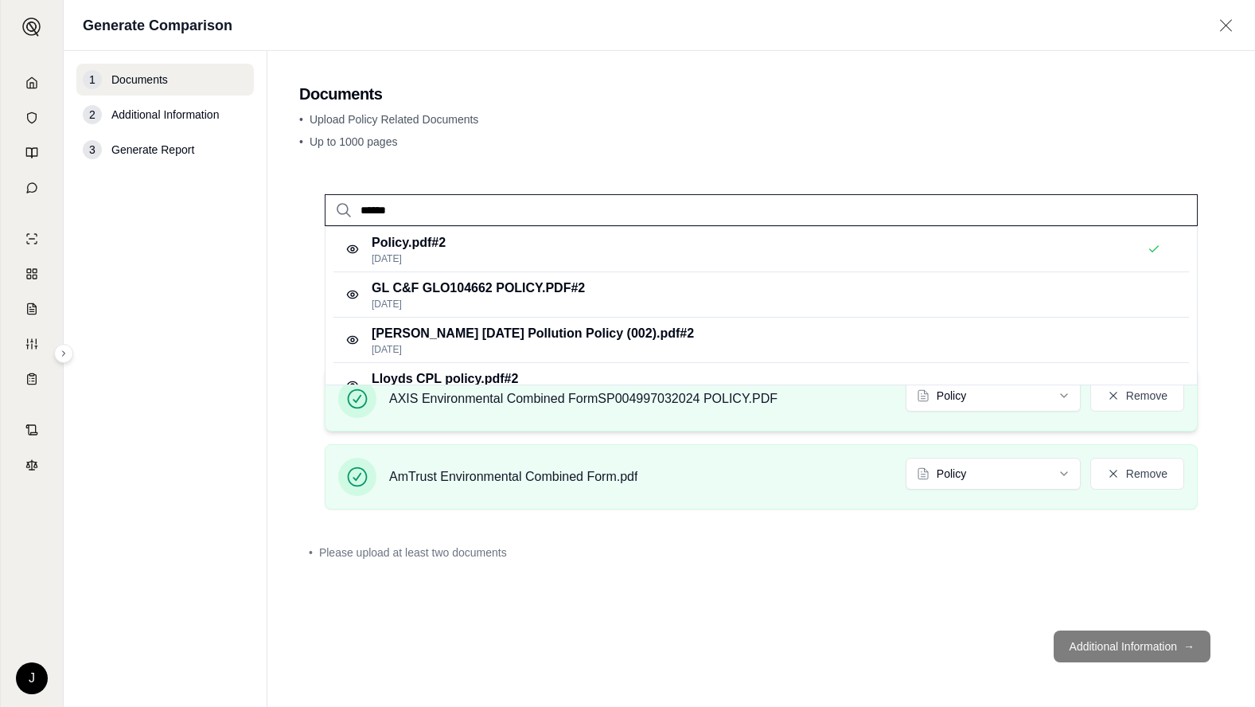
click at [783, 407] on div "AXIS Environmental Combined FormSP004997032024 POLICY.PDF Policy Remove" at bounding box center [761, 399] width 846 height 38
click at [1089, 633] on footer "Additional Information →" at bounding box center [761, 645] width 924 height 57
click at [704, 601] on div "****** Policy.pdf #2 [DATE] GL C&F GLO104662 POLICY.PDF #2 [DATE] [PERSON_NAME]…" at bounding box center [761, 393] width 924 height 449
click at [376, 253] on p "[DATE]" at bounding box center [409, 258] width 74 height 13
click at [433, 369] on p "Lloyds CPL policy.pdf #2" at bounding box center [445, 378] width 146 height 19
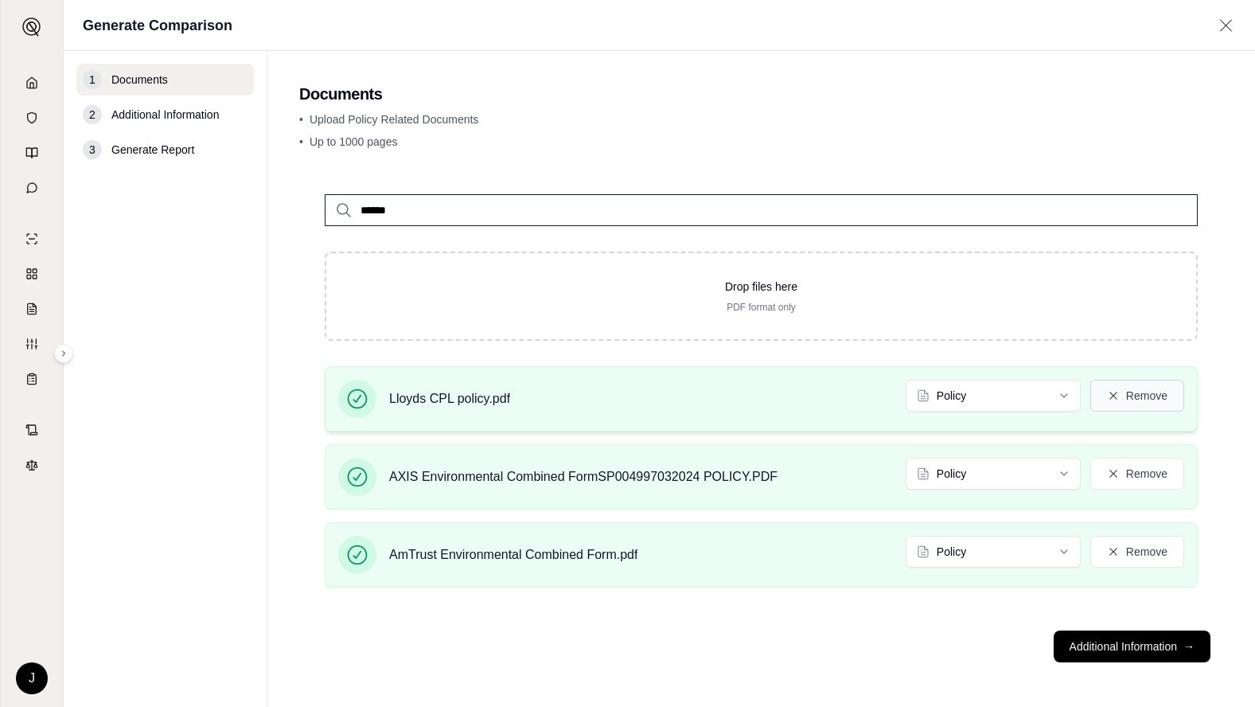
click at [1135, 395] on button "Remove" at bounding box center [1137, 396] width 94 height 32
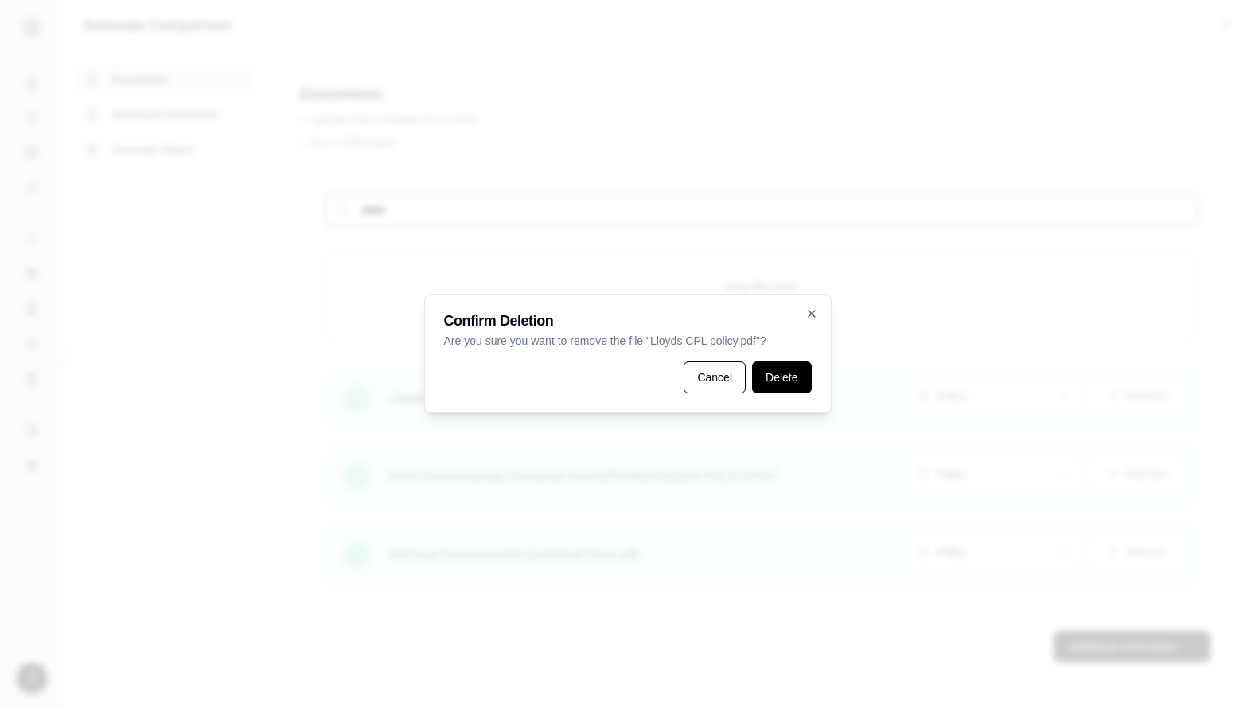
click at [773, 375] on button "Delete" at bounding box center [781, 377] width 59 height 32
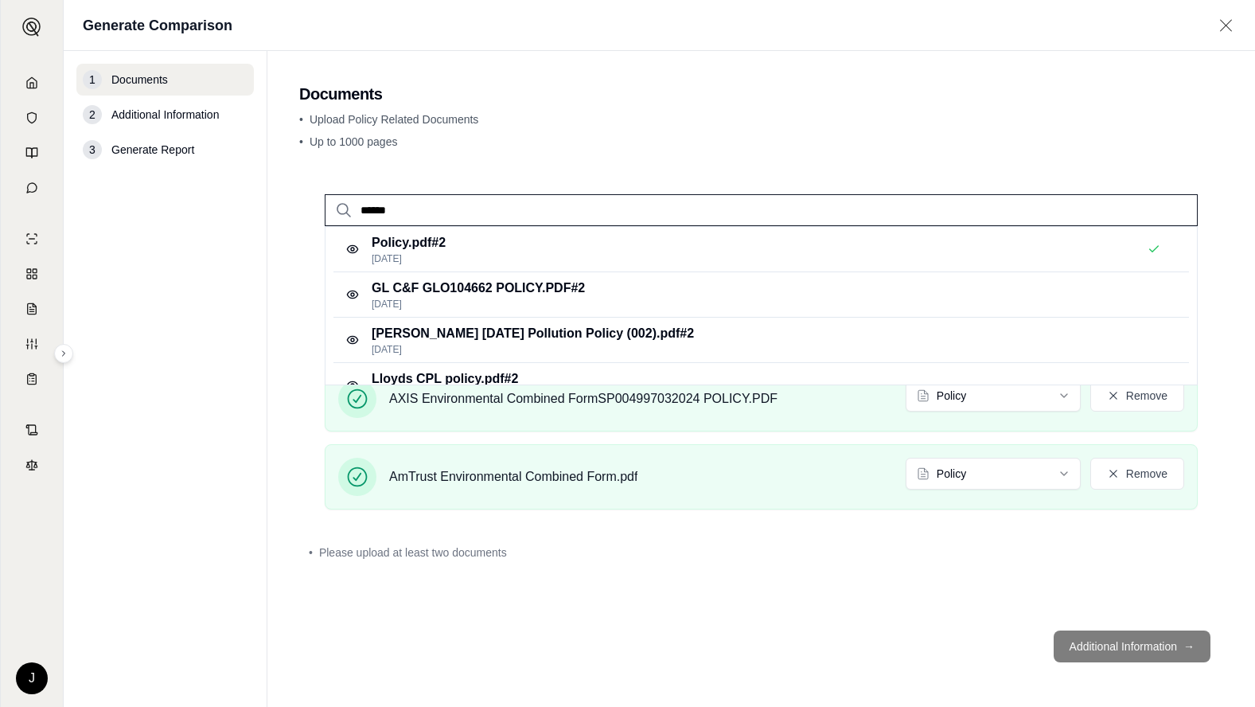
click at [399, 197] on input "******" at bounding box center [761, 210] width 873 height 32
click at [405, 243] on p "Policy.pdf #2" at bounding box center [409, 242] width 74 height 19
click at [941, 597] on div "****** Policy.pdf #2 [DATE] GL C&F GLO104662 POLICY.PDF #2 [DATE] [PERSON_NAME]…" at bounding box center [761, 393] width 924 height 449
click at [1128, 586] on div "****** Policy.pdf #2 [DATE] GL C&F GLO104662 POLICY.PDF #2 [DATE] [PERSON_NAME]…" at bounding box center [761, 393] width 924 height 449
drag, startPoint x: 666, startPoint y: 585, endPoint x: 646, endPoint y: 536, distance: 52.5
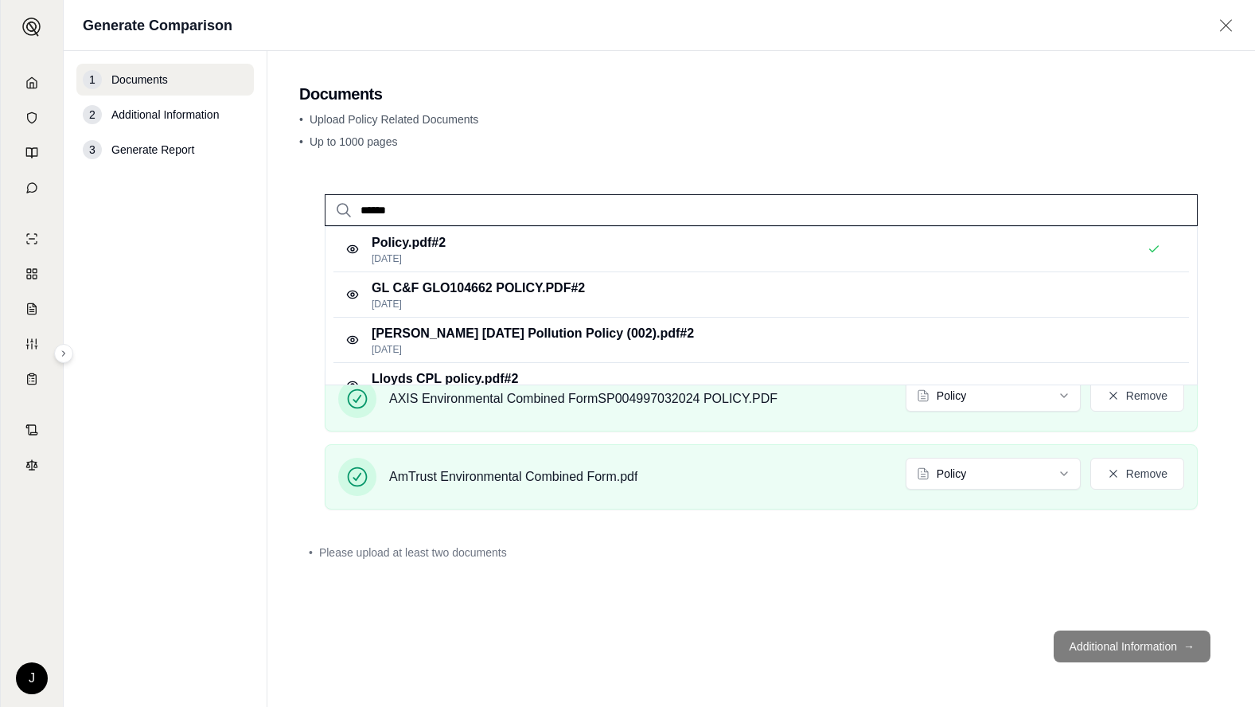
click at [666, 582] on div "****** Policy.pdf #2 [DATE] GL C&F GLO104662 POLICY.PDF #2 [DATE] [PERSON_NAME]…" at bounding box center [761, 393] width 924 height 449
click at [1160, 208] on input "******" at bounding box center [761, 210] width 873 height 32
click at [1163, 211] on input "******" at bounding box center [761, 210] width 873 height 32
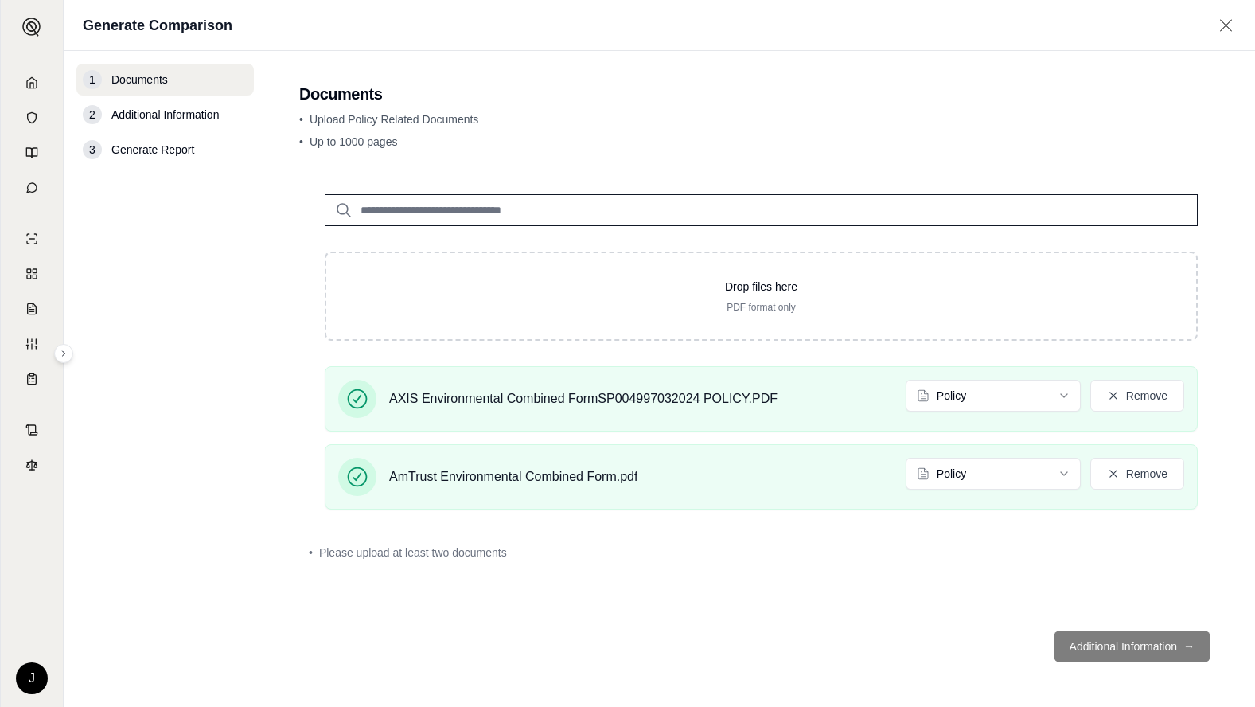
click at [1167, 211] on input "search" at bounding box center [761, 210] width 873 height 32
click at [697, 591] on div "Drop files here PDF format only AXIS Environmental Combined FormSP004997032024 …" at bounding box center [761, 393] width 924 height 449
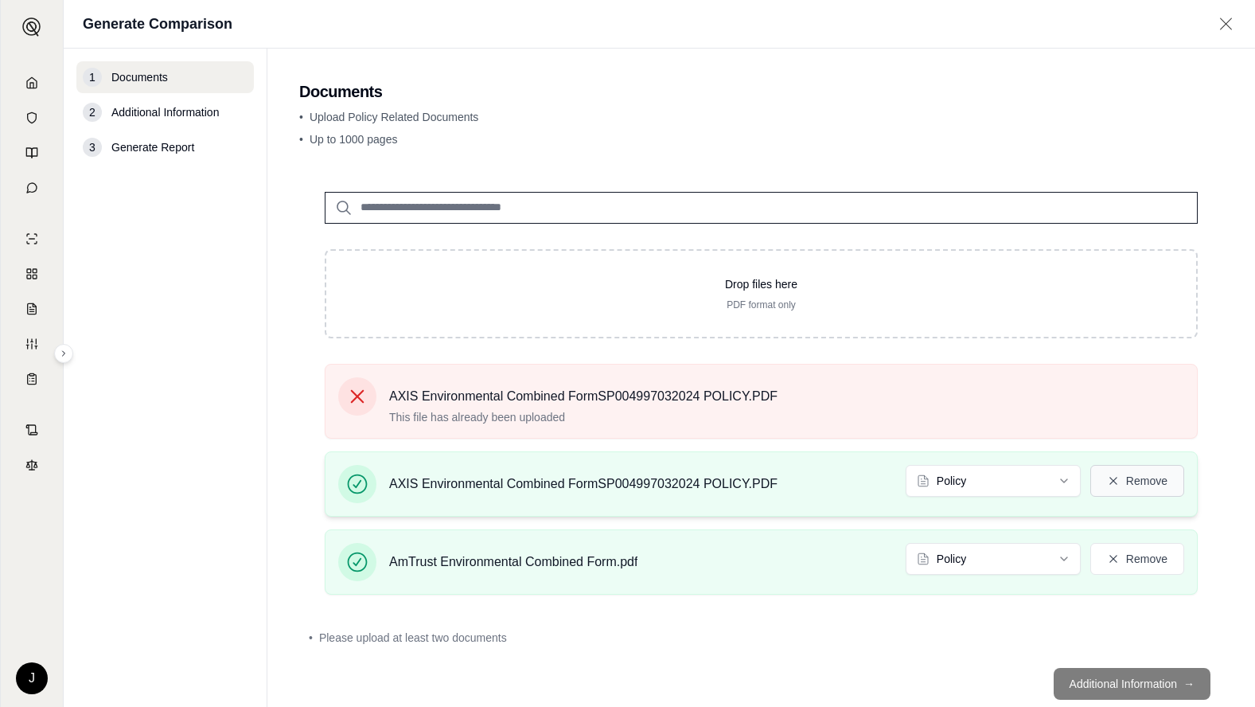
click at [1111, 482] on button "Remove" at bounding box center [1137, 481] width 94 height 32
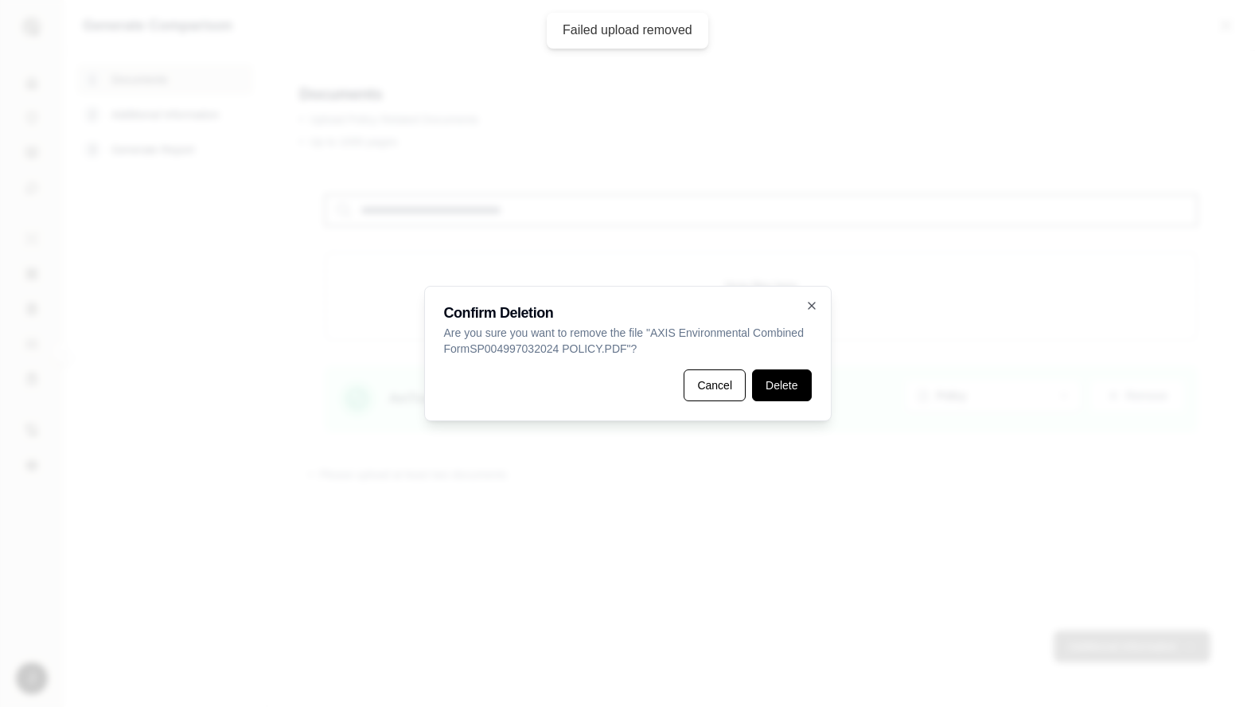
click at [769, 375] on button "Delete" at bounding box center [781, 385] width 59 height 32
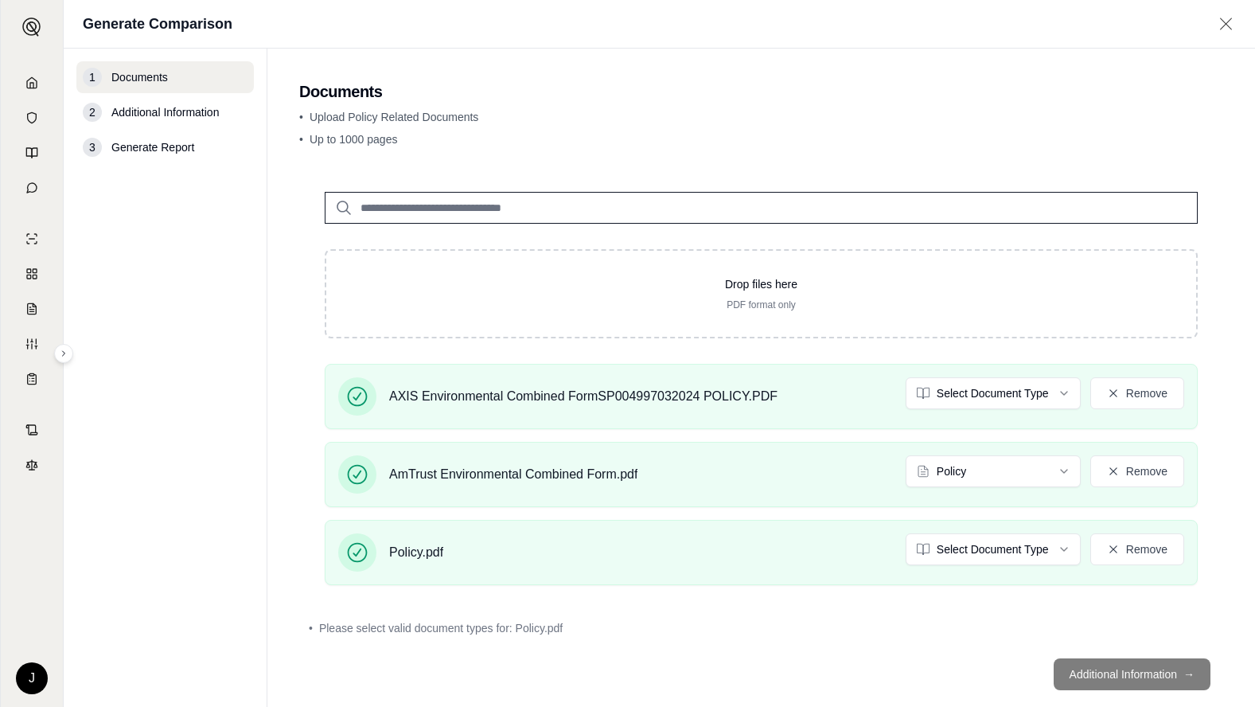
click at [1130, 674] on footer "Additional Information →" at bounding box center [761, 673] width 924 height 57
click at [818, 634] on div "• Please select valid document types for: Policy.pdf" at bounding box center [761, 628] width 905 height 16
click at [1052, 547] on html "J Generate Comparison 1 Documents 2 Additional Information 3 Generate Report Do…" at bounding box center [627, 353] width 1255 height 707
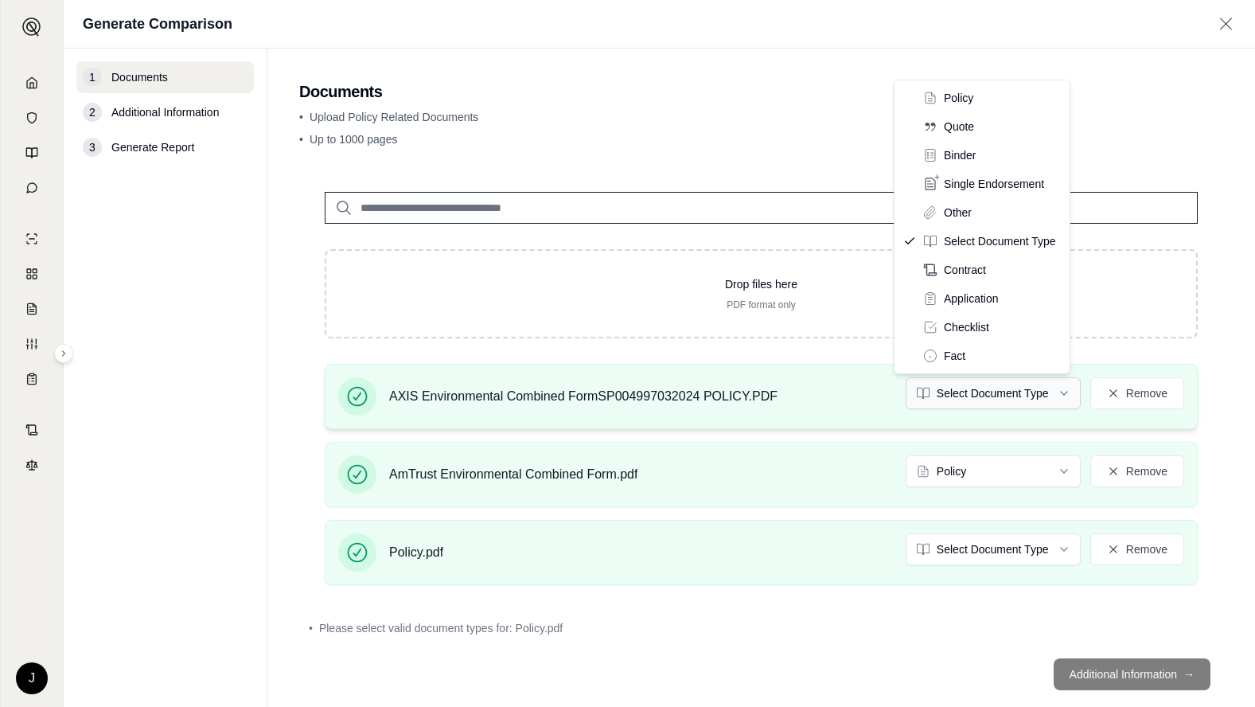
click at [1052, 389] on html "J Generate Comparison 1 Documents 2 Additional Information 3 Generate Report Do…" at bounding box center [627, 353] width 1255 height 707
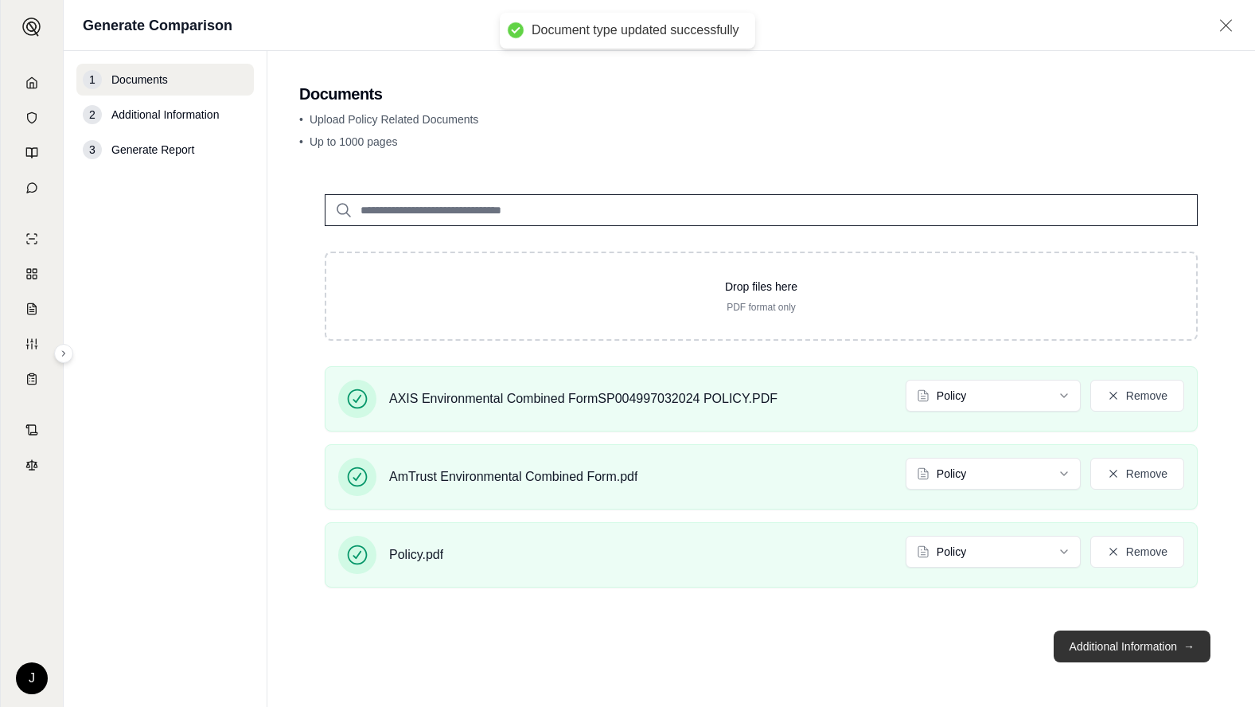
click at [1135, 645] on button "Additional Information →" at bounding box center [1132, 646] width 157 height 32
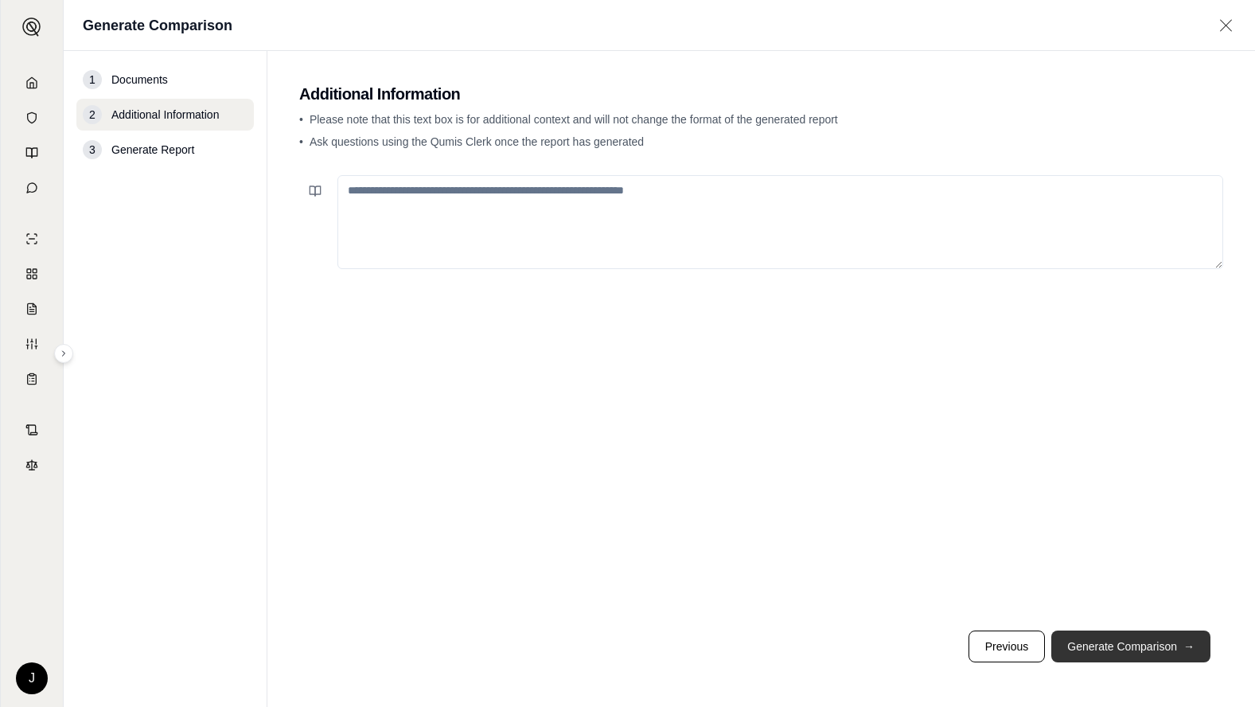
click at [1167, 642] on button "Generate Comparison →" at bounding box center [1130, 646] width 159 height 32
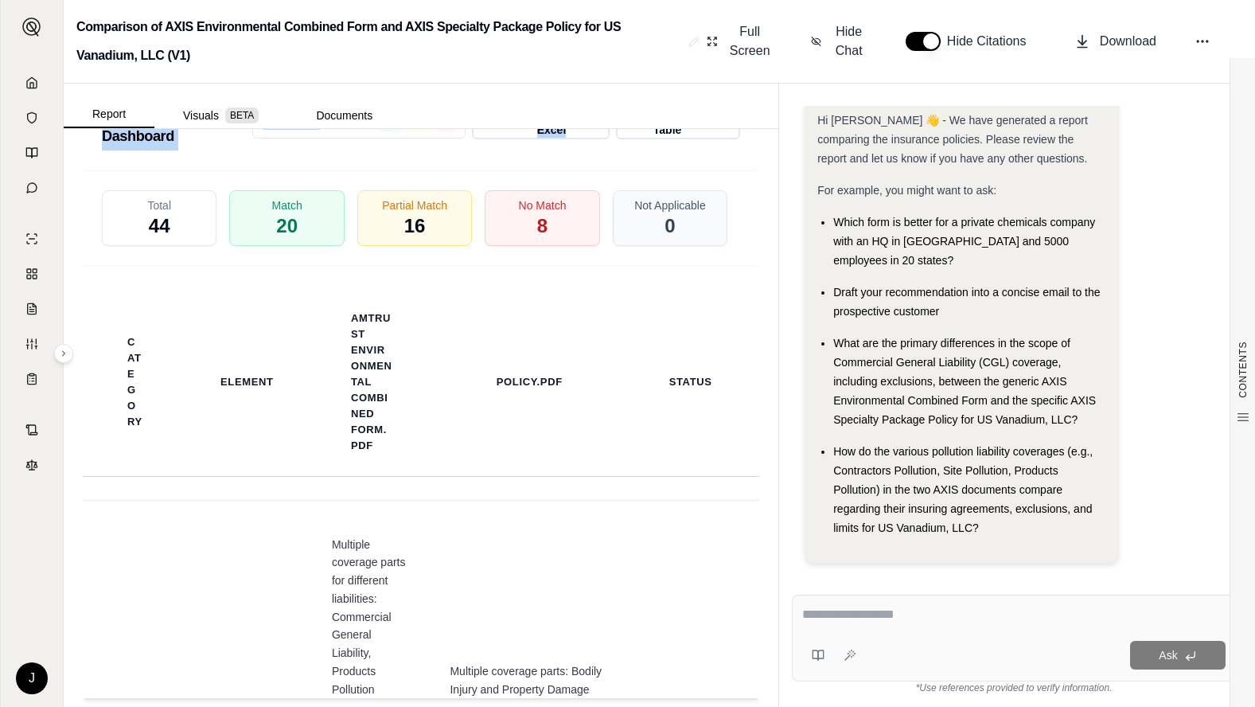
scroll to position [4018, 0]
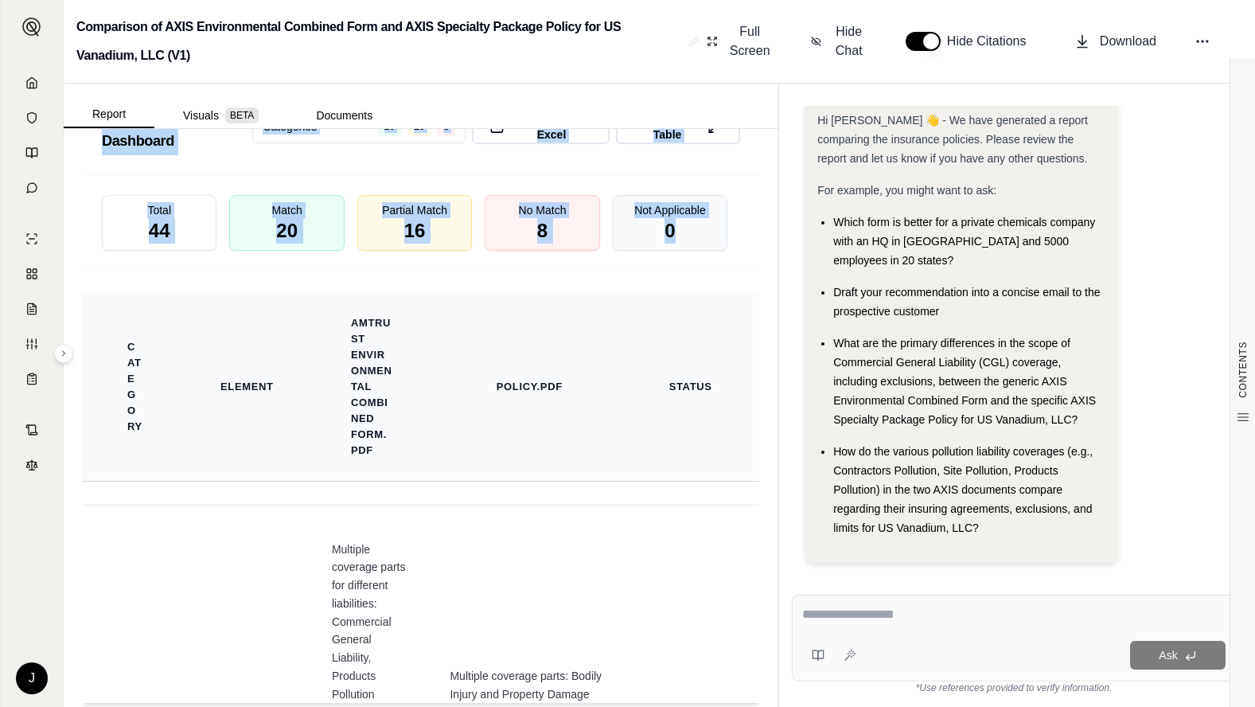
drag, startPoint x: 78, startPoint y: 312, endPoint x: 659, endPoint y: 337, distance: 581.4
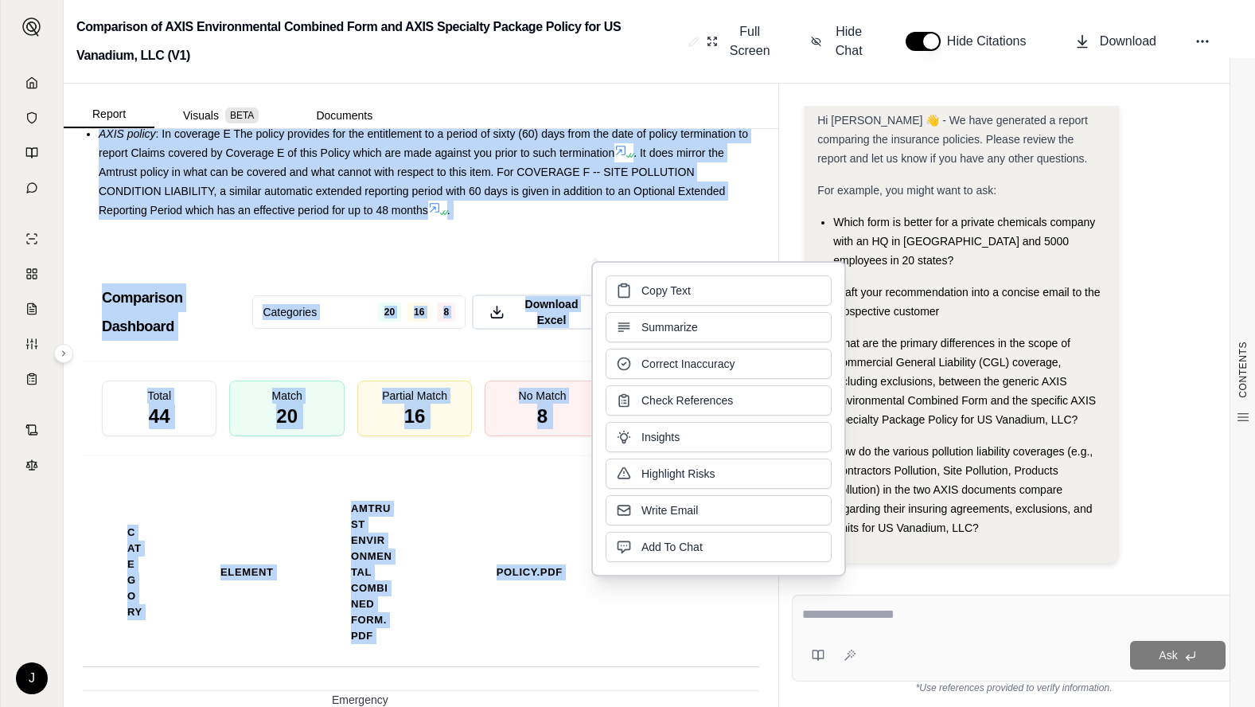
scroll to position [3594, 0]
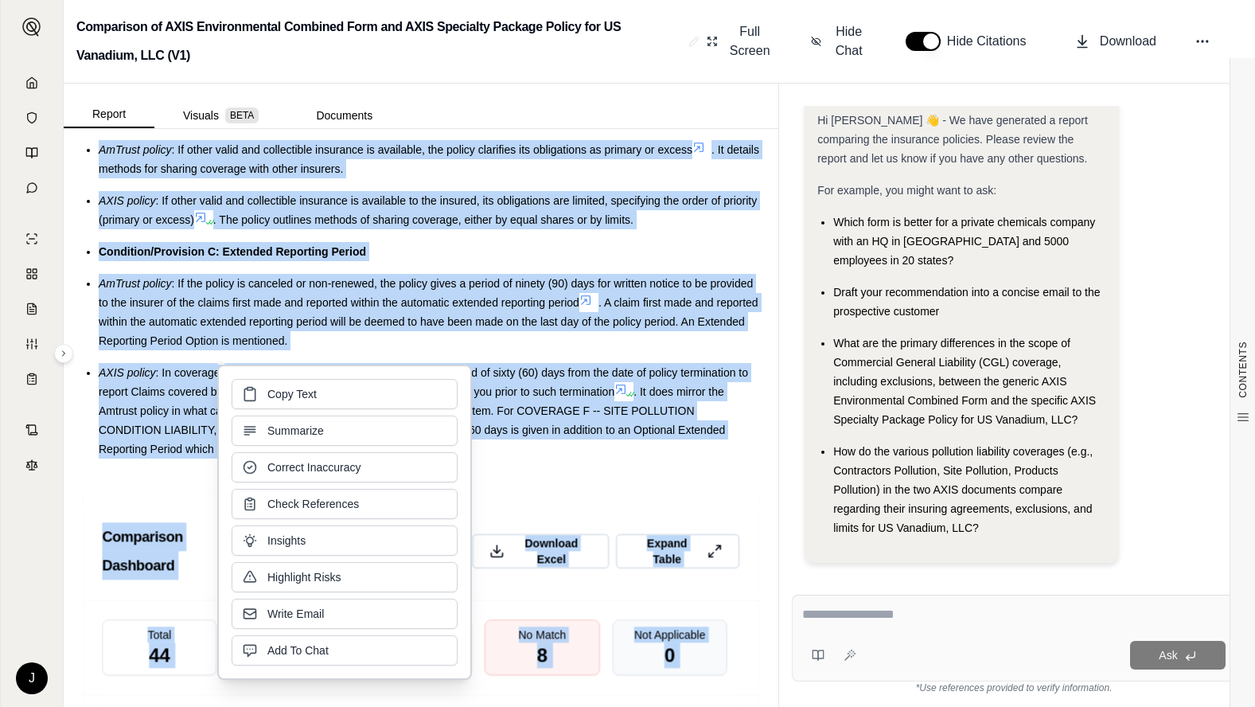
drag, startPoint x: 285, startPoint y: 440, endPoint x: 115, endPoint y: 405, distance: 173.8
click at [115, 398] on span ": In coverage E The policy provides for the entitlement to a period of sixty (6…" at bounding box center [423, 382] width 649 height 32
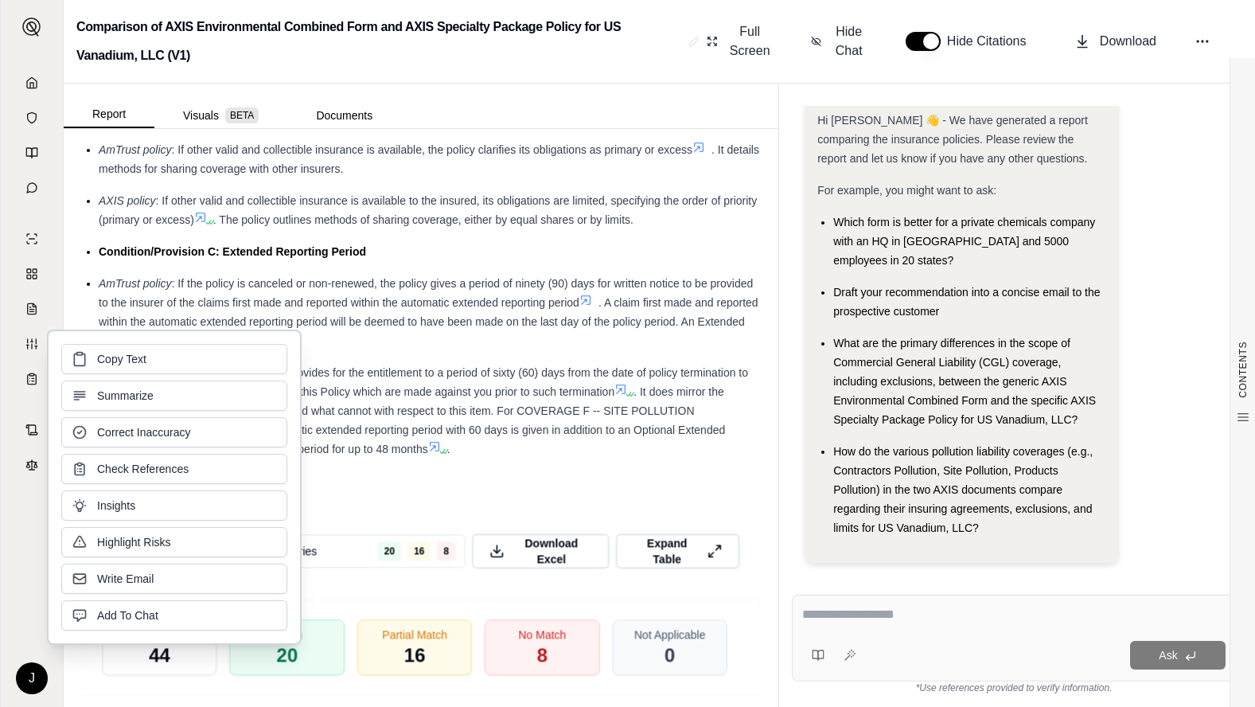
click at [490, 458] on div "AXIS policy : In coverage E The policy provides for the entitlement to a period…" at bounding box center [429, 410] width 660 height 95
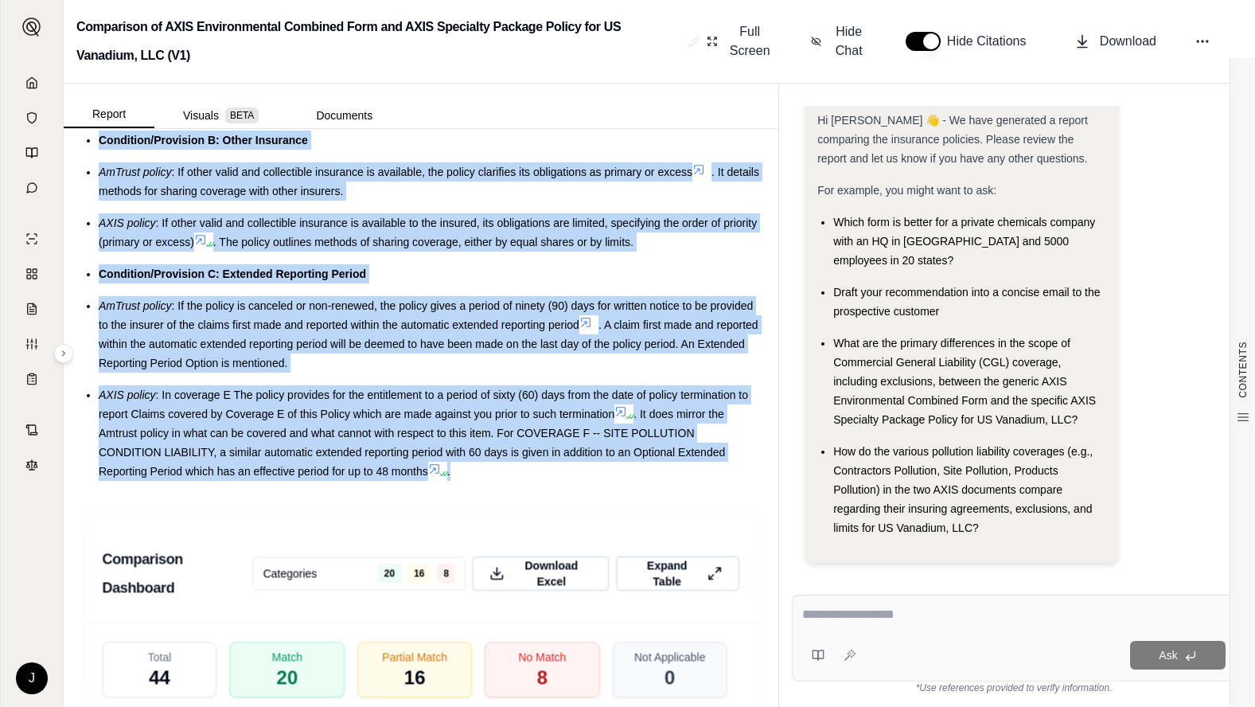
drag, startPoint x: 512, startPoint y: 469, endPoint x: 103, endPoint y: 142, distance: 523.7
click at [103, 142] on ul "Condition/Provision A: Notice Requirements AmTrust policy : The policy requires…" at bounding box center [421, 220] width 676 height 522
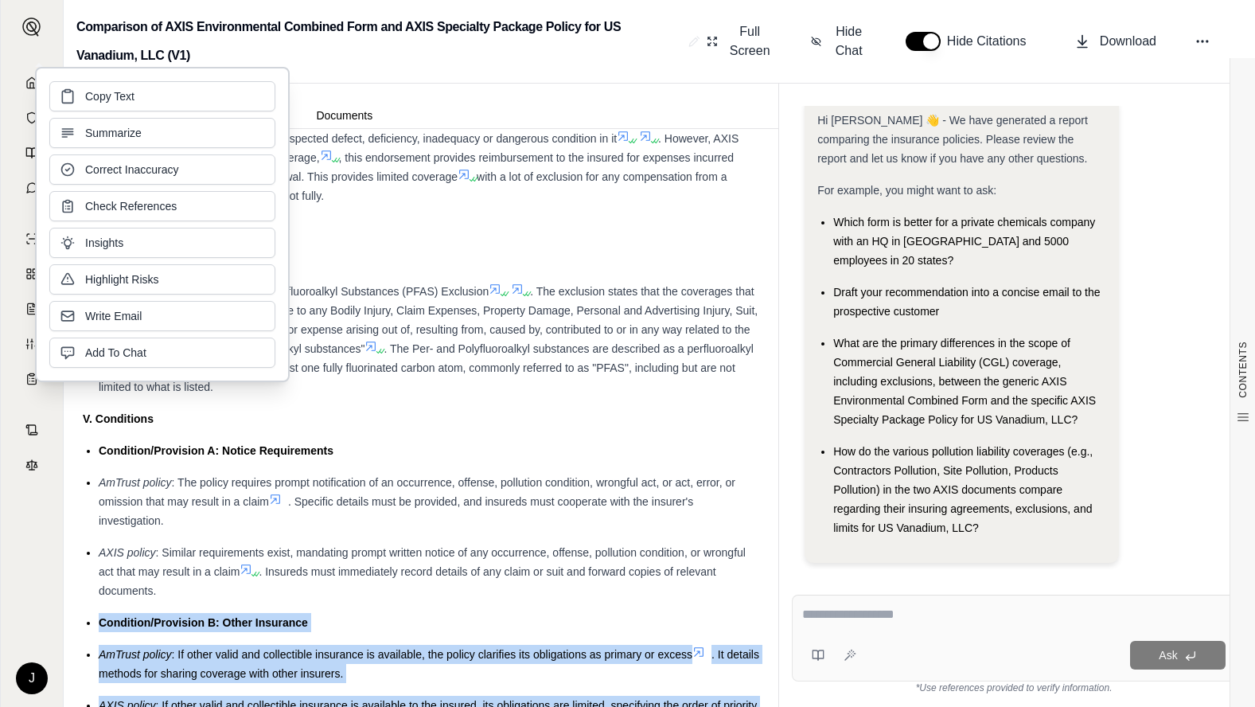
scroll to position [2533, 0]
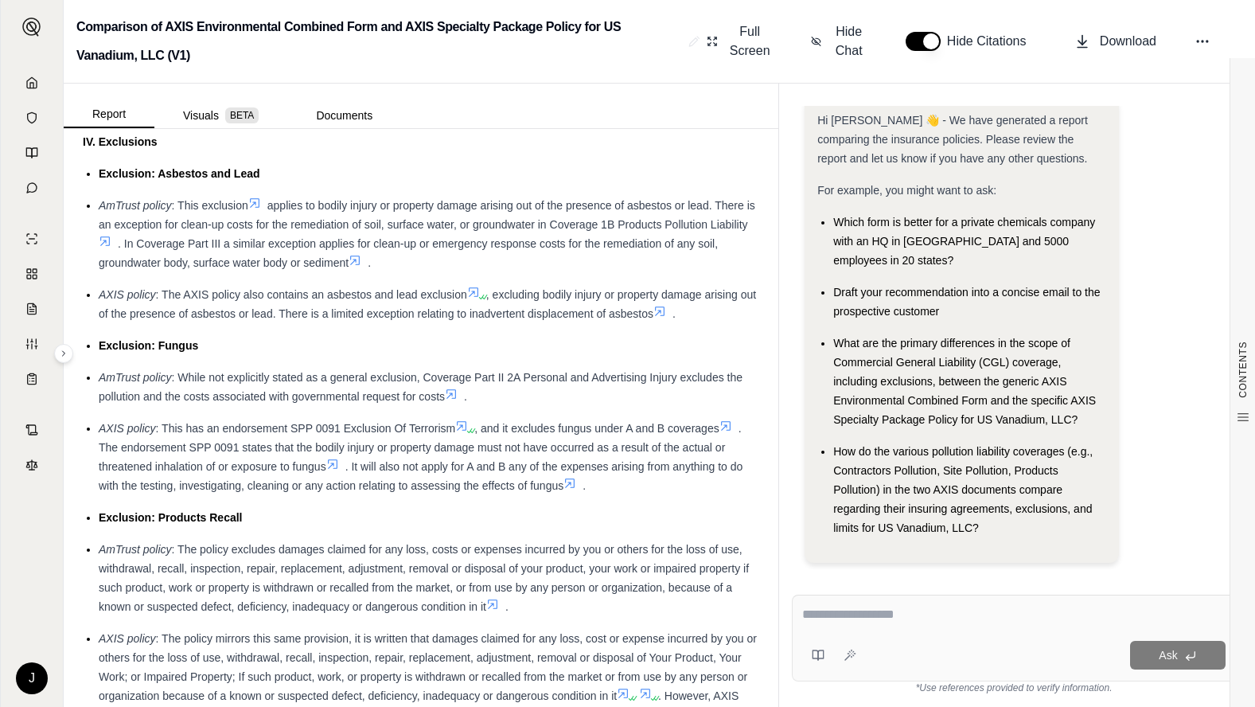
click at [512, 272] on div "AmTrust policy : This exclusion applies to bodily injury or property damage ari…" at bounding box center [429, 234] width 660 height 76
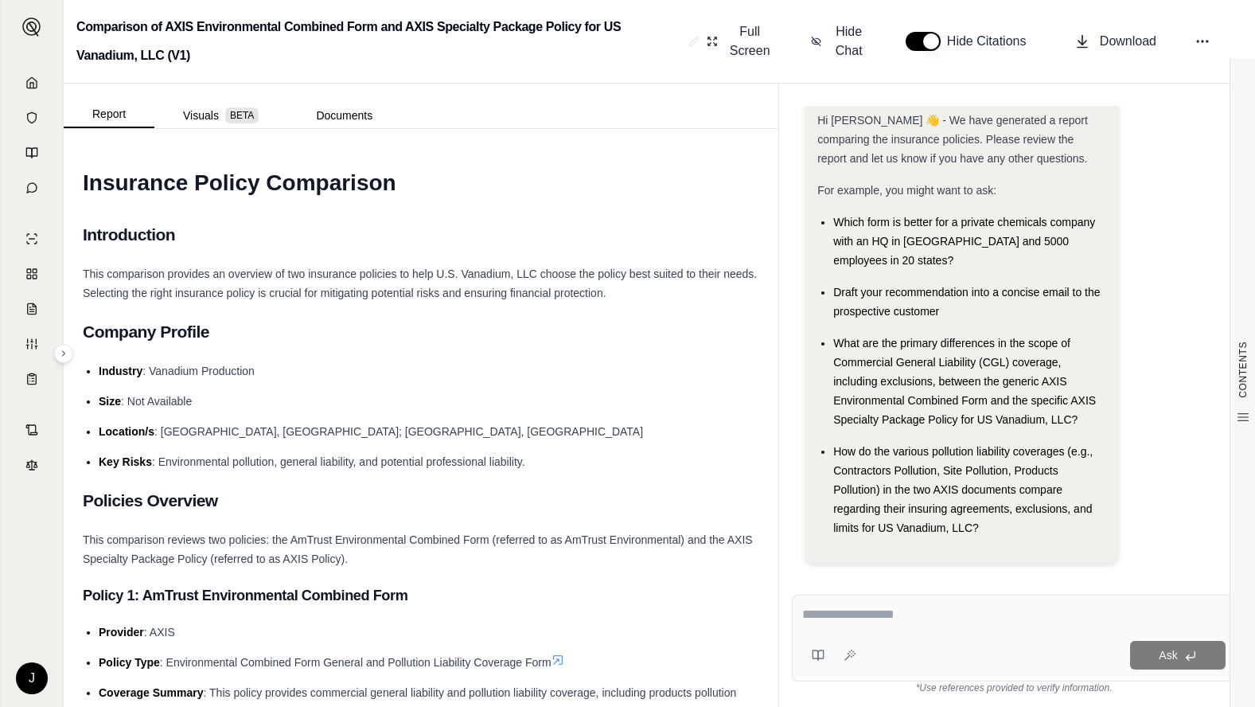
scroll to position [557, 0]
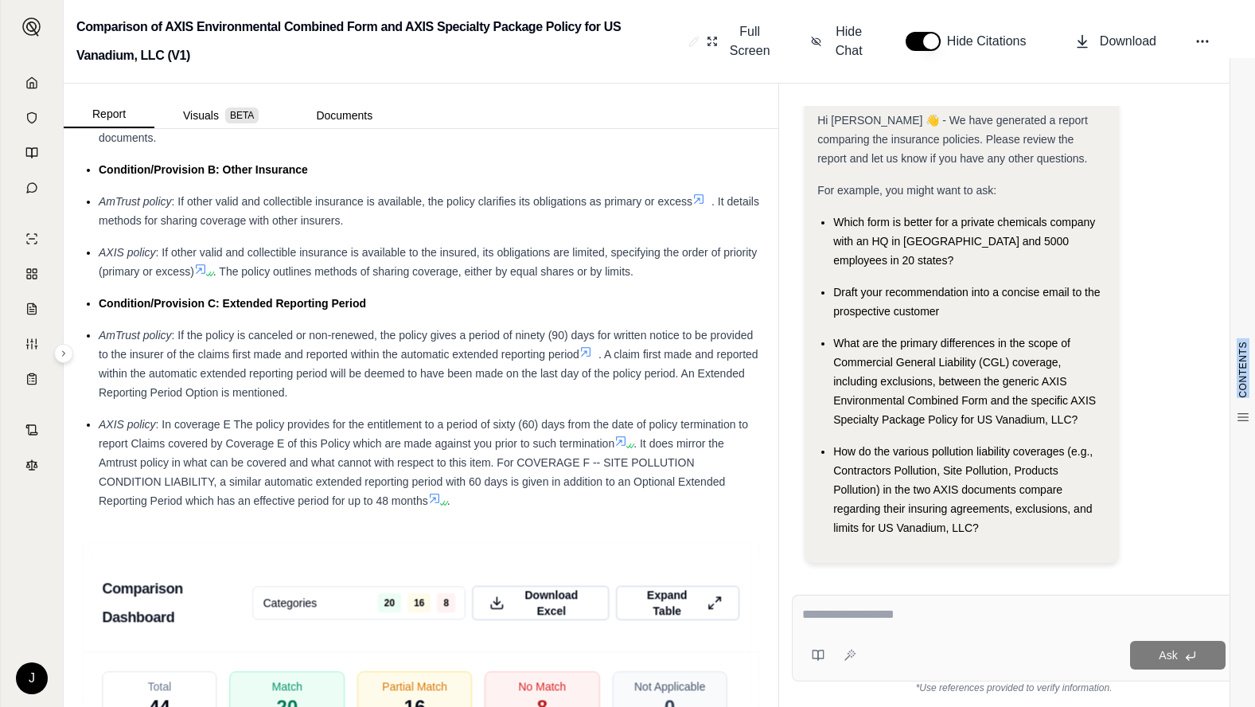
scroll to position [3480, 0]
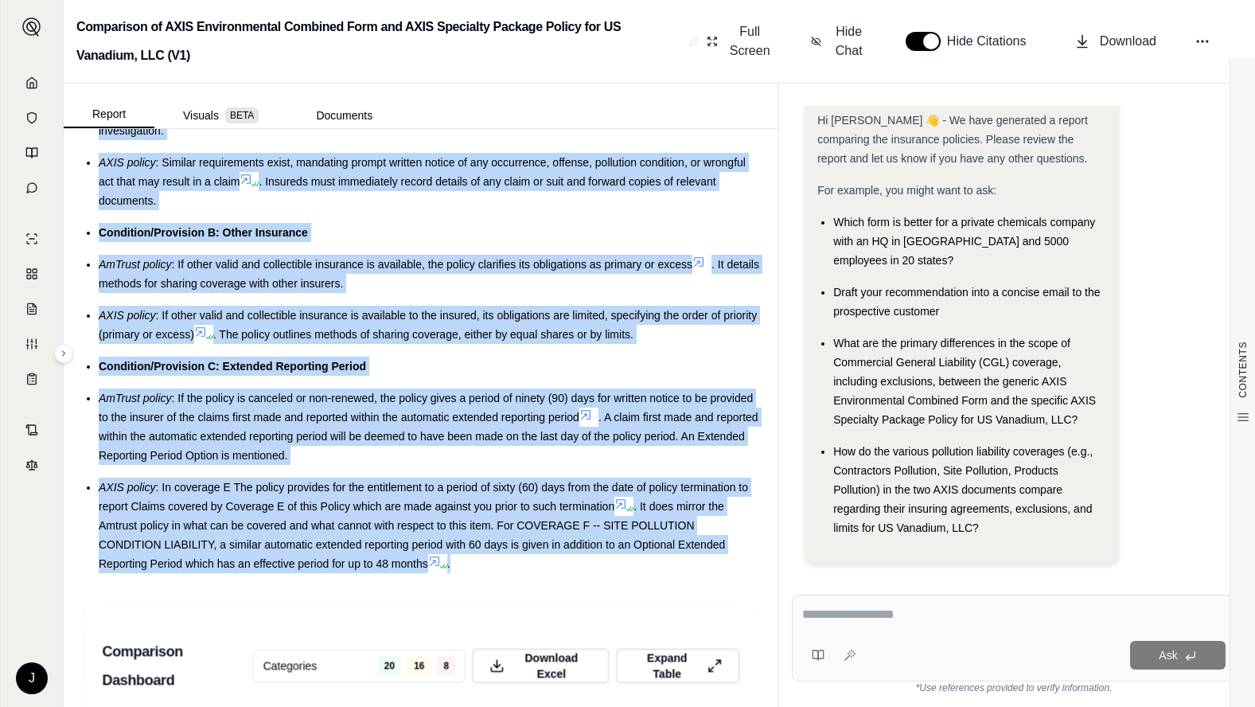
drag, startPoint x: 84, startPoint y: 551, endPoint x: 564, endPoint y: 584, distance: 481.7
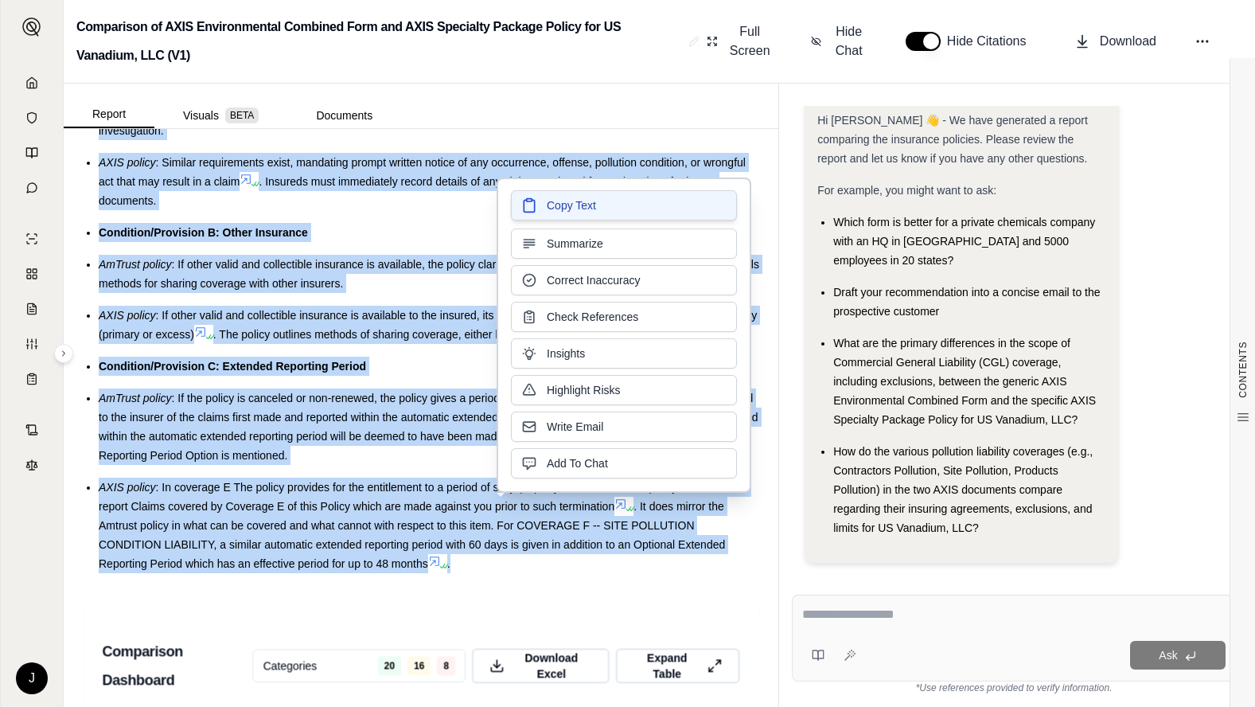
click at [574, 202] on span "Copy Text" at bounding box center [571, 205] width 49 height 16
